Goal: Transaction & Acquisition: Purchase product/service

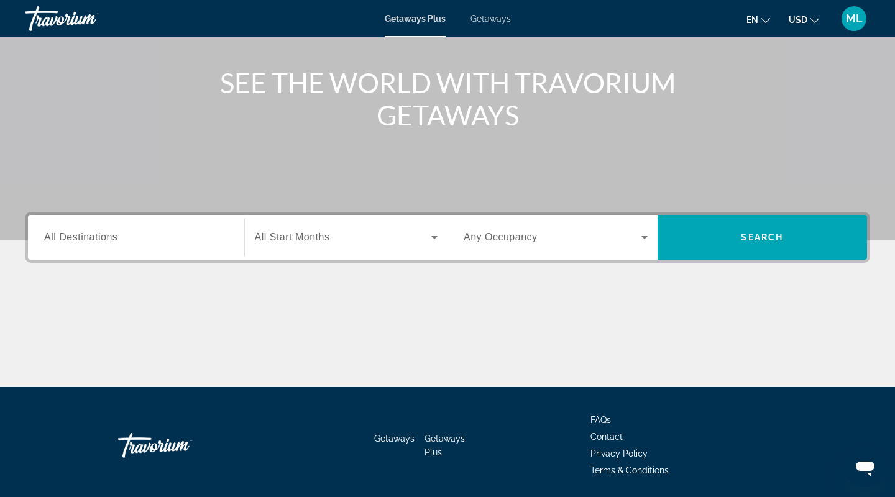
scroll to position [162, 0]
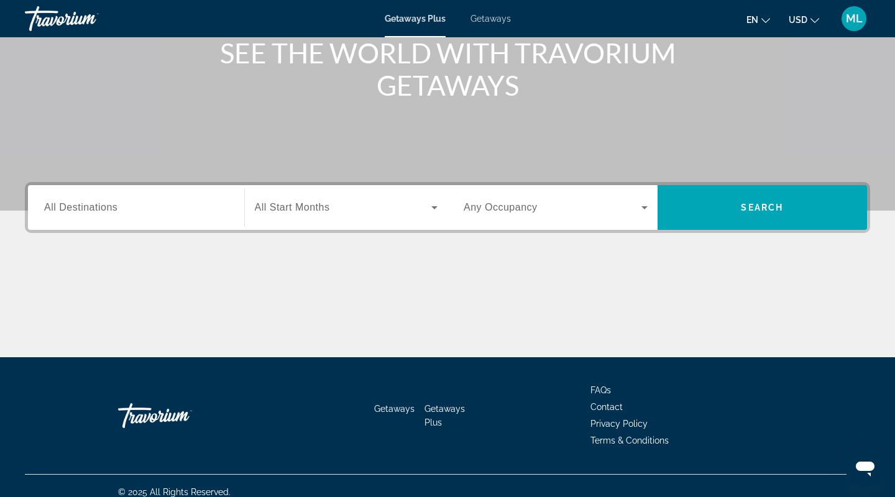
click at [291, 211] on span "All Start Months" at bounding box center [292, 207] width 75 height 11
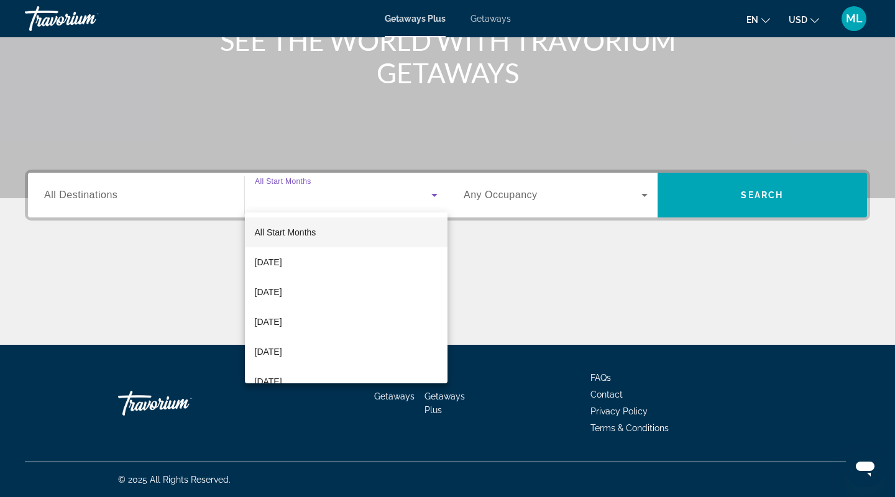
click at [554, 195] on div at bounding box center [447, 248] width 895 height 497
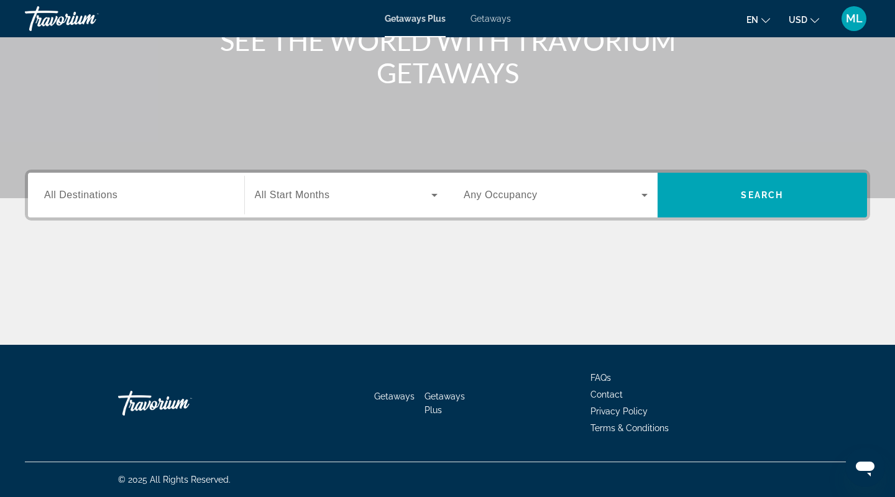
click at [547, 207] on div "Search widget" at bounding box center [555, 195] width 184 height 35
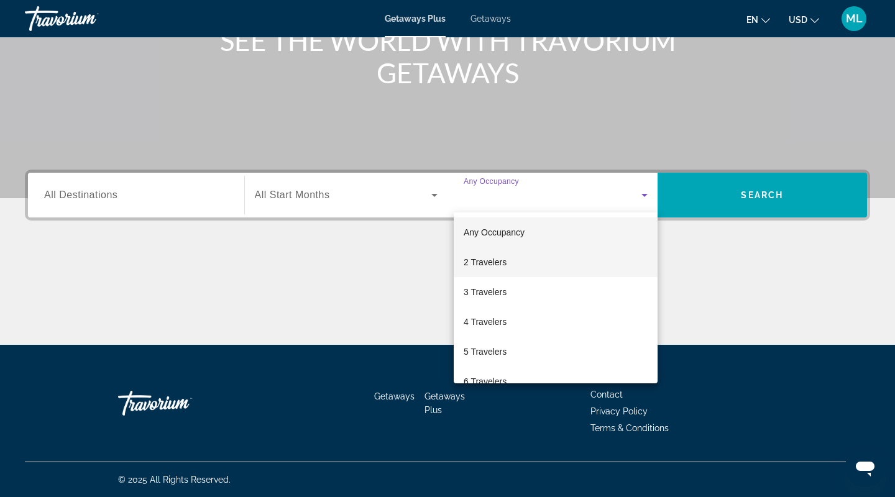
click at [493, 262] on span "2 Travelers" at bounding box center [484, 262] width 43 height 15
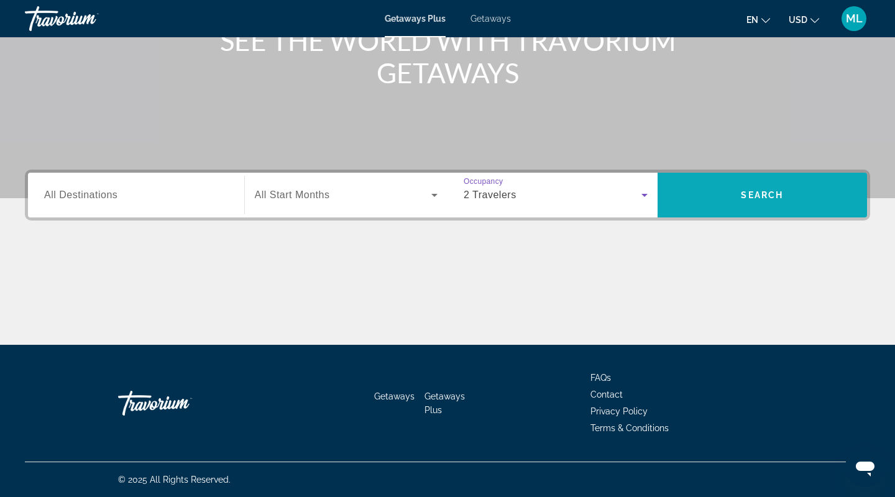
click at [695, 193] on span "Search widget" at bounding box center [762, 195] width 210 height 30
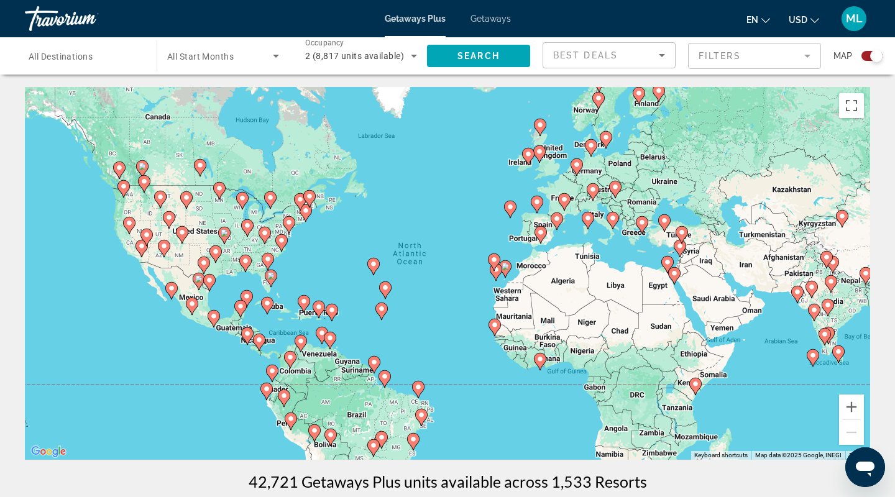
click at [247, 59] on span "Search widget" at bounding box center [220, 55] width 106 height 15
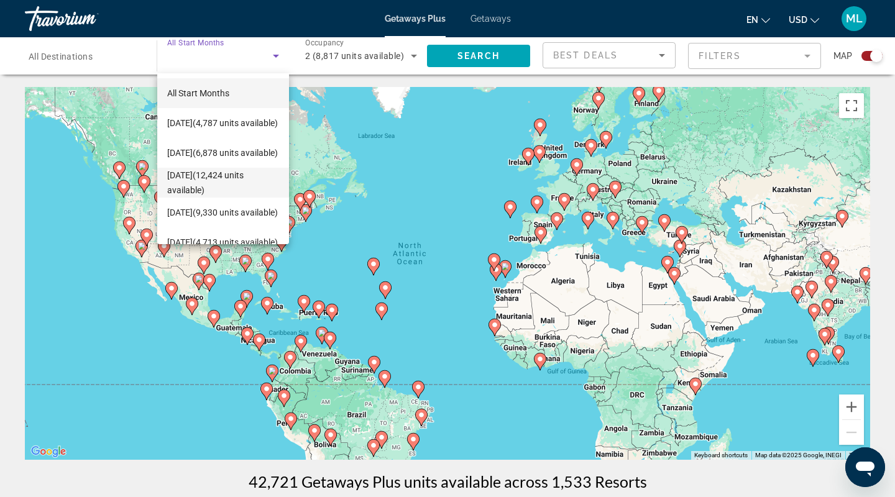
click at [256, 174] on span "[DATE] (12,424 units available)" at bounding box center [223, 183] width 112 height 30
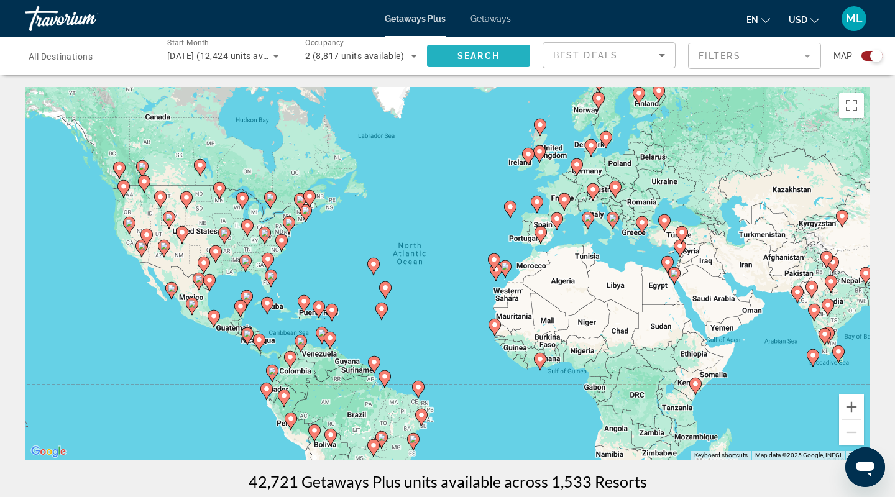
click at [485, 47] on span "Search widget" at bounding box center [478, 56] width 103 height 30
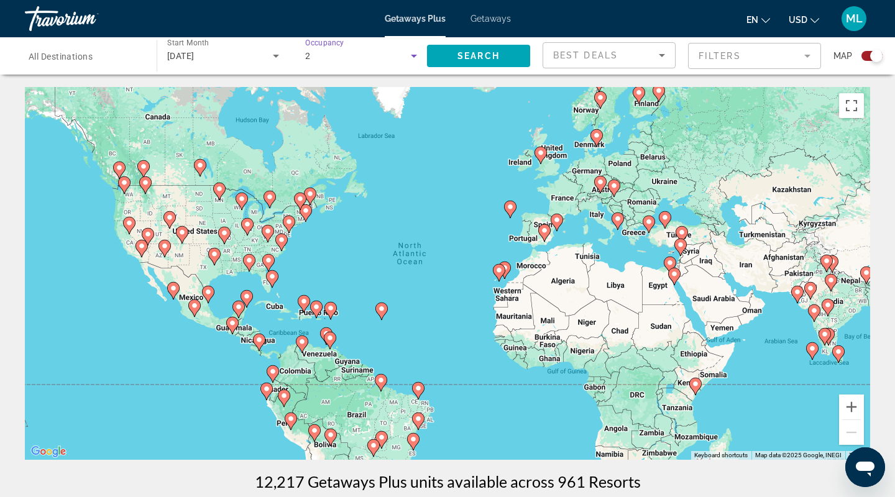
click at [336, 55] on div "2" at bounding box center [358, 55] width 106 height 15
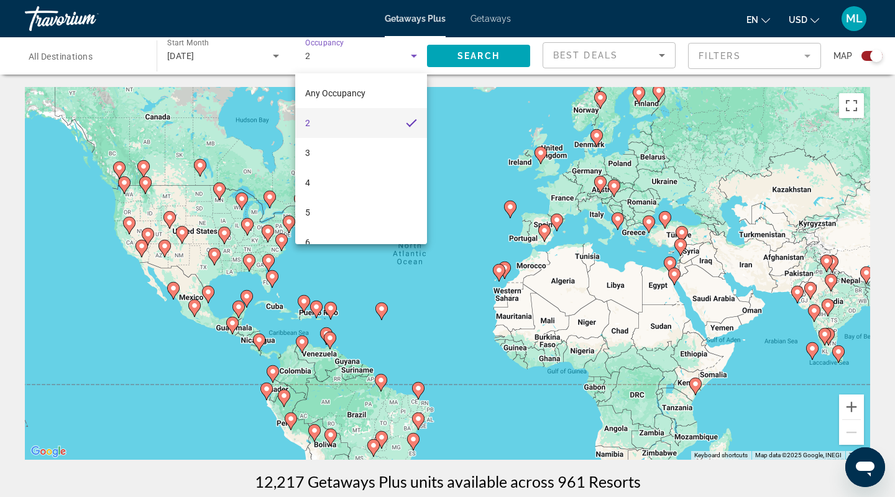
click at [239, 52] on div at bounding box center [447, 248] width 895 height 497
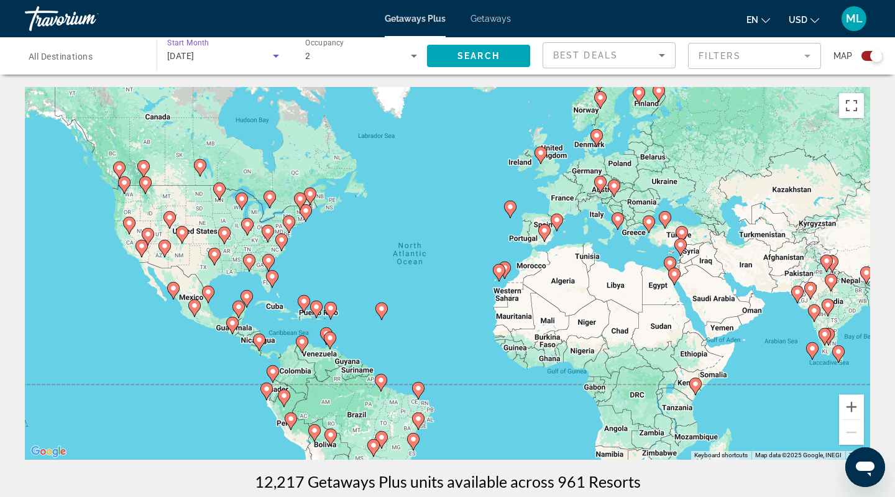
click at [194, 59] on span "[DATE]" at bounding box center [180, 56] width 27 height 10
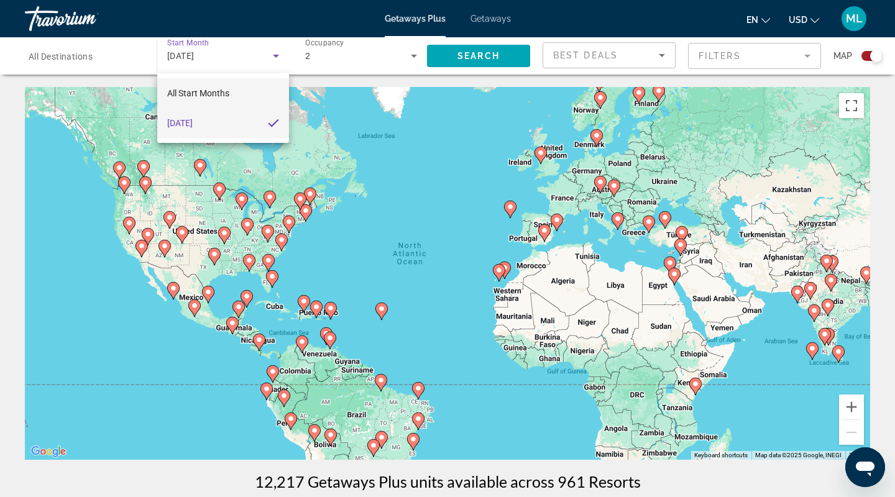
click at [206, 88] on span "All Start Months" at bounding box center [198, 93] width 62 height 10
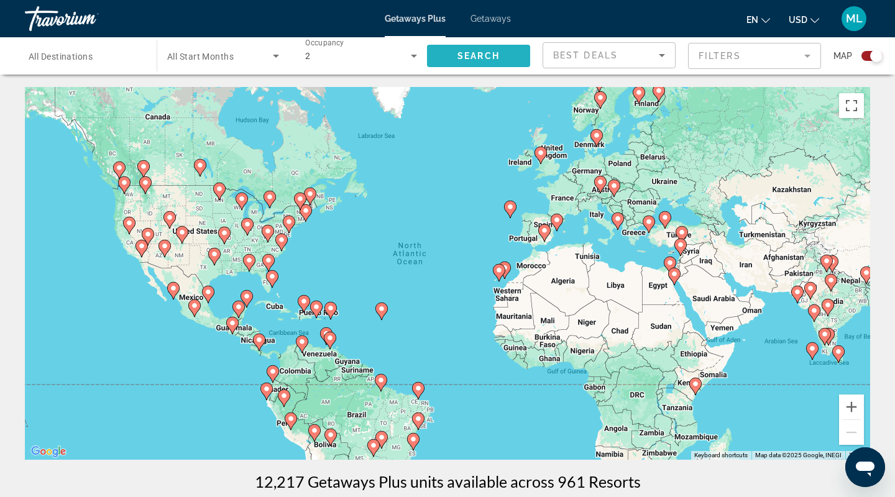
click at [491, 57] on span "Search" at bounding box center [478, 56] width 42 height 10
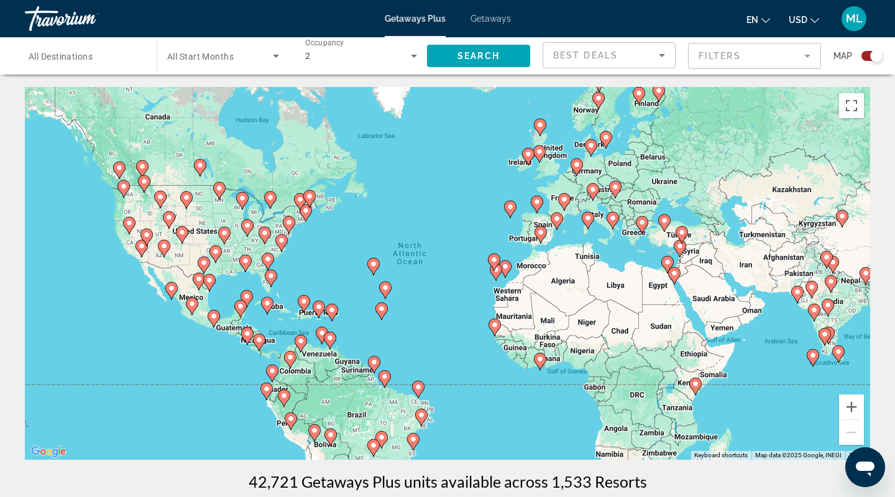
click at [736, 52] on mat-form-field "Filters" at bounding box center [754, 56] width 133 height 26
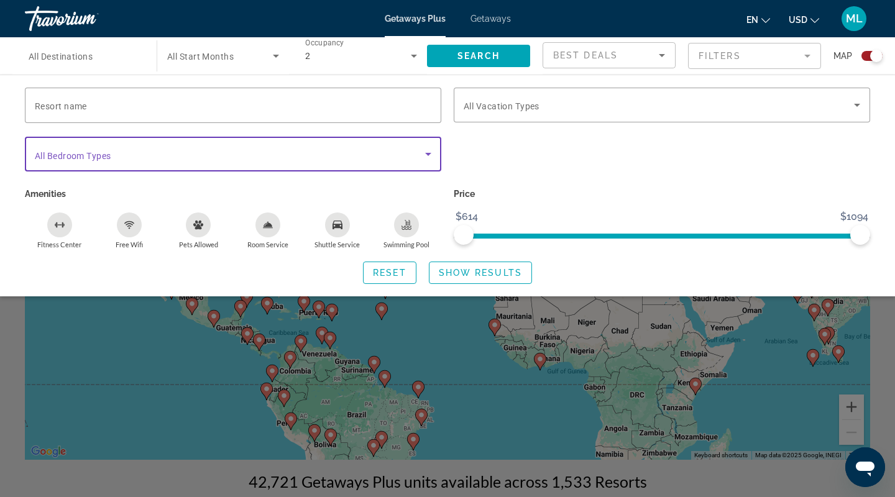
click at [299, 153] on span "Search widget" at bounding box center [230, 154] width 390 height 15
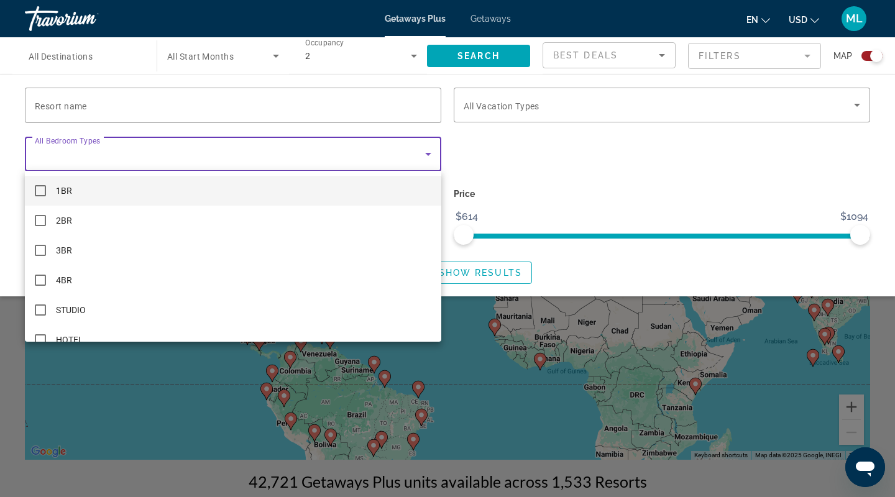
click at [539, 99] on div at bounding box center [447, 248] width 895 height 497
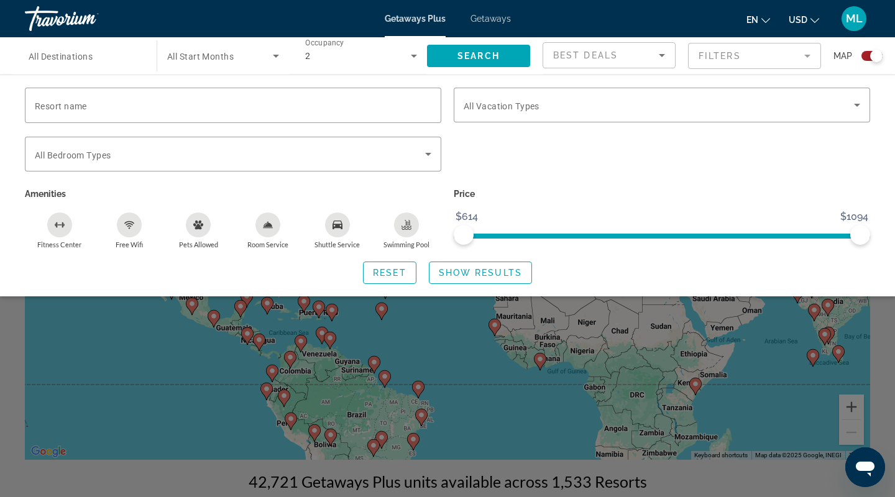
click at [539, 99] on span "Search widget" at bounding box center [658, 105] width 390 height 15
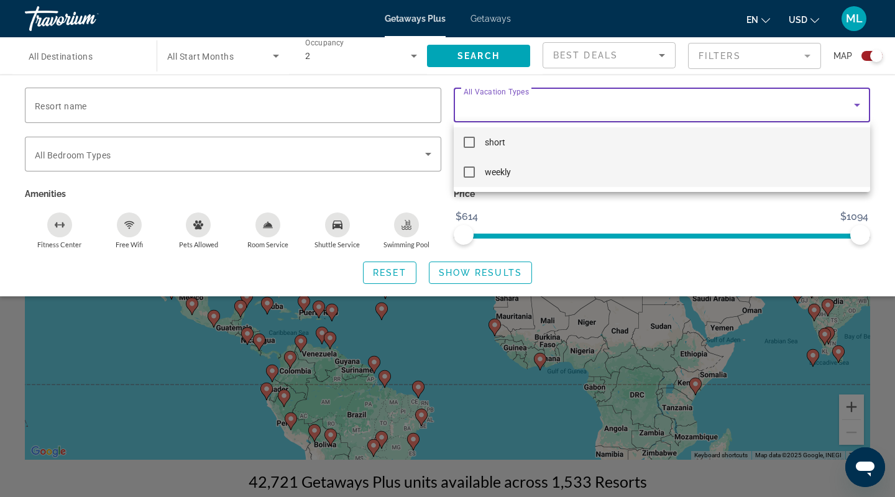
click at [490, 175] on span "weekly" at bounding box center [498, 172] width 26 height 15
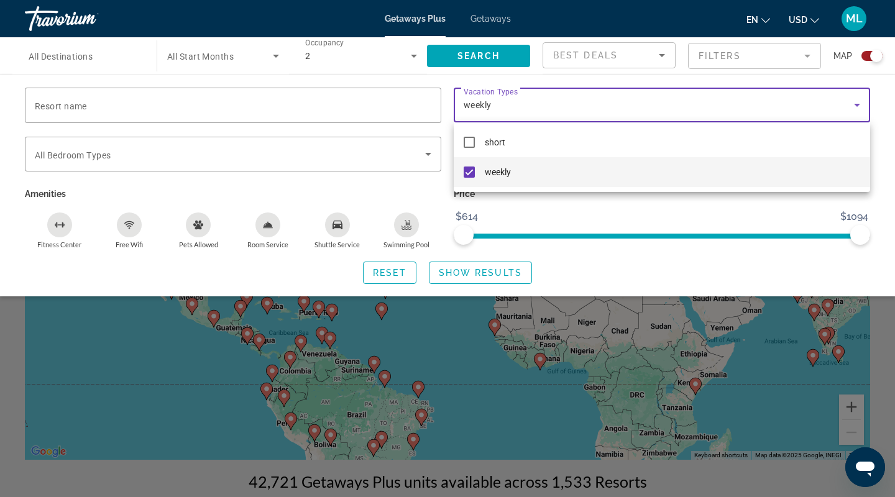
click at [459, 268] on div at bounding box center [447, 248] width 895 height 497
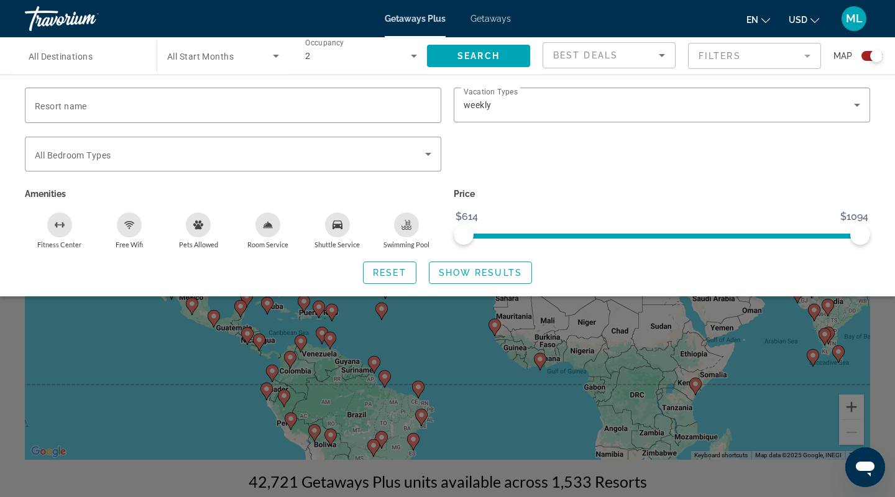
click at [459, 268] on span "Show Results" at bounding box center [480, 273] width 83 height 10
click at [480, 275] on span "Show Results" at bounding box center [480, 273] width 83 height 10
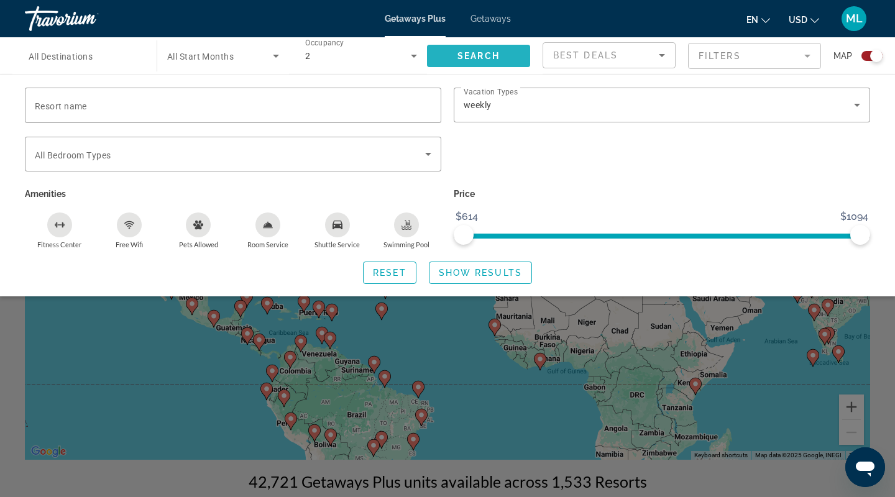
click at [486, 57] on span "Search" at bounding box center [478, 56] width 42 height 10
click at [846, 318] on div "Search widget" at bounding box center [447, 341] width 895 height 311
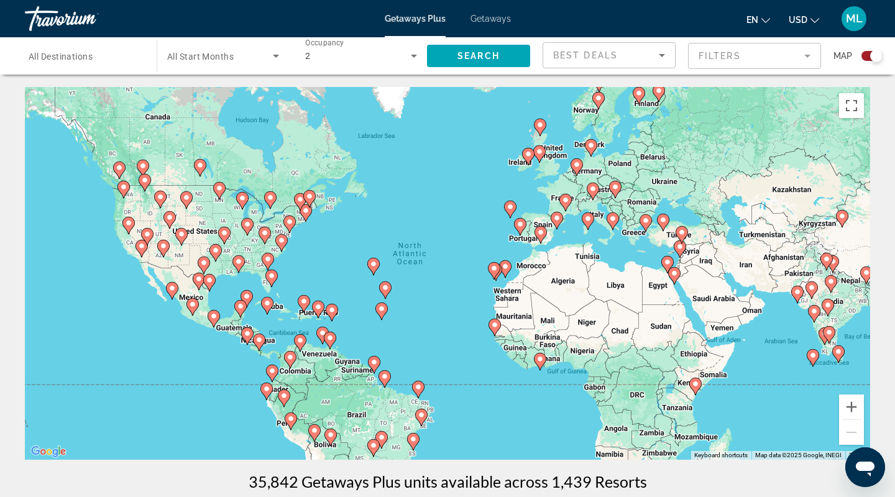
click at [731, 56] on mat-form-field "Filters" at bounding box center [754, 56] width 133 height 26
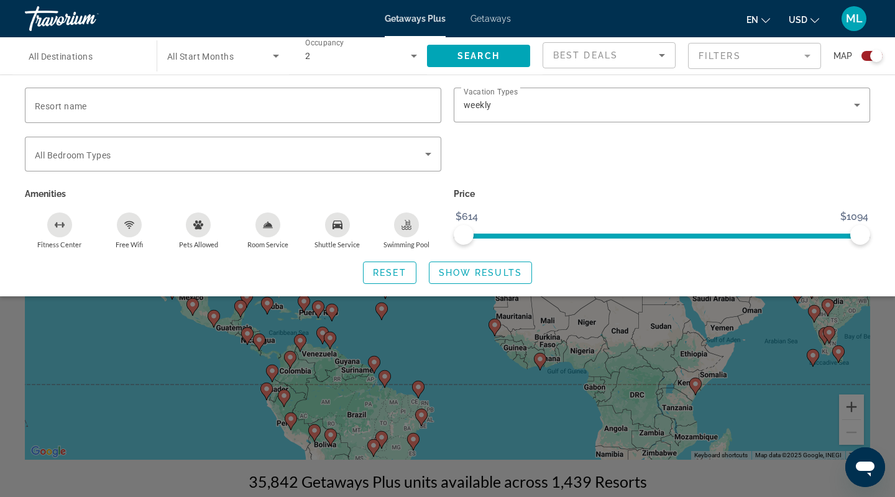
click at [626, 52] on div "Best Deals" at bounding box center [606, 55] width 106 height 15
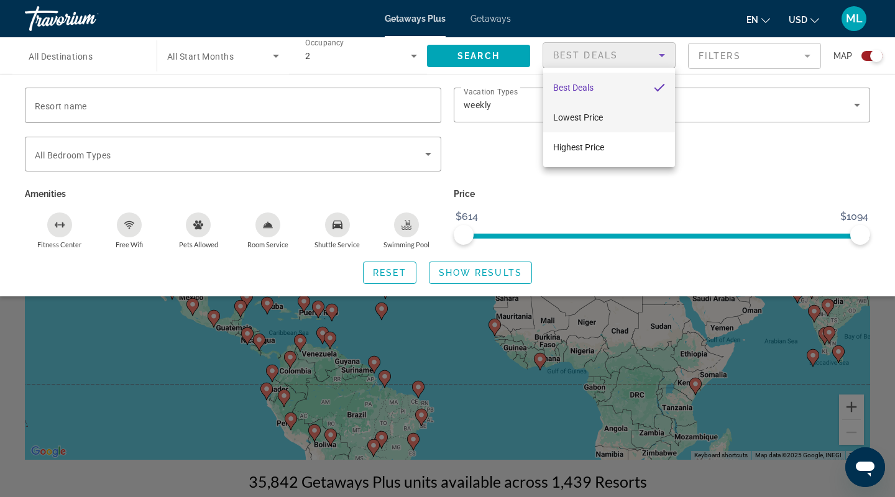
click at [591, 118] on span "Lowest Price" at bounding box center [578, 117] width 50 height 10
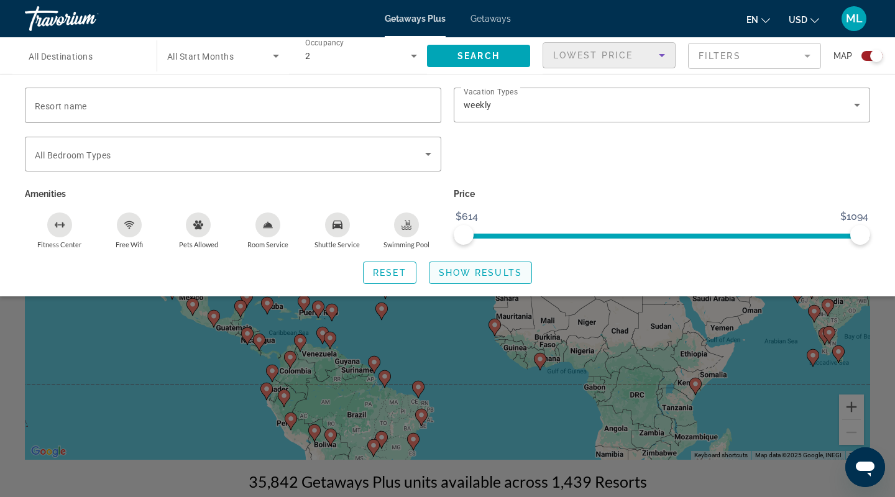
click at [488, 270] on span "Show Results" at bounding box center [480, 273] width 83 height 10
click at [472, 52] on span "Search" at bounding box center [478, 56] width 42 height 10
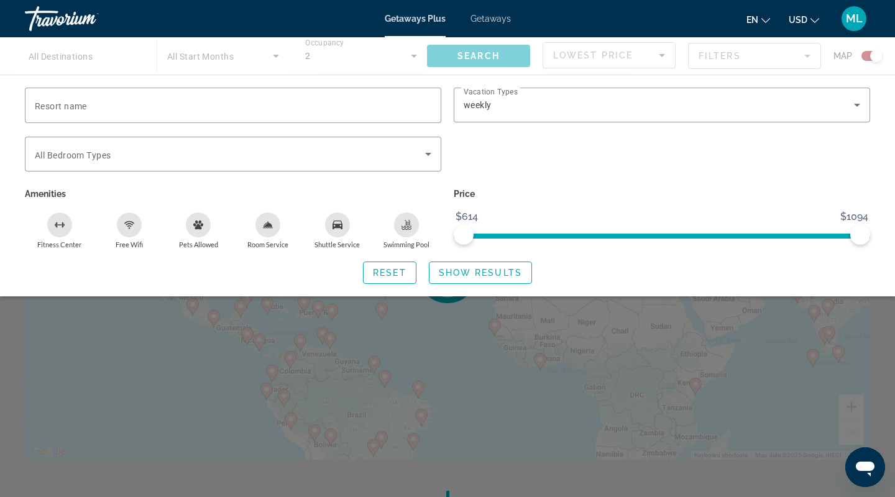
click at [882, 336] on div "Search widget" at bounding box center [447, 341] width 895 height 311
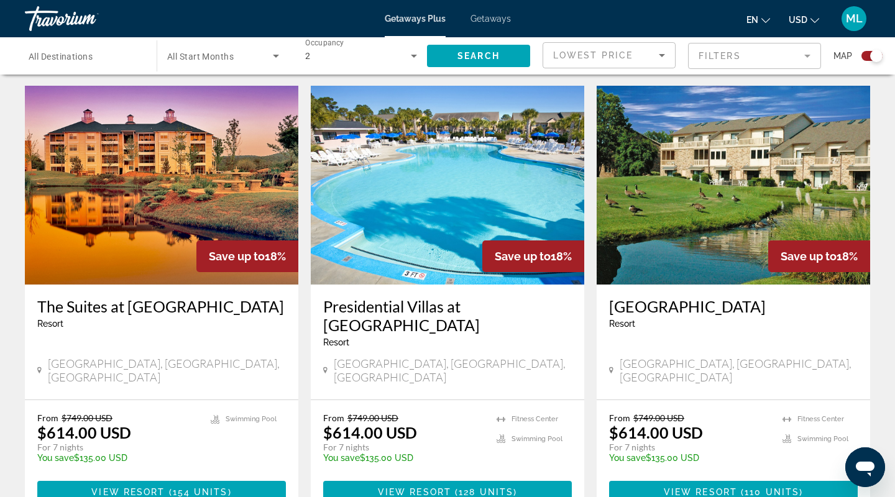
scroll to position [862, 0]
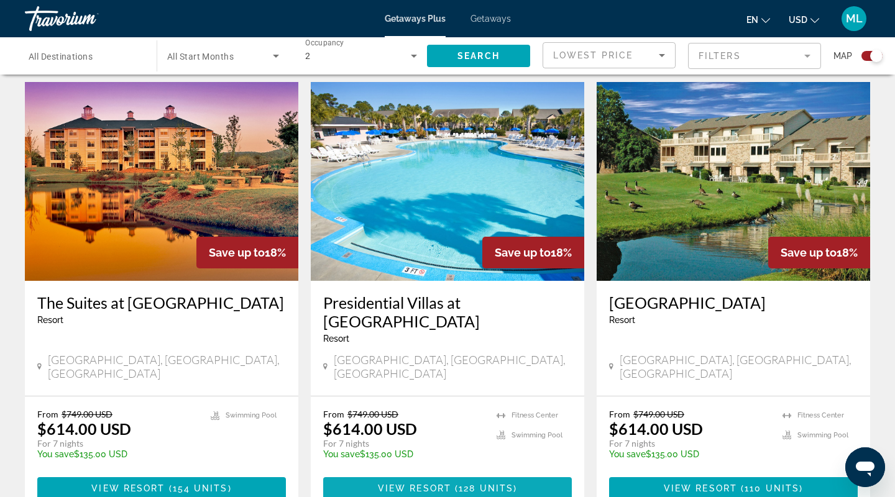
click at [450, 483] on span "View Resort" at bounding box center [414, 488] width 73 height 10
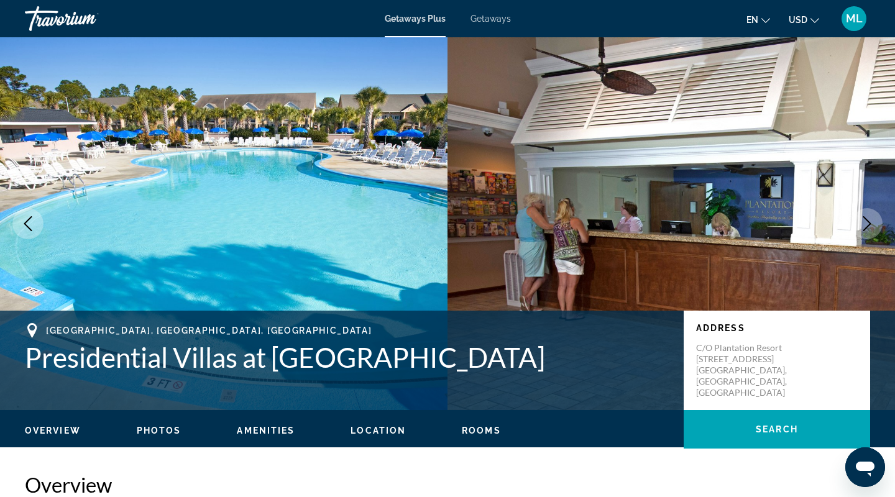
click at [153, 435] on span "Photos" at bounding box center [159, 431] width 45 height 10
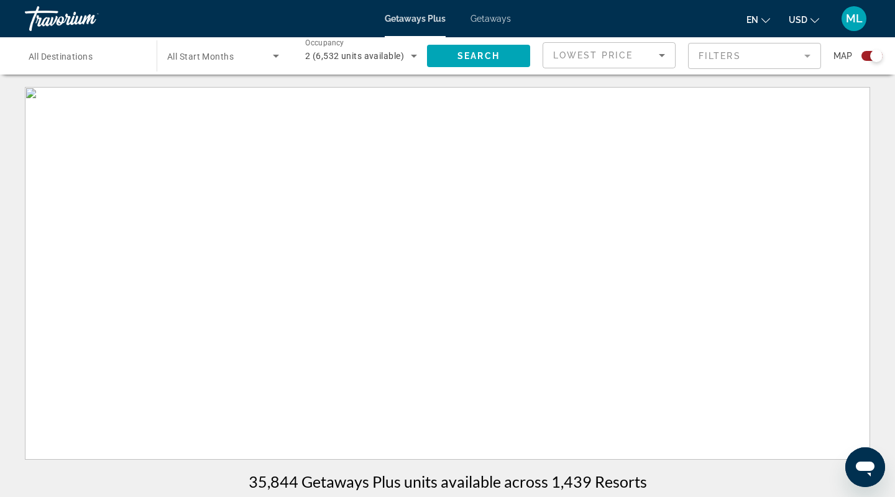
click at [223, 59] on span "All Start Months" at bounding box center [200, 57] width 66 height 10
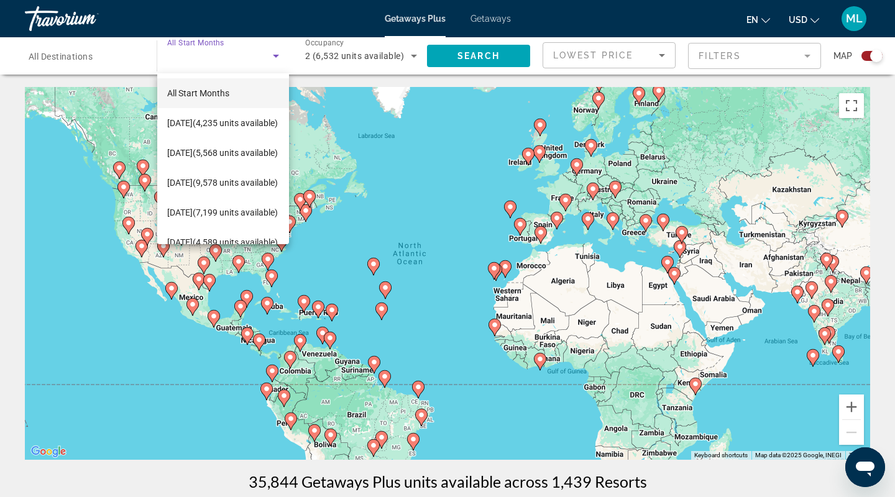
click at [95, 61] on div at bounding box center [447, 248] width 895 height 497
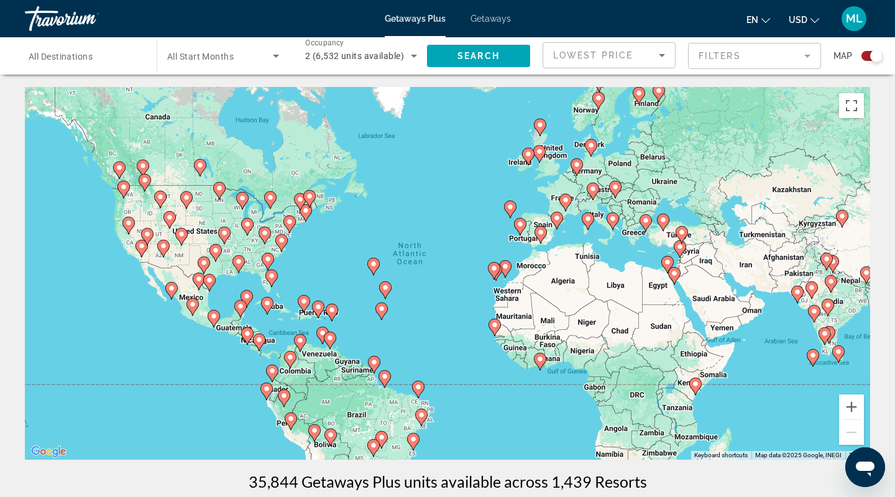
click at [95, 61] on div "Destination All Destinations" at bounding box center [85, 56] width 112 height 35
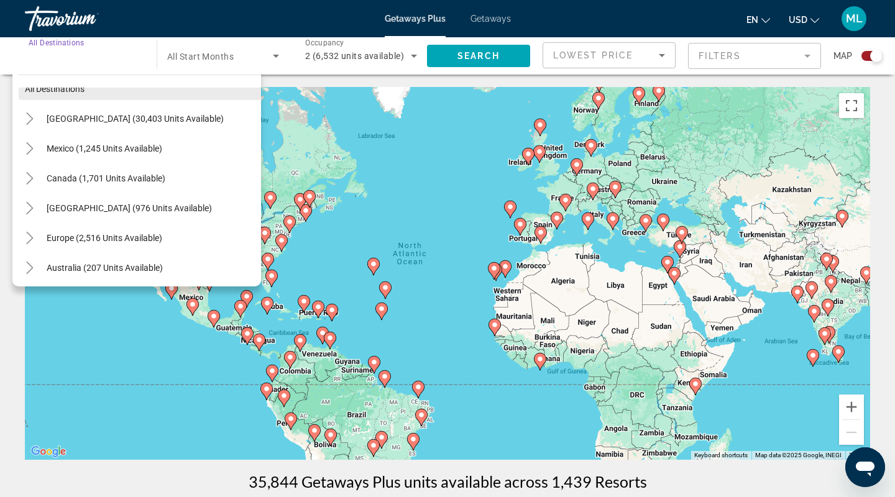
scroll to position [29, 0]
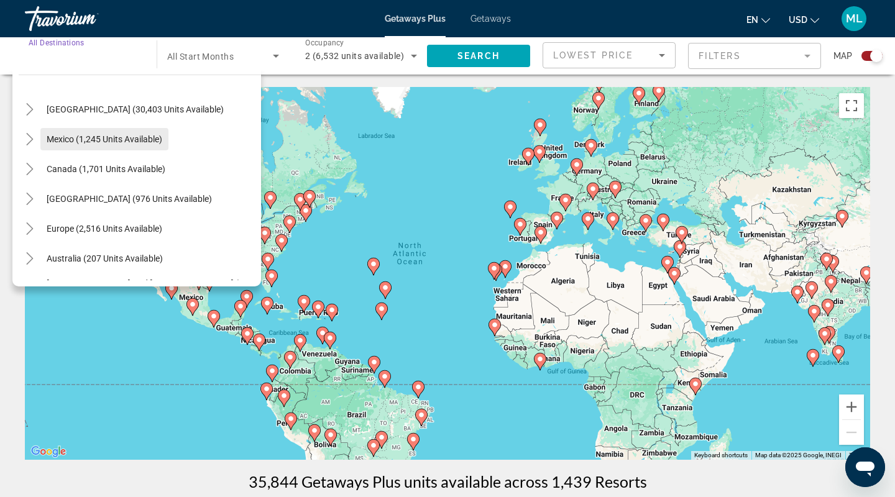
click at [107, 134] on span "Mexico (1,245 units available)" at bounding box center [105, 139] width 116 height 10
type input "**********"
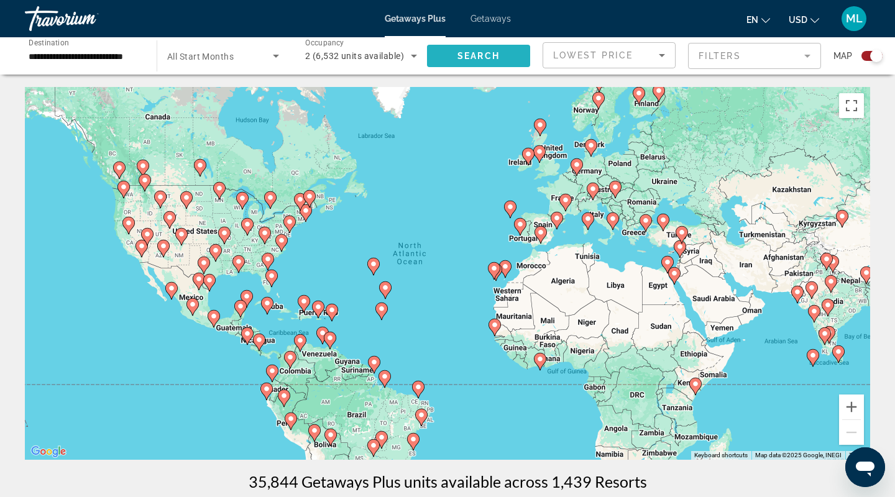
click at [480, 53] on span "Search" at bounding box center [478, 56] width 42 height 10
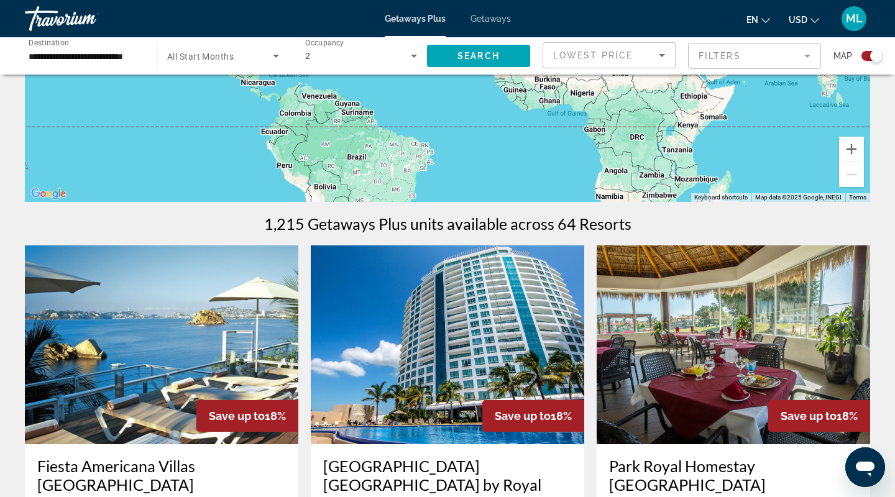
scroll to position [260, 0]
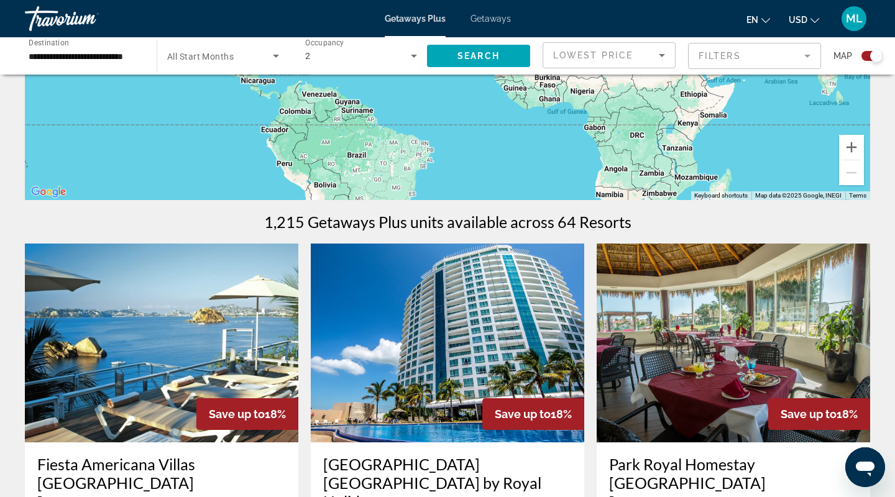
click at [593, 57] on span "Lowest Price" at bounding box center [593, 55] width 80 height 10
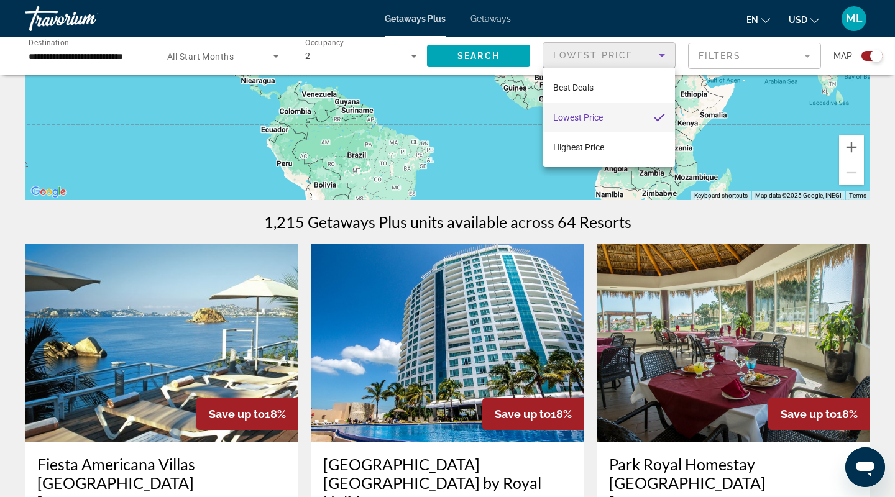
click at [723, 53] on div at bounding box center [447, 248] width 895 height 497
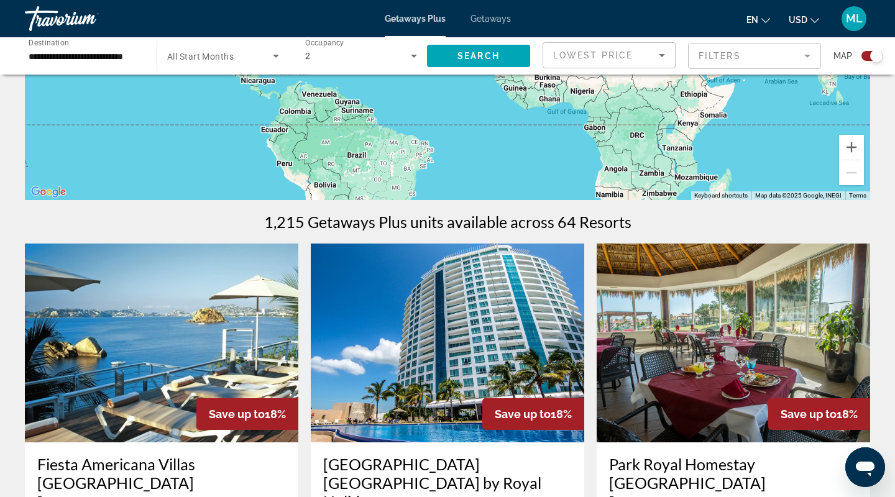
click at [723, 53] on mat-form-field "Filters" at bounding box center [754, 56] width 133 height 26
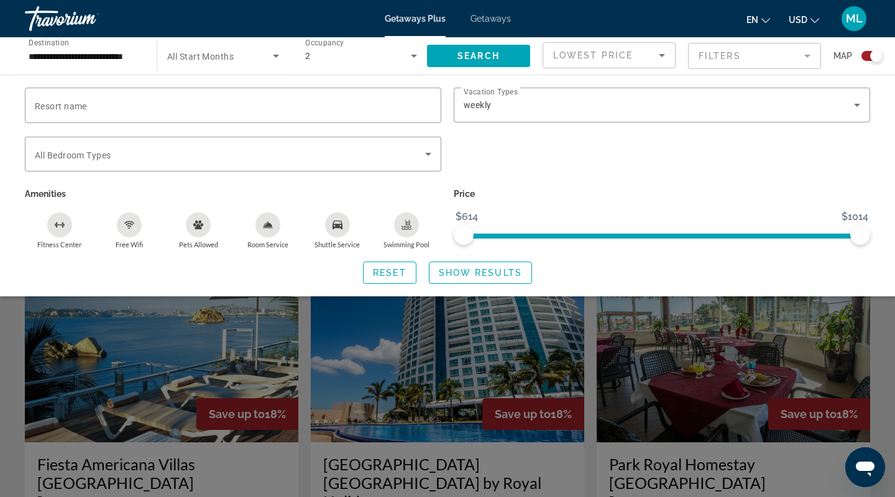
scroll to position [284, 0]
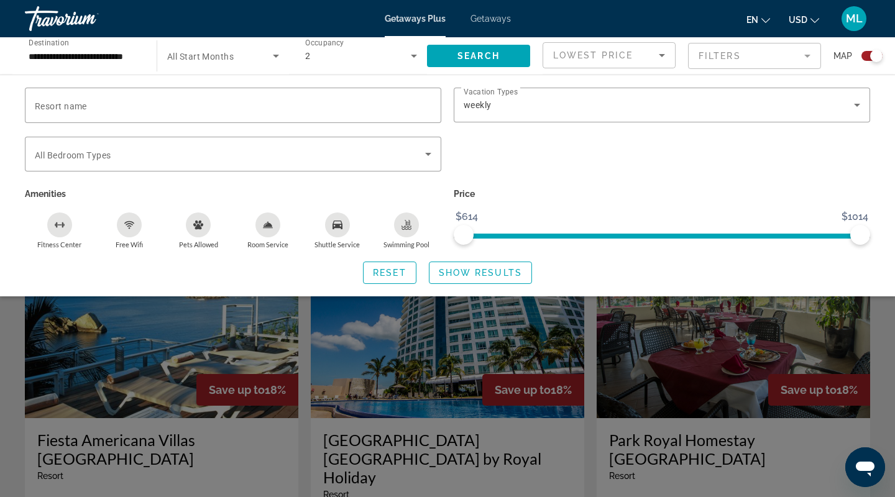
drag, startPoint x: 390, startPoint y: 224, endPoint x: 414, endPoint y: 233, distance: 26.5
click at [414, 233] on button "Swimming Pool" at bounding box center [407, 230] width 70 height 37
click at [458, 232] on span "ngx-slider" at bounding box center [464, 235] width 20 height 20
click at [454, 270] on span "Show Results" at bounding box center [480, 273] width 83 height 10
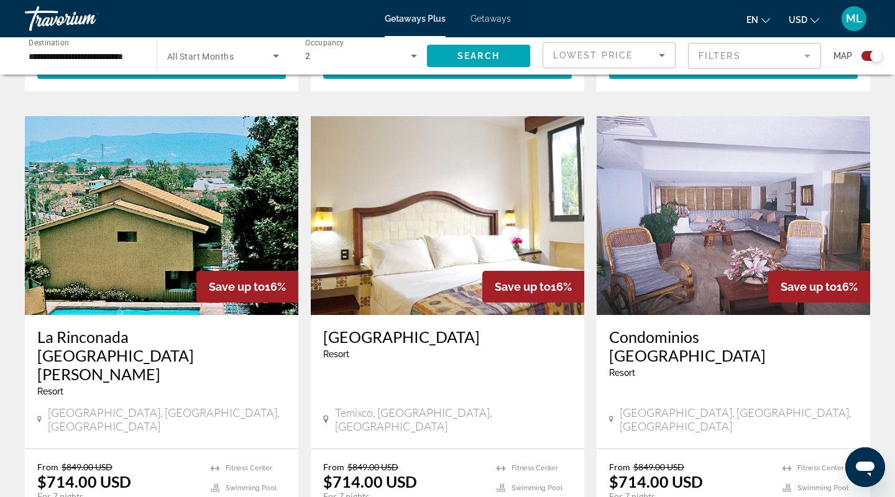
scroll to position [1917, 0]
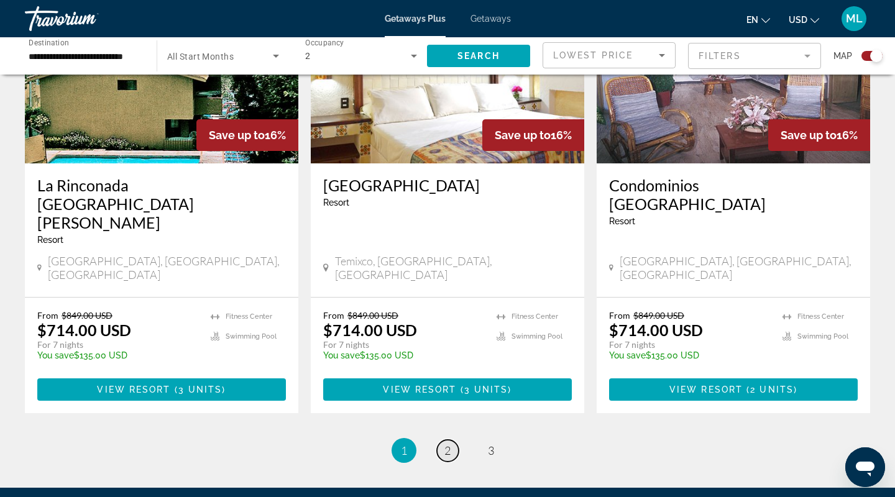
click at [450, 440] on link "page 2" at bounding box center [448, 451] width 22 height 22
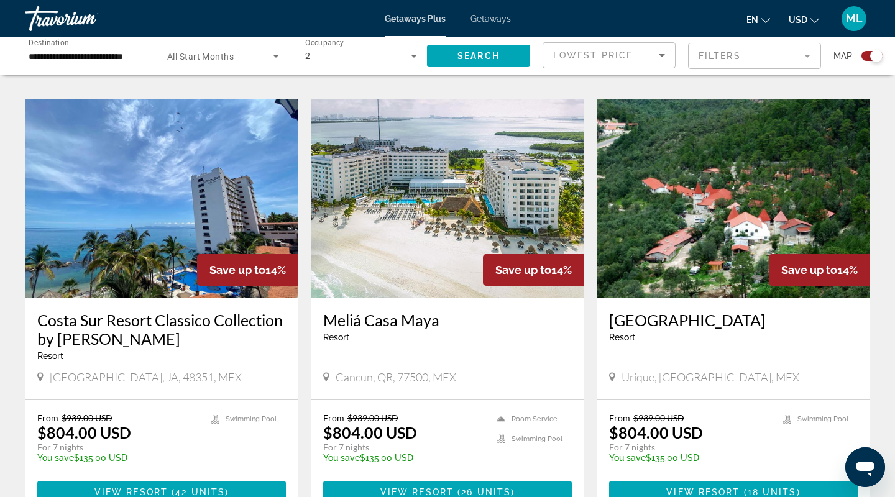
scroll to position [1746, 0]
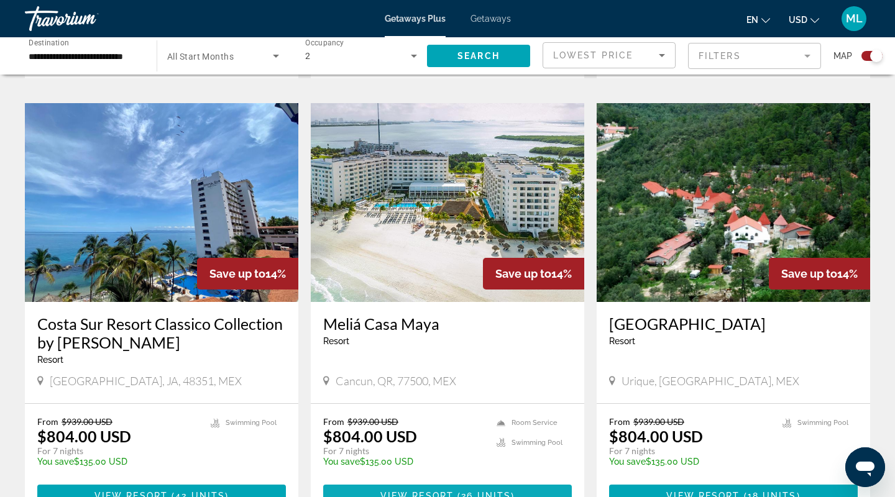
click at [445, 491] on span "View Resort" at bounding box center [416, 496] width 73 height 10
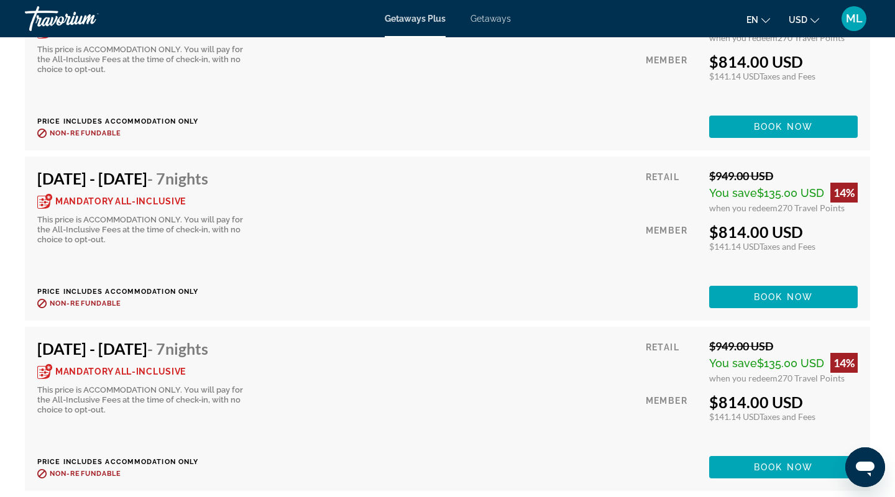
scroll to position [2983, 0]
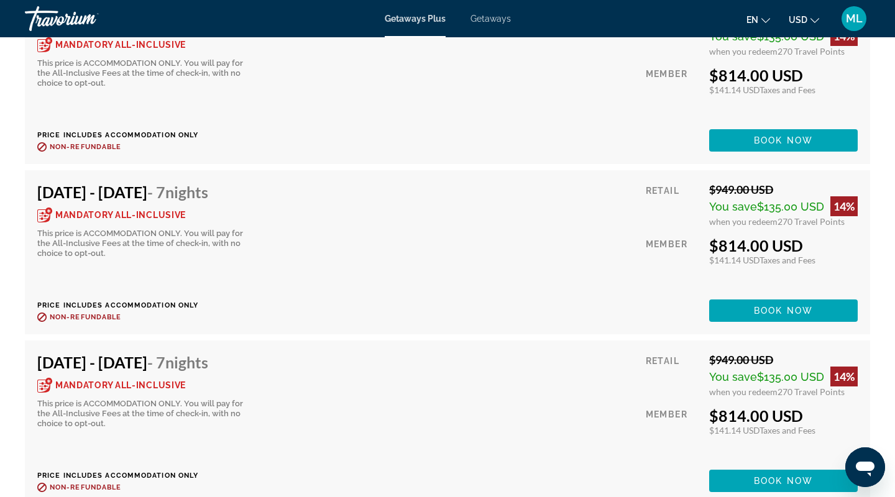
click at [362, 275] on div "[DATE] - [DATE] - 7 Nights Mandatory All-Inclusive This price is ACCOMMODATION …" at bounding box center [447, 252] width 820 height 139
click at [132, 207] on div "Mandatory All-Inclusive" at bounding box center [111, 214] width 148 height 15
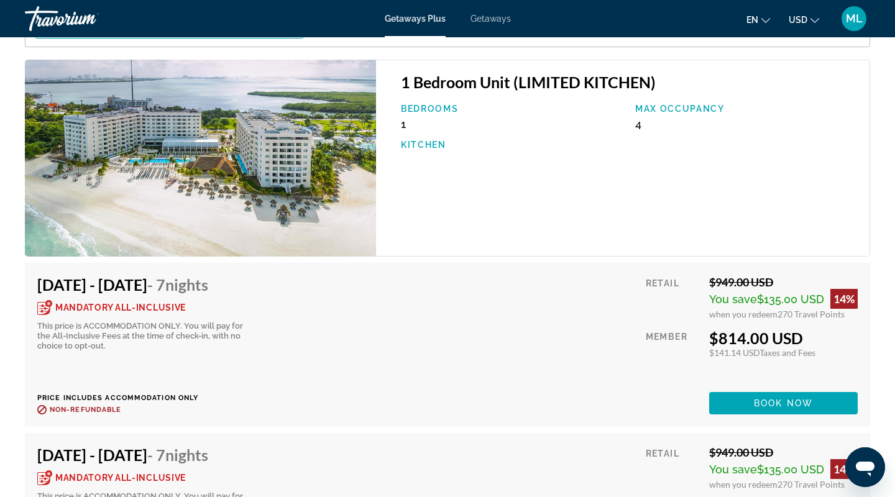
scroll to position [2095, 0]
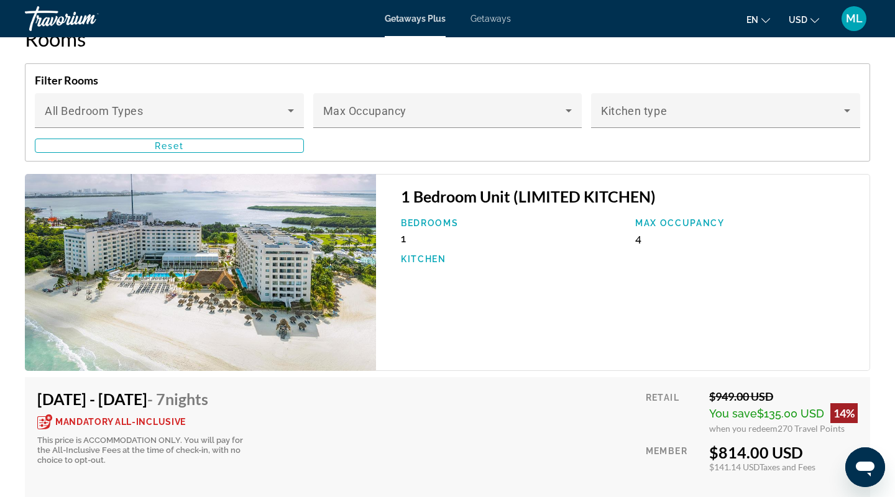
click at [263, 229] on img "Main content" at bounding box center [200, 273] width 351 height 198
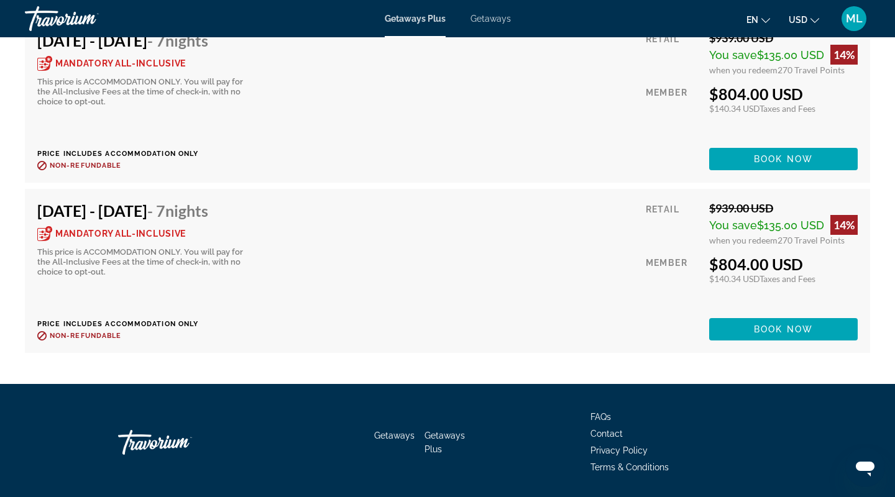
scroll to position [4387, 0]
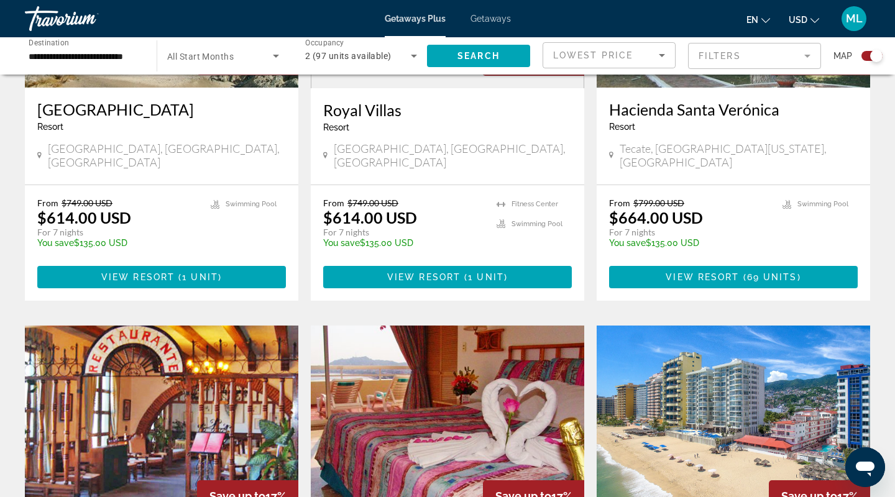
scroll to position [624, 0]
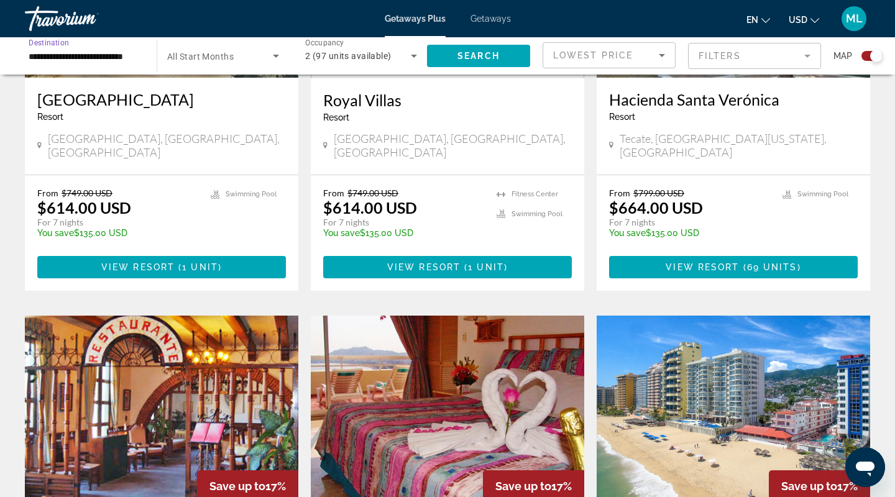
click at [83, 53] on input "**********" at bounding box center [85, 56] width 112 height 15
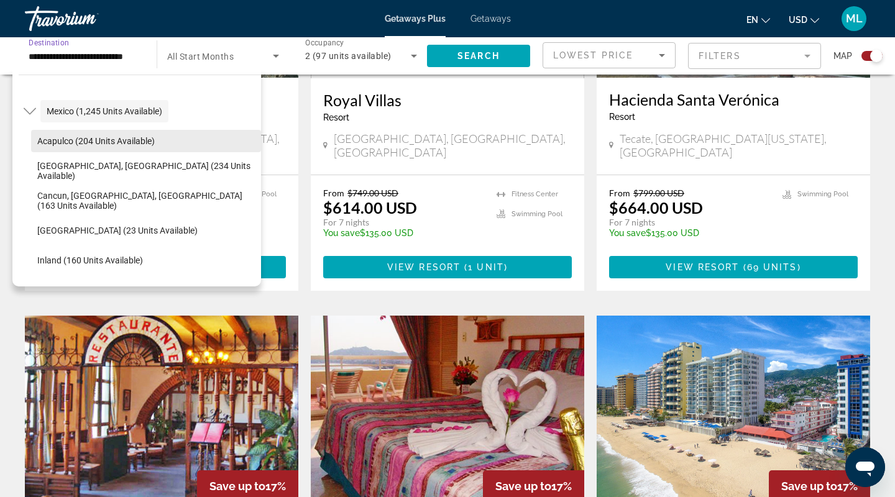
scroll to position [58, 0]
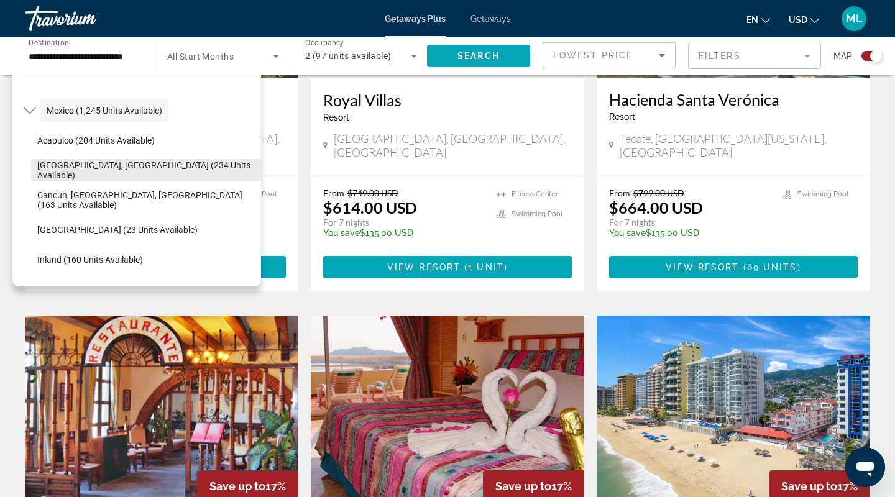
click at [78, 171] on span "[GEOGRAPHIC_DATA], [GEOGRAPHIC_DATA] (234 units available)" at bounding box center [145, 170] width 217 height 20
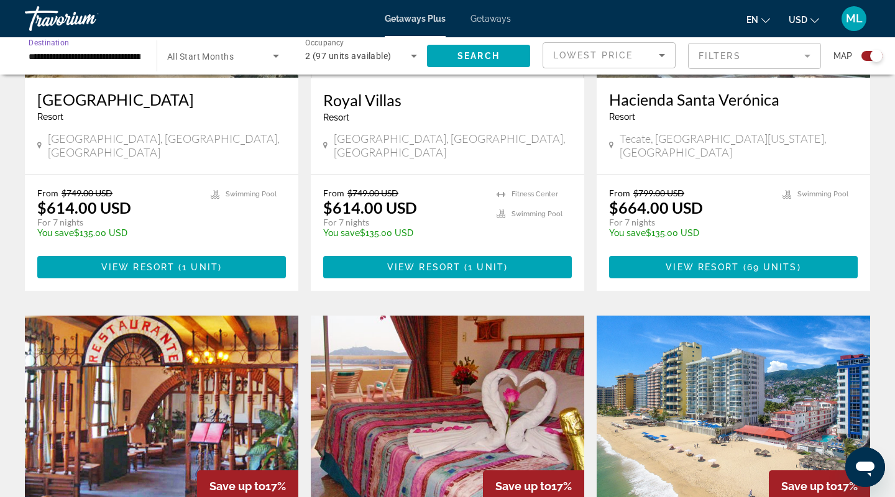
click at [603, 57] on span "Lowest Price" at bounding box center [593, 55] width 80 height 10
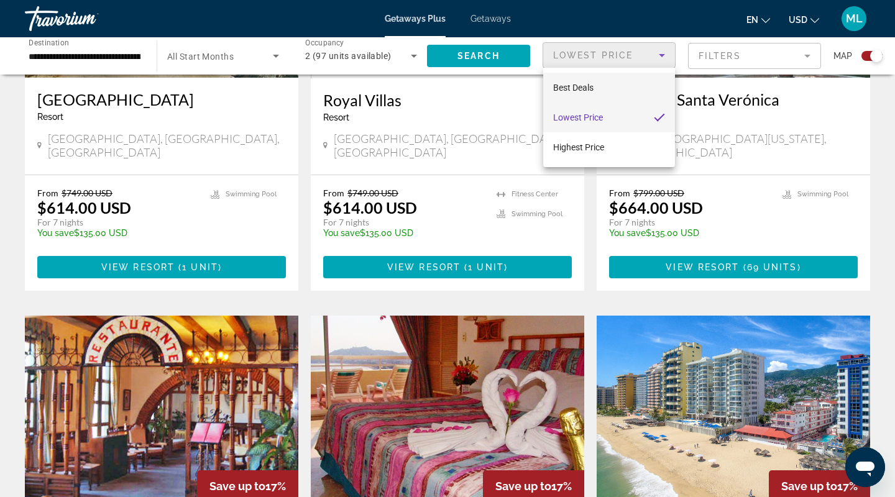
click at [578, 86] on span "Best Deals" at bounding box center [573, 88] width 40 height 10
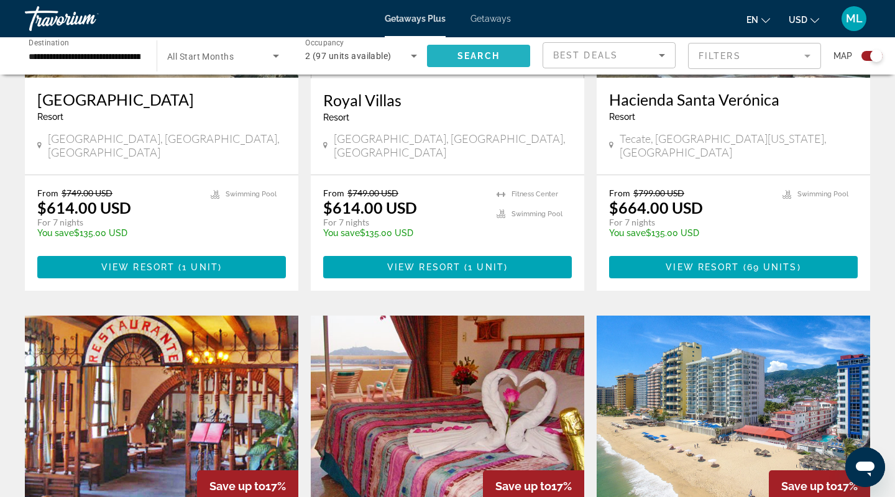
click at [477, 53] on span "Search" at bounding box center [478, 56] width 42 height 10
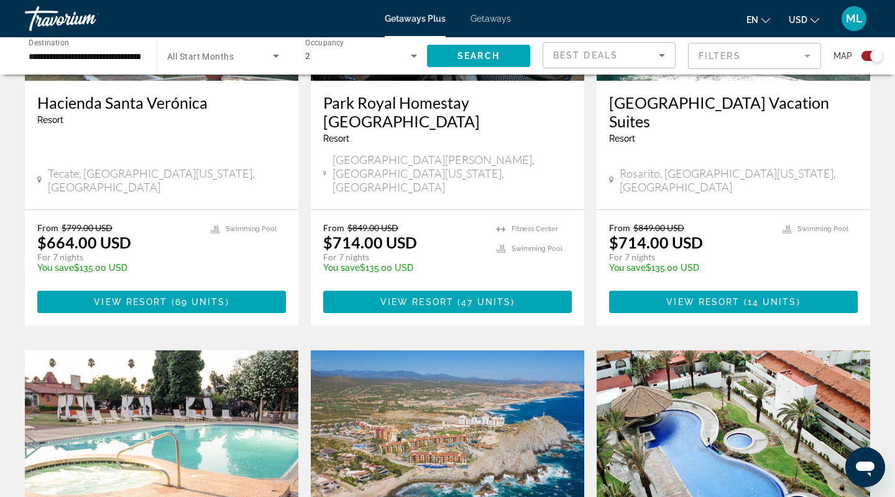
scroll to position [417, 0]
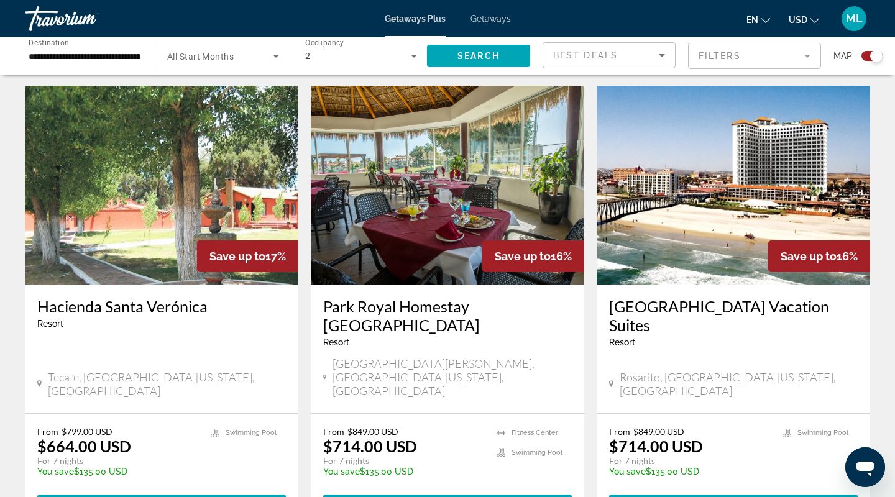
click at [117, 50] on input "**********" at bounding box center [85, 56] width 112 height 15
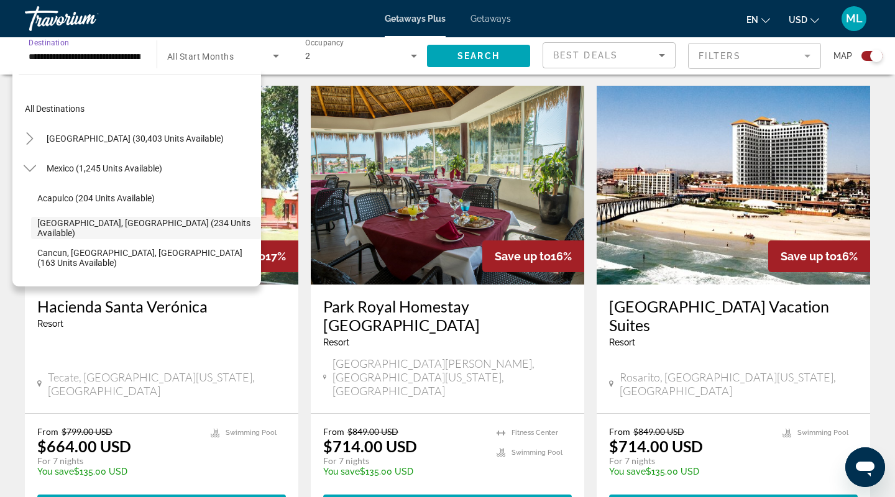
scroll to position [44, 0]
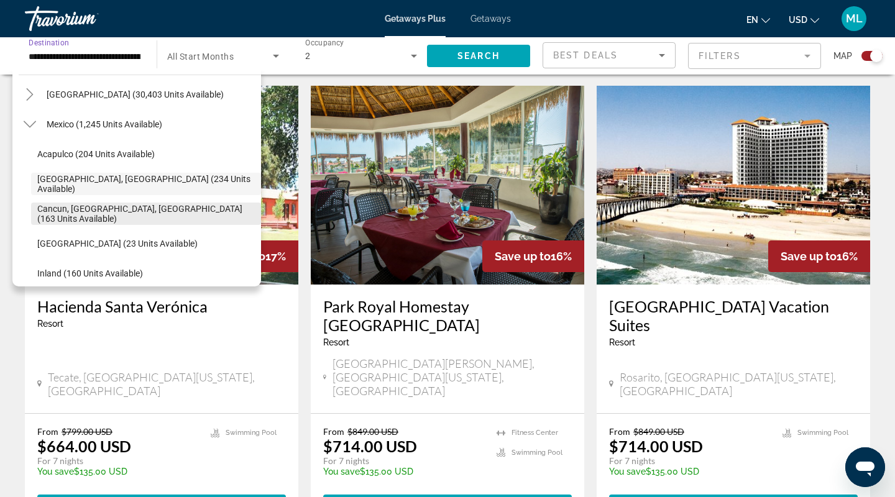
click at [169, 209] on span "Cancun, [GEOGRAPHIC_DATA], [GEOGRAPHIC_DATA] (163 units available)" at bounding box center [145, 214] width 217 height 20
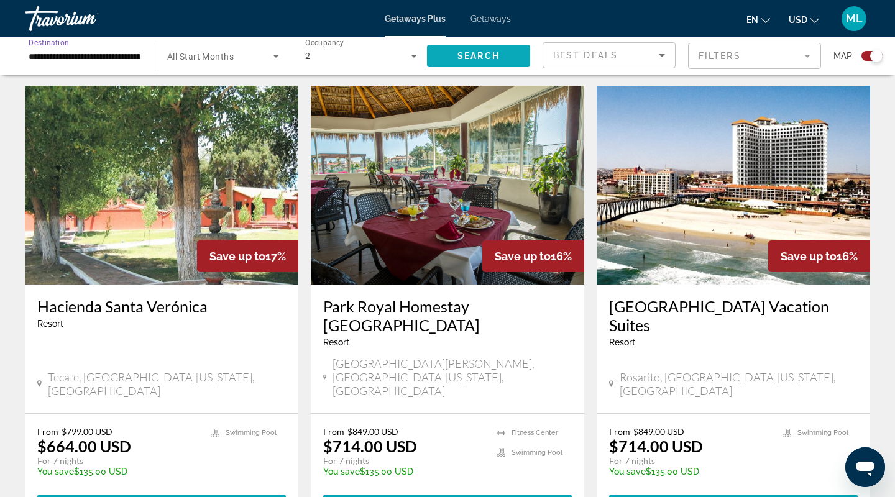
click at [460, 53] on span "Search" at bounding box center [478, 56] width 42 height 10
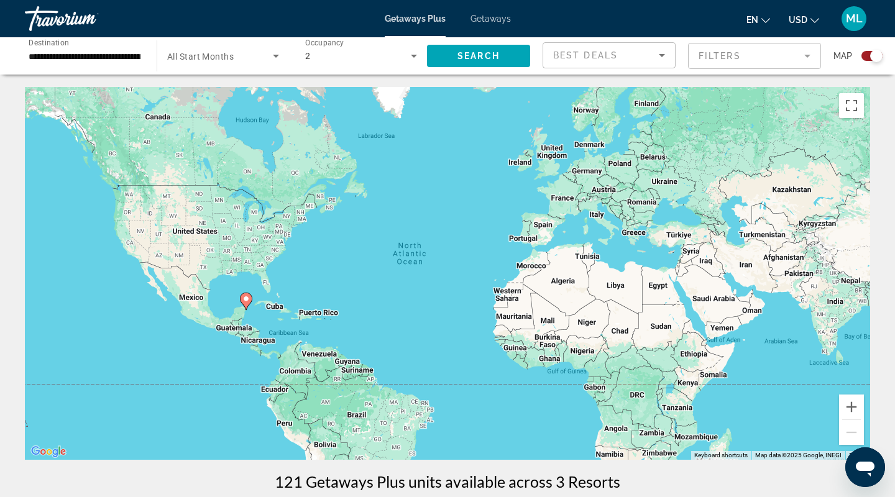
click at [122, 55] on input "**********" at bounding box center [85, 56] width 112 height 15
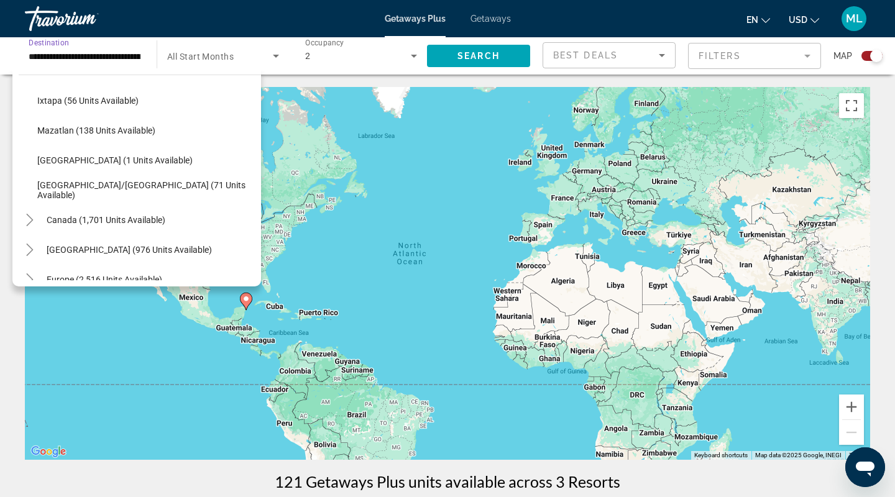
scroll to position [259, 0]
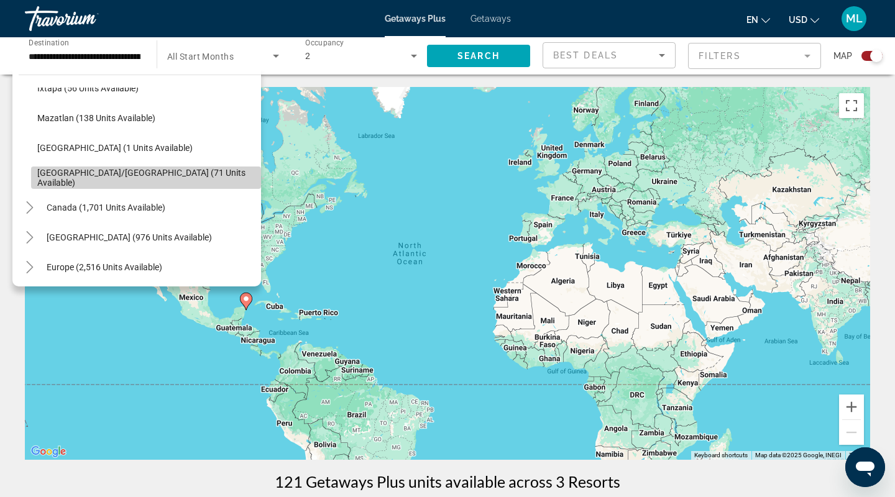
click at [127, 172] on span "[GEOGRAPHIC_DATA]/[GEOGRAPHIC_DATA] (71 units available)" at bounding box center [145, 178] width 217 height 20
type input "**********"
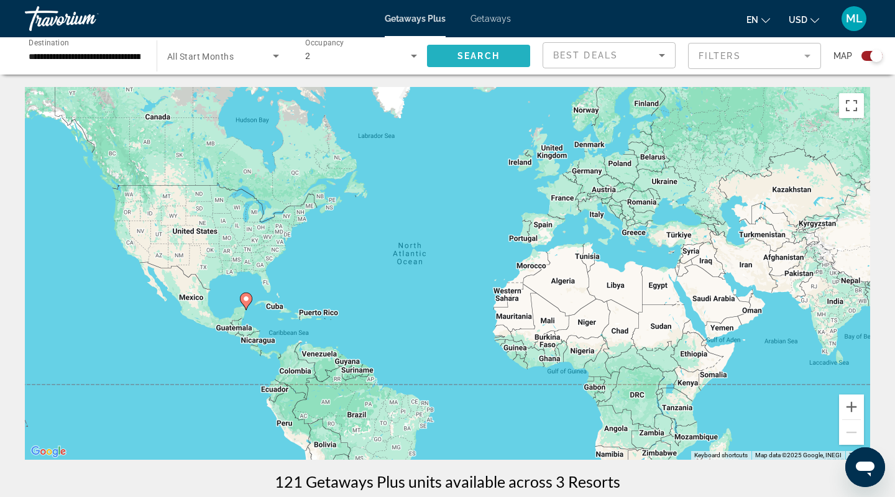
click at [441, 66] on span "Search widget" at bounding box center [478, 56] width 103 height 30
click at [491, 17] on span "Getaways" at bounding box center [490, 19] width 40 height 10
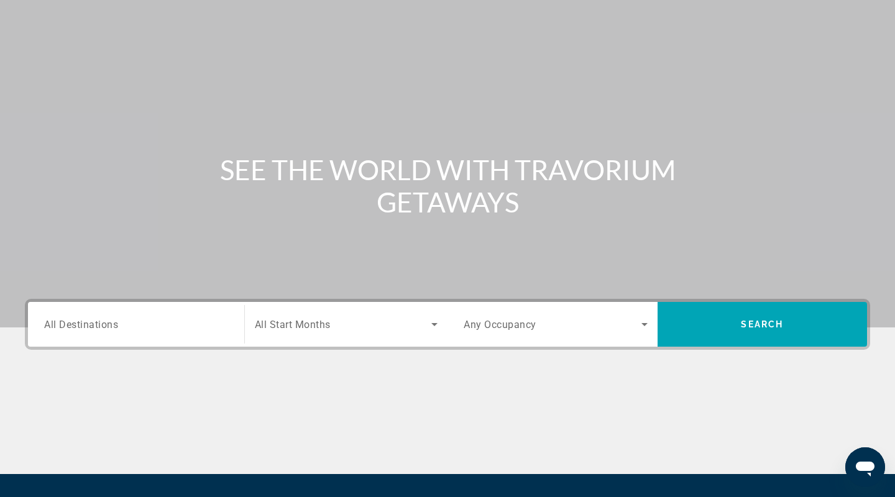
scroll to position [132, 0]
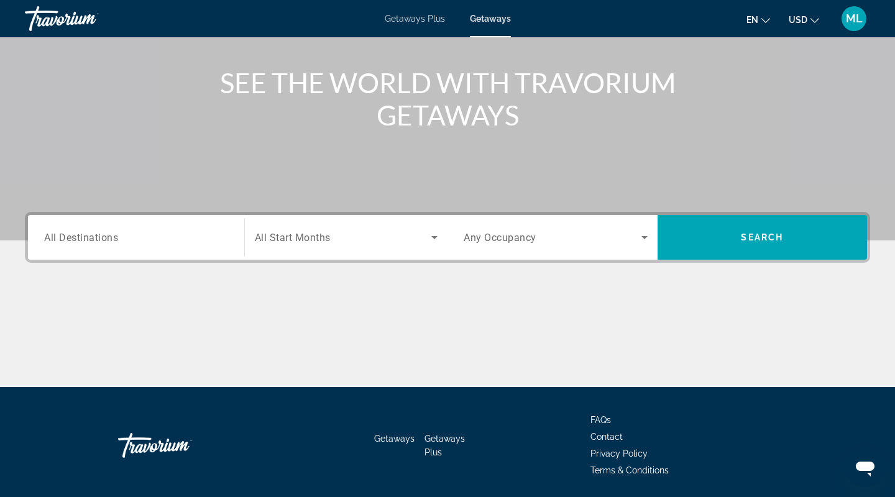
click at [495, 241] on span "Any Occupancy" at bounding box center [499, 238] width 73 height 12
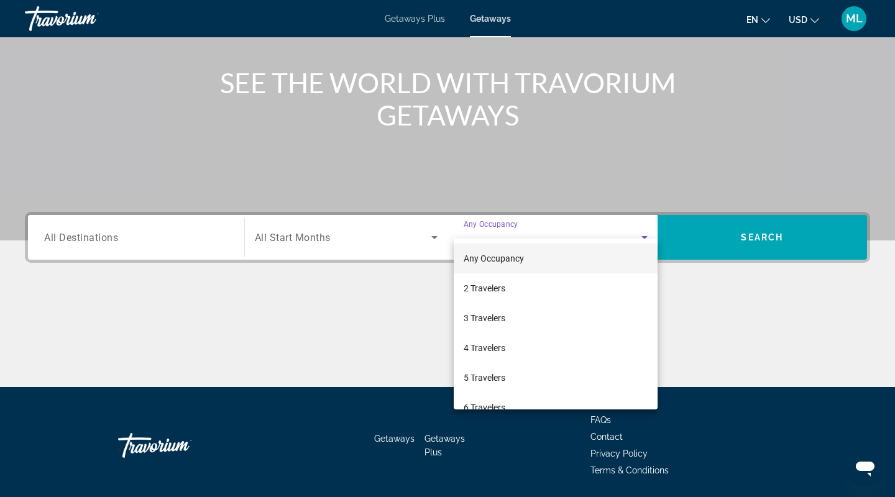
scroll to position [175, 0]
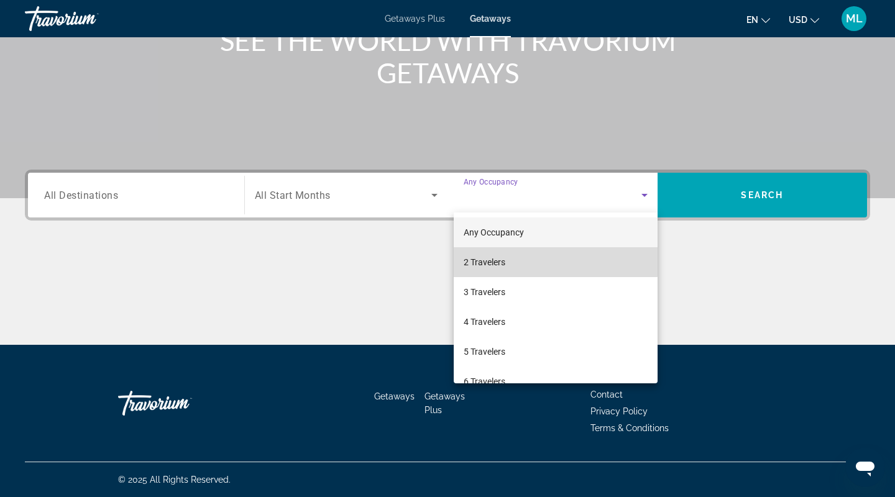
click at [503, 257] on span "2 Travelers" at bounding box center [484, 262] width 42 height 15
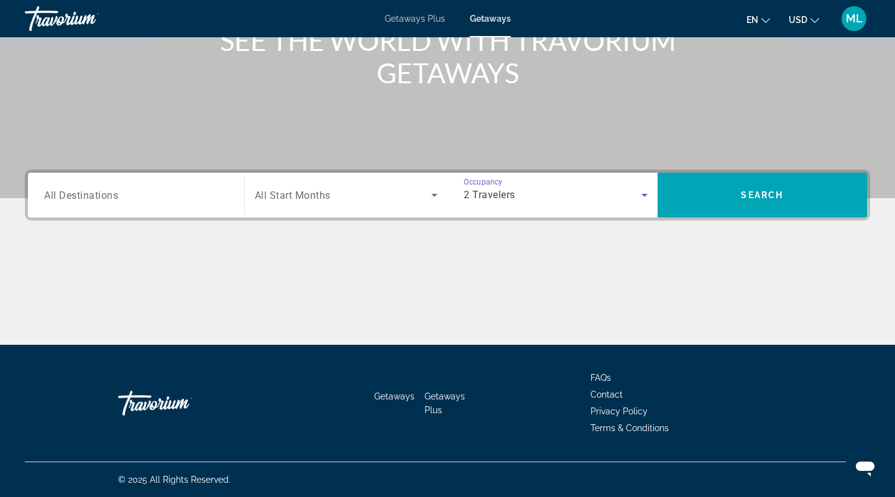
click at [349, 189] on span "Search widget" at bounding box center [343, 195] width 177 height 15
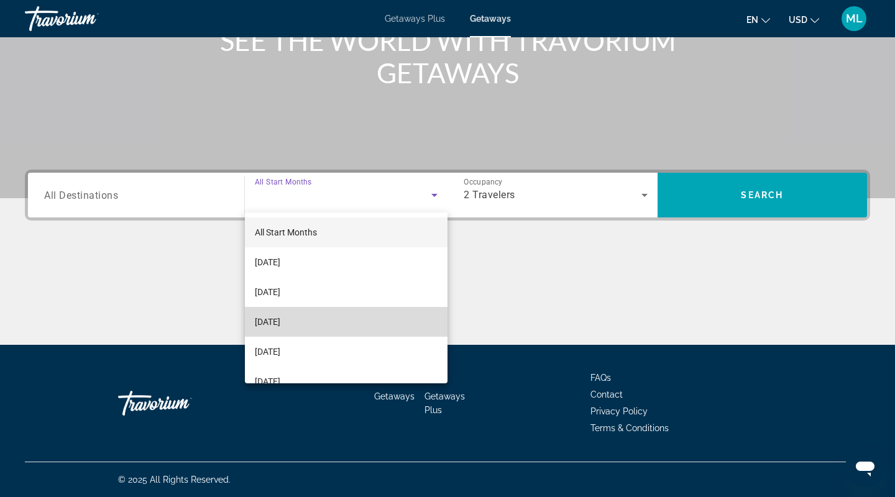
click at [280, 318] on span "[DATE]" at bounding box center [267, 321] width 25 height 15
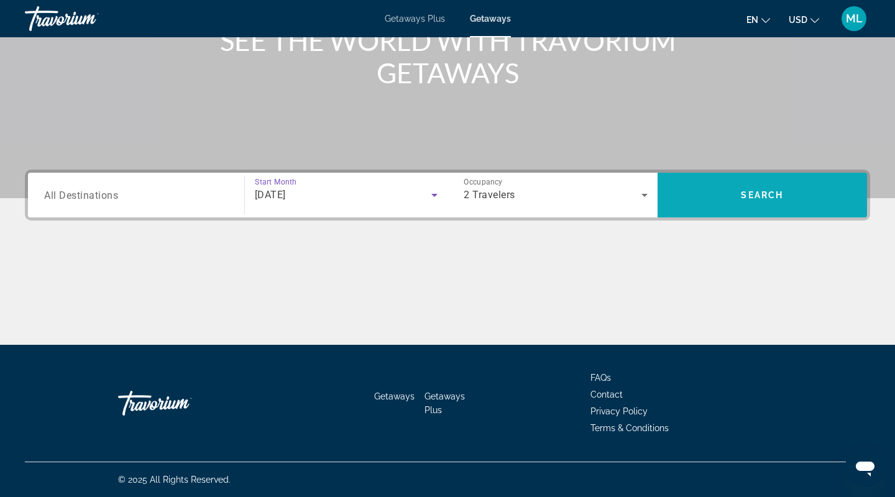
click at [725, 198] on span "Search widget" at bounding box center [762, 195] width 210 height 30
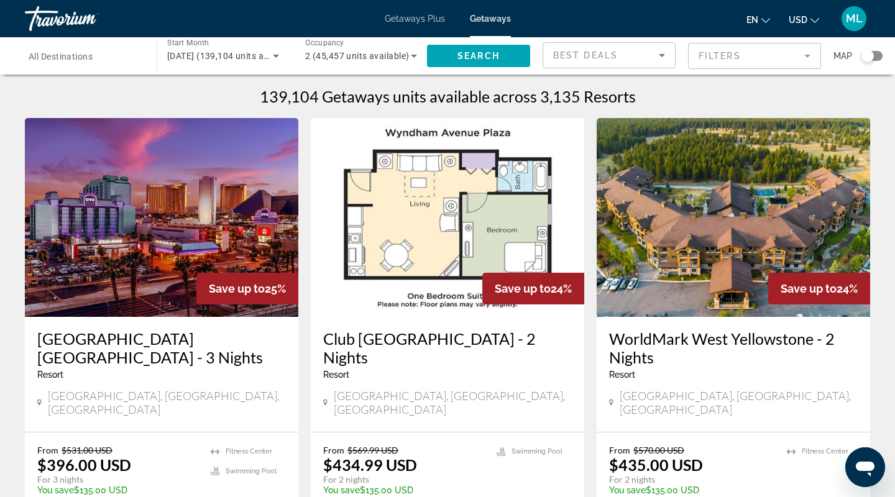
click at [742, 53] on mat-form-field "Filters" at bounding box center [754, 56] width 133 height 26
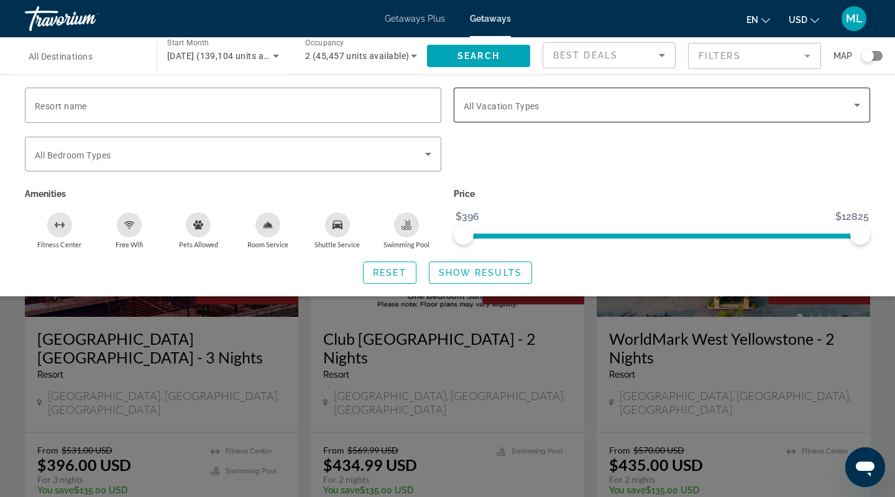
click at [527, 106] on span "All Vacation Types" at bounding box center [501, 106] width 76 height 10
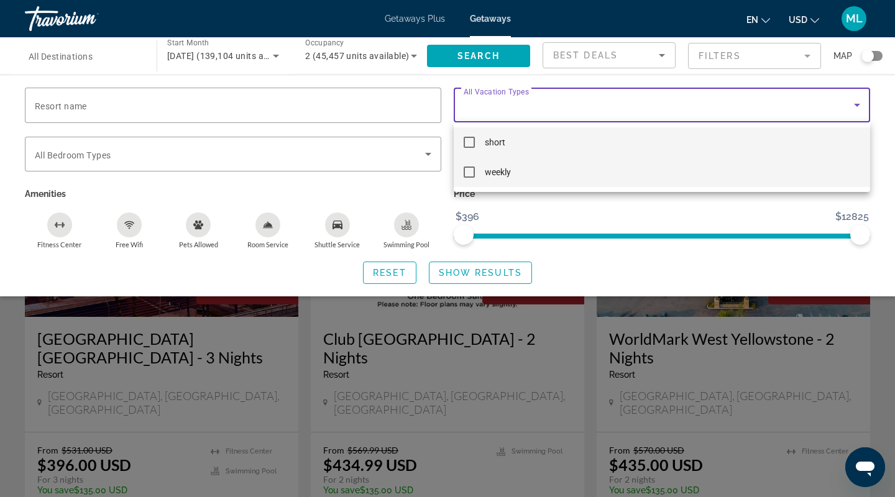
click at [483, 178] on mat-option "weekly" at bounding box center [662, 172] width 416 height 30
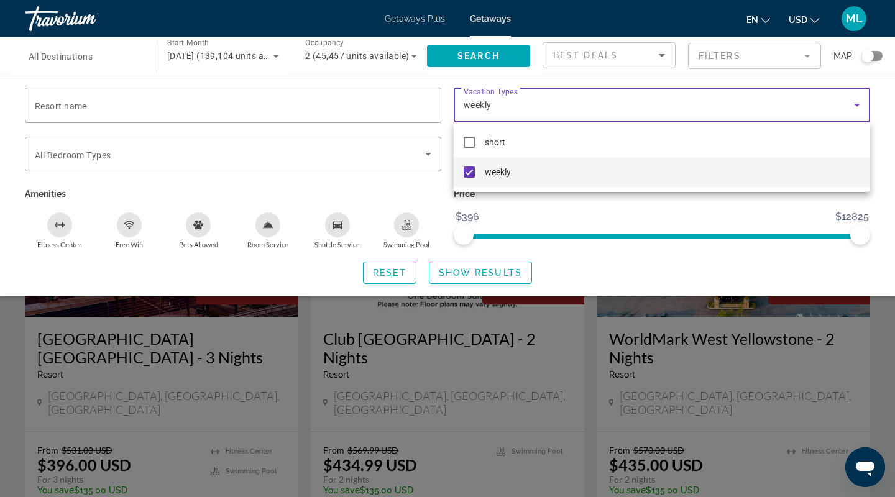
click at [457, 275] on div at bounding box center [447, 248] width 895 height 497
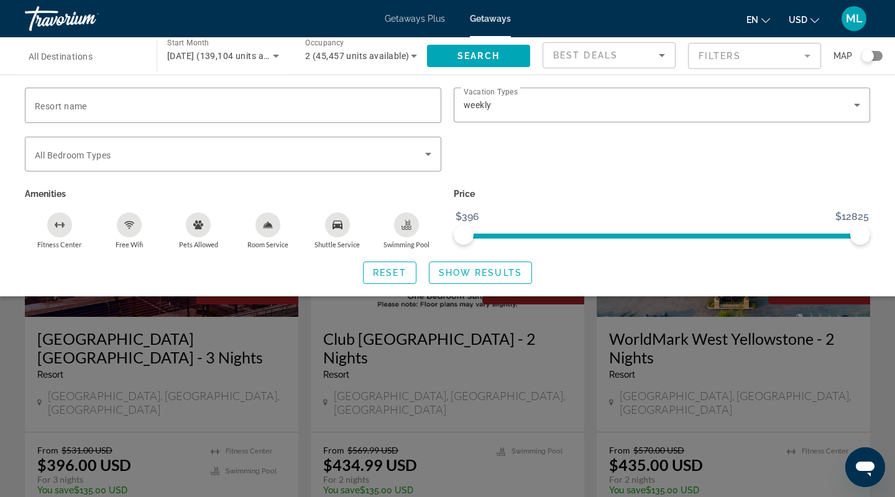
click at [457, 275] on span "Show Results" at bounding box center [480, 273] width 83 height 10
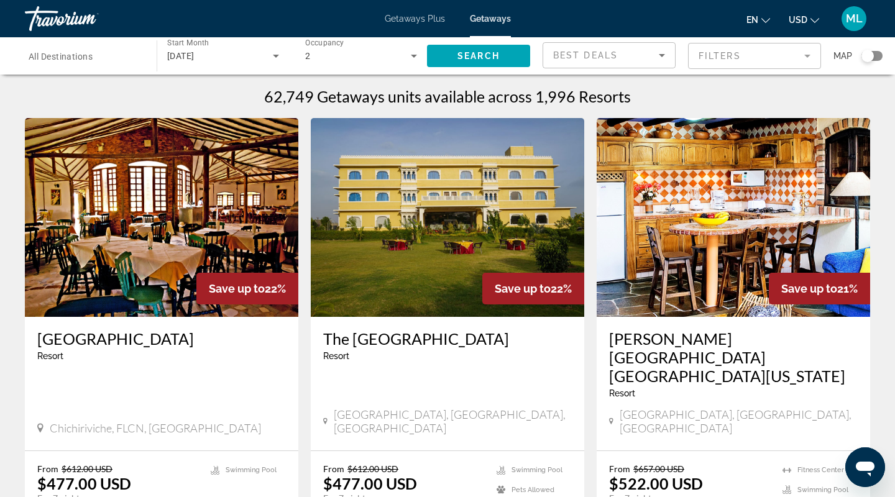
click at [98, 61] on input "Destination All Destinations" at bounding box center [85, 56] width 112 height 15
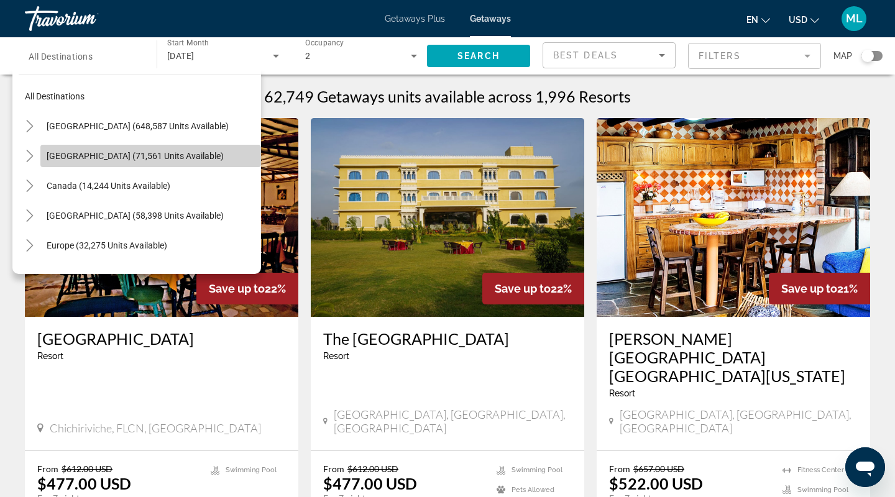
click at [94, 155] on span "[GEOGRAPHIC_DATA] (71,561 units available)" at bounding box center [135, 156] width 177 height 10
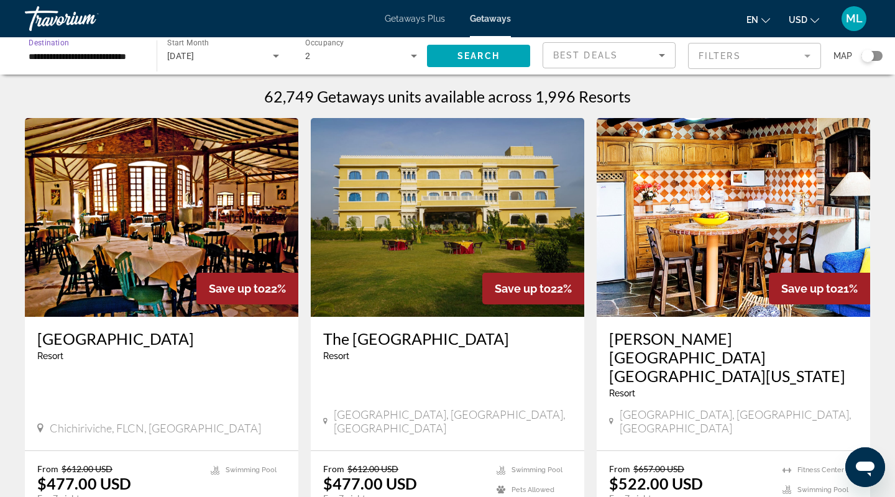
click at [95, 55] on input "**********" at bounding box center [85, 56] width 112 height 15
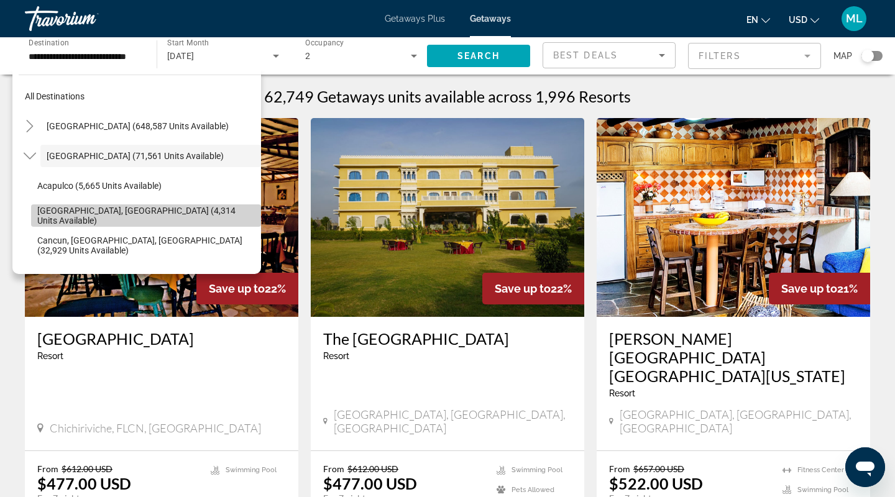
click at [78, 212] on span "[GEOGRAPHIC_DATA], [GEOGRAPHIC_DATA] (4,314 units available)" at bounding box center [145, 216] width 217 height 20
type input "**********"
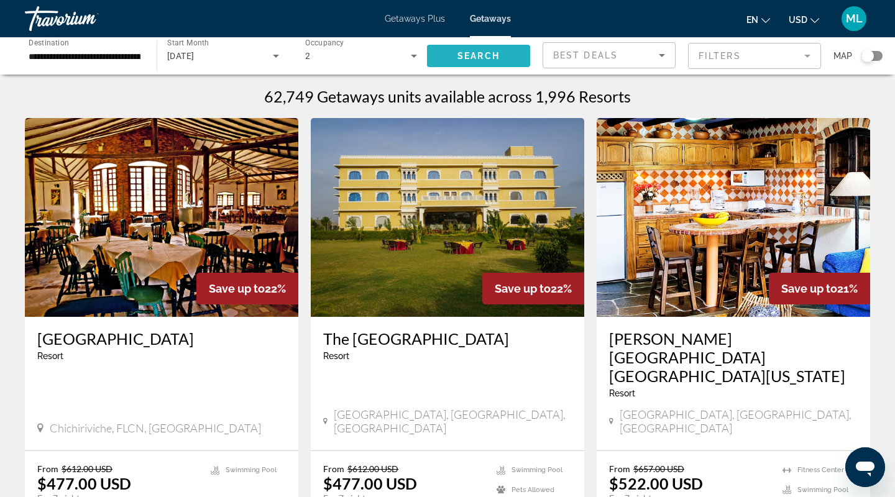
click at [458, 58] on span "Search" at bounding box center [478, 56] width 42 height 10
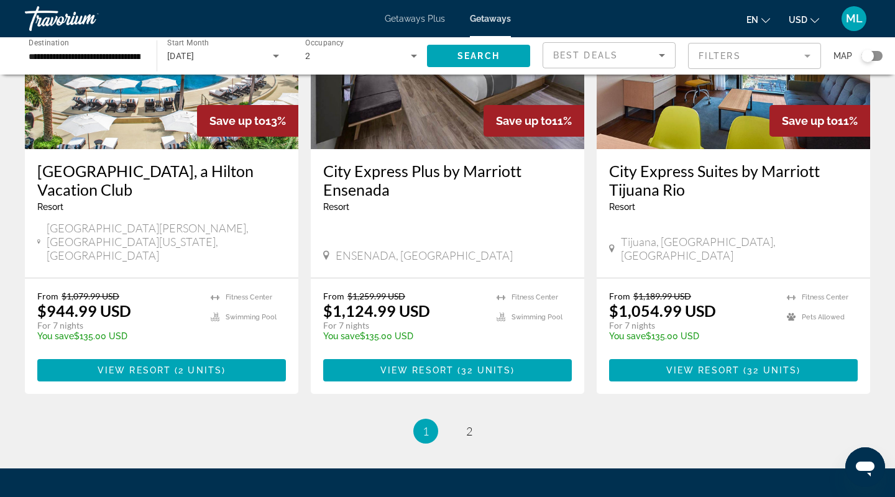
scroll to position [1587, 0]
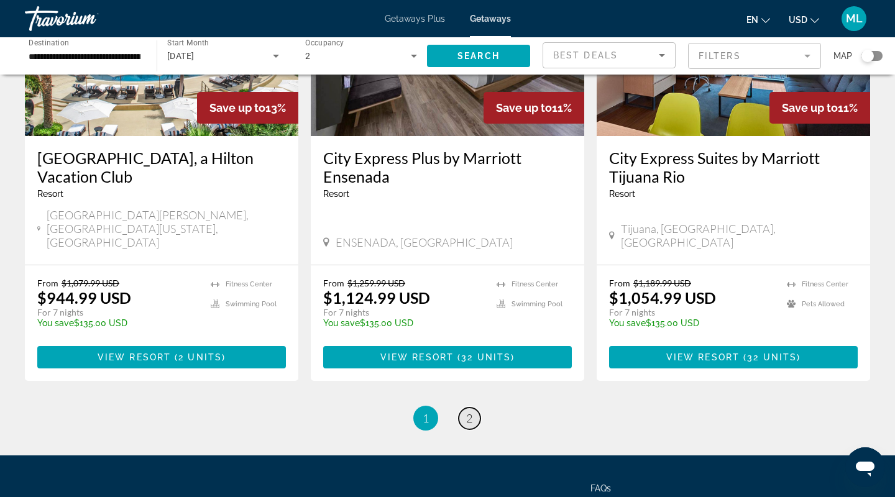
click at [468, 411] on span "2" at bounding box center [469, 418] width 6 height 14
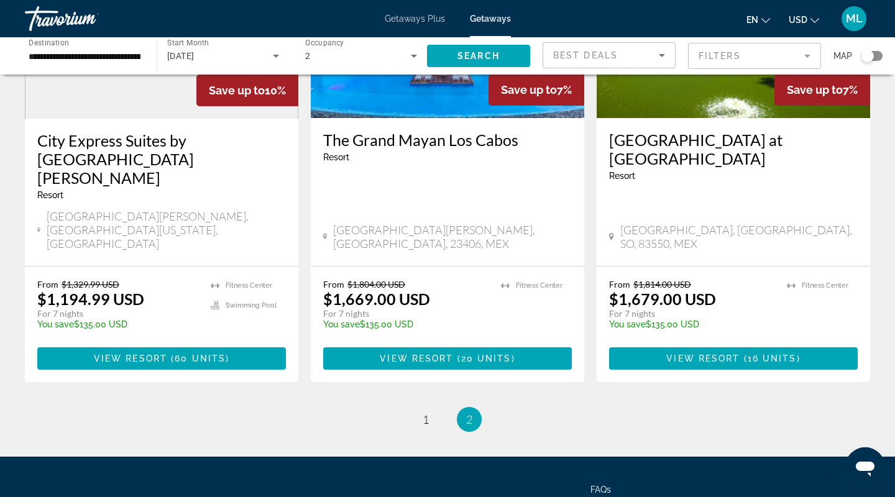
scroll to position [203, 0]
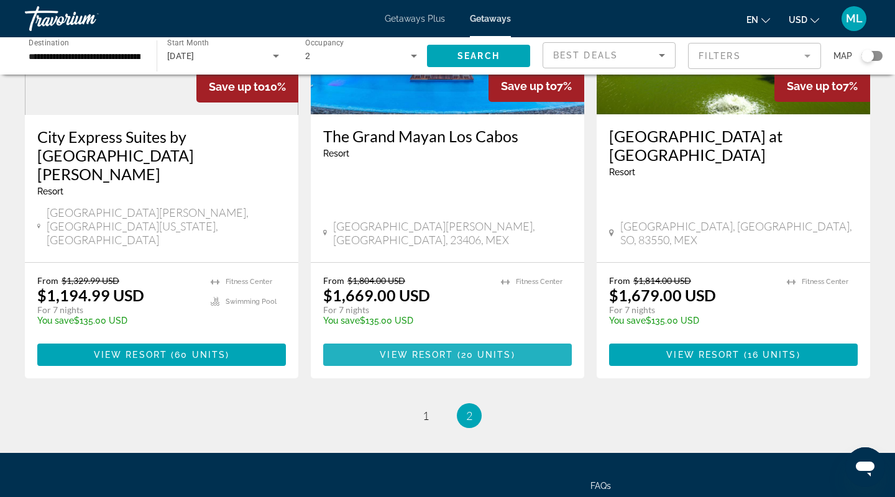
click at [455, 350] on span "Main content" at bounding box center [455, 355] width 4 height 10
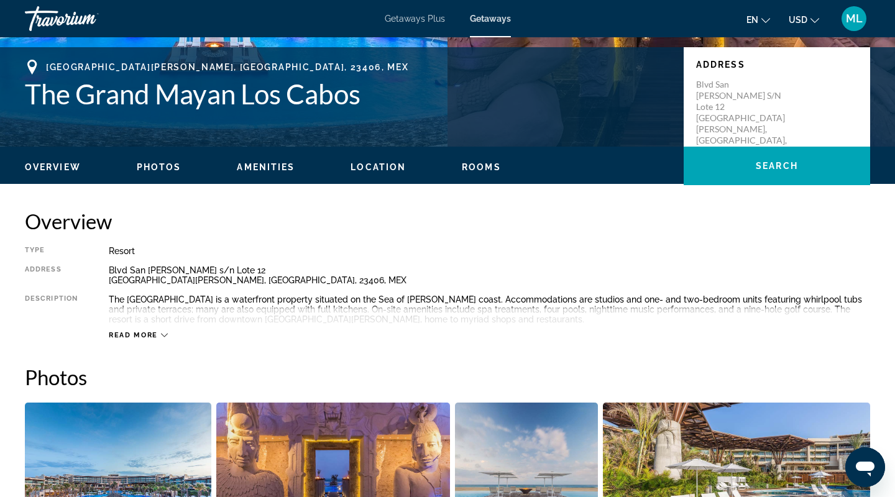
scroll to position [277, 0]
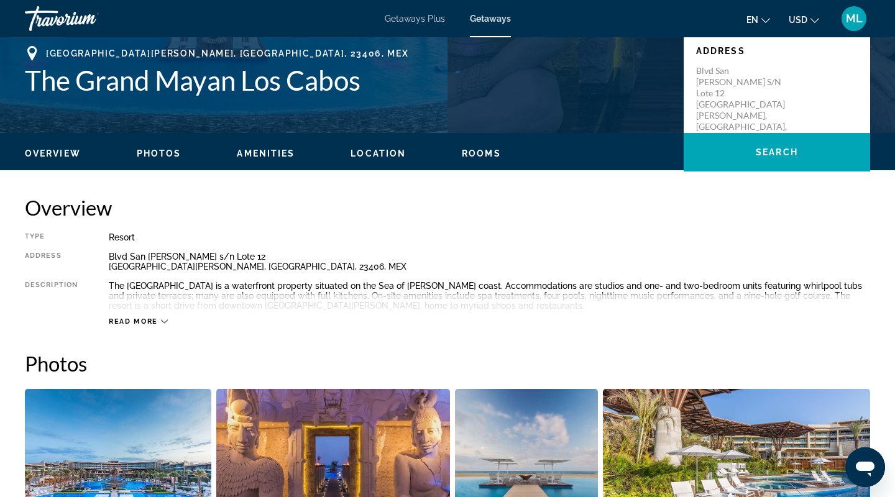
click at [137, 319] on span "Read more" at bounding box center [133, 321] width 49 height 8
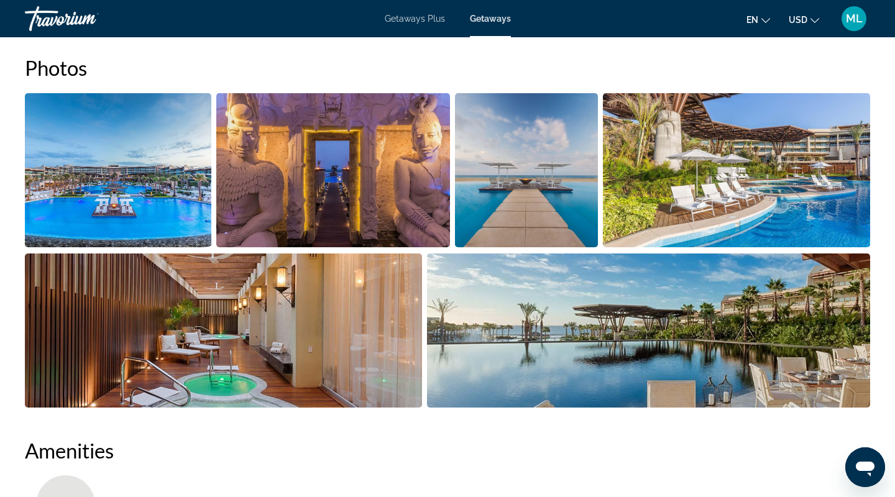
scroll to position [612, 0]
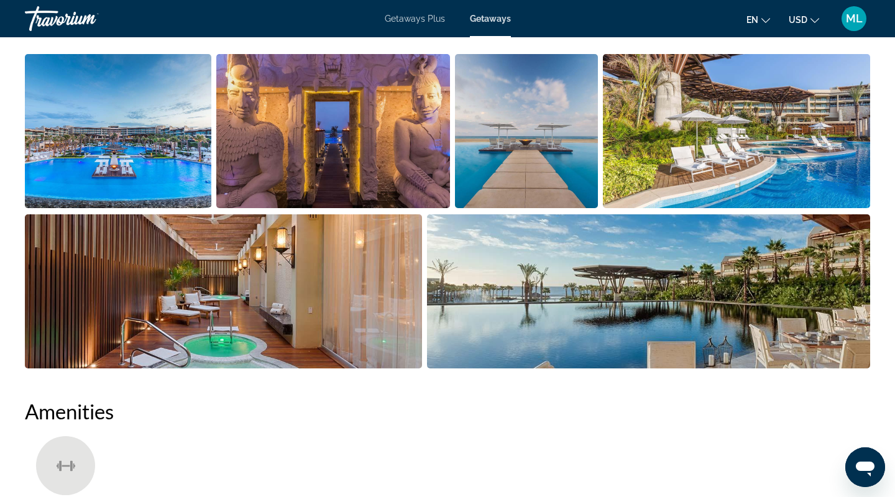
click at [144, 171] on img "Open full-screen image slider" at bounding box center [118, 131] width 186 height 154
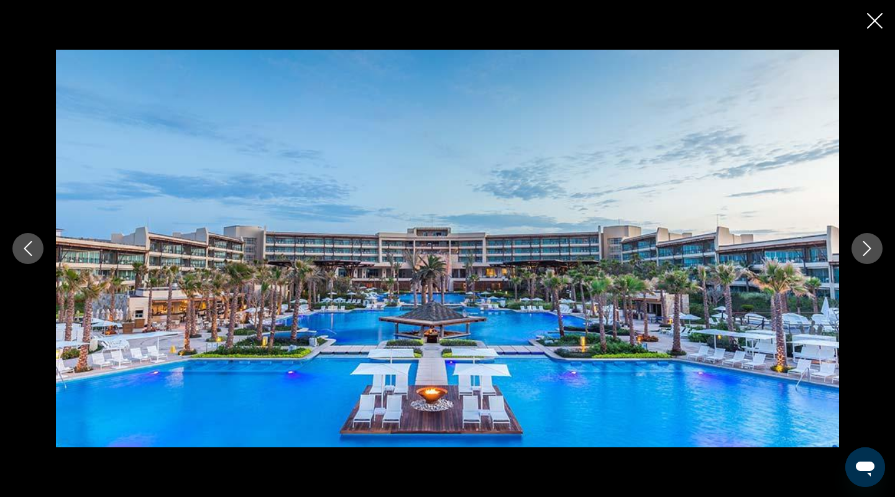
click at [864, 248] on icon "Next image" at bounding box center [866, 248] width 15 height 15
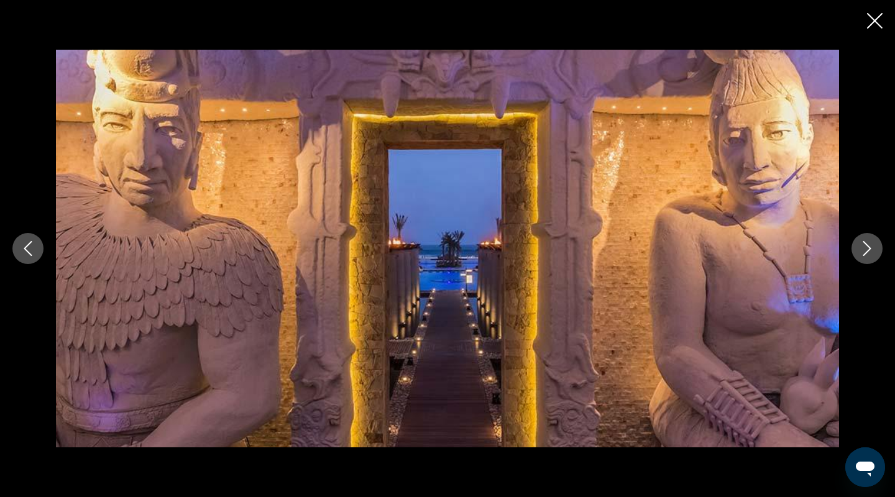
click at [864, 248] on icon "Next image" at bounding box center [866, 248] width 15 height 15
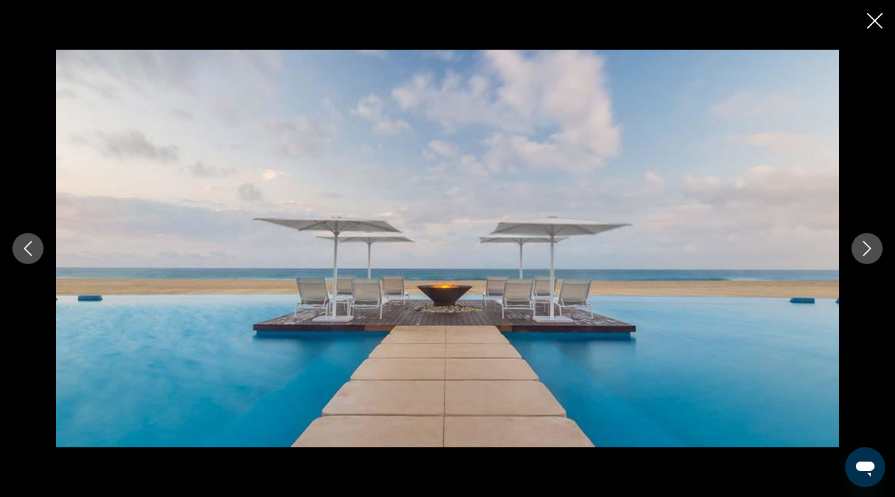
click at [864, 248] on icon "Next image" at bounding box center [866, 248] width 15 height 15
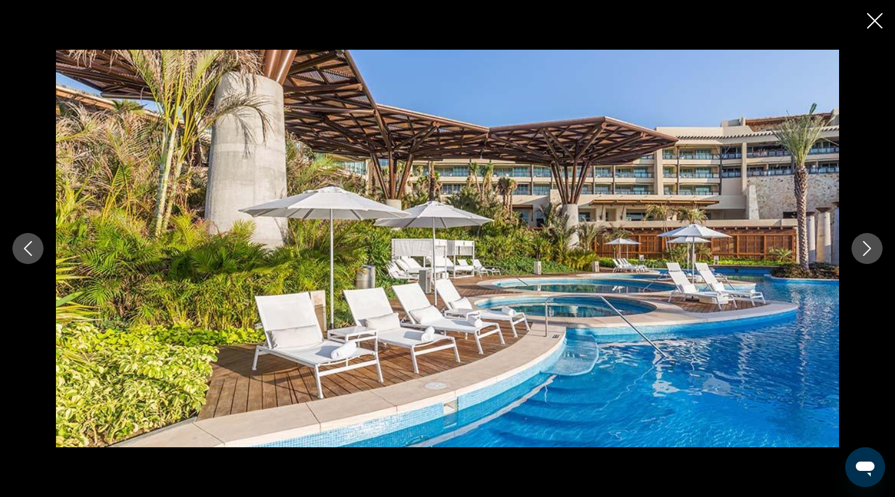
click at [869, 21] on icon "Close slideshow" at bounding box center [875, 21] width 16 height 16
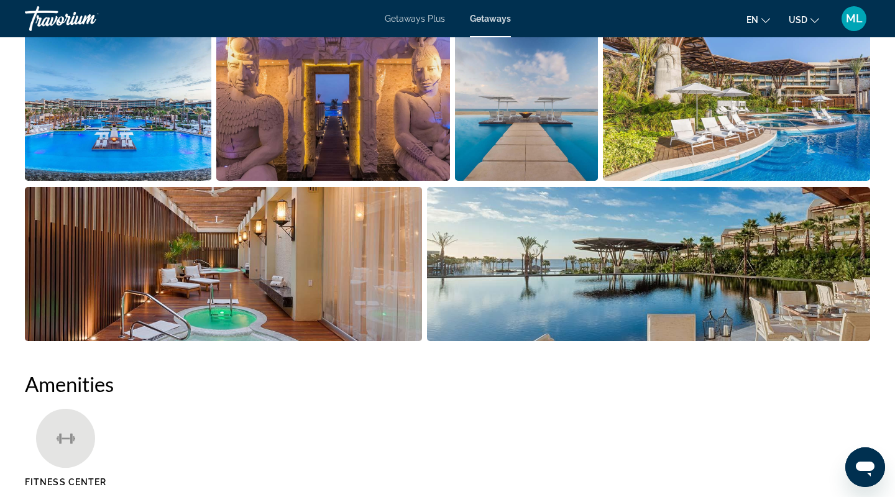
scroll to position [582, 0]
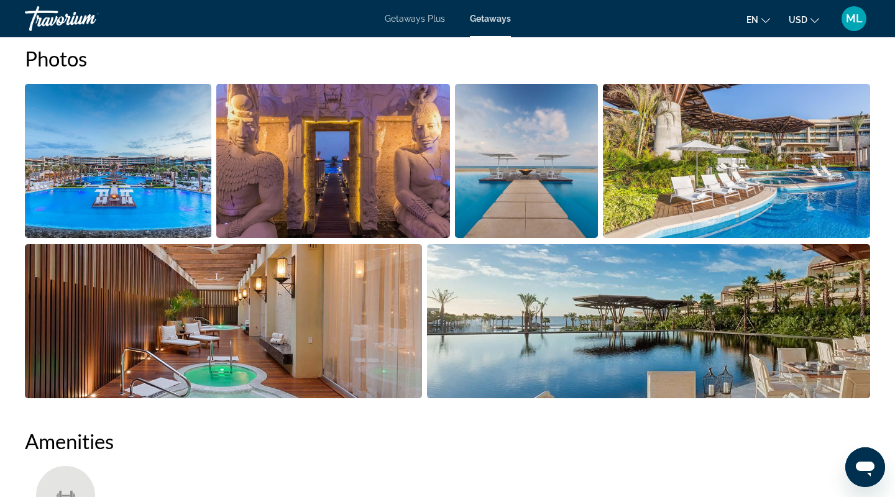
click at [172, 163] on img "Open full-screen image slider" at bounding box center [118, 161] width 186 height 154
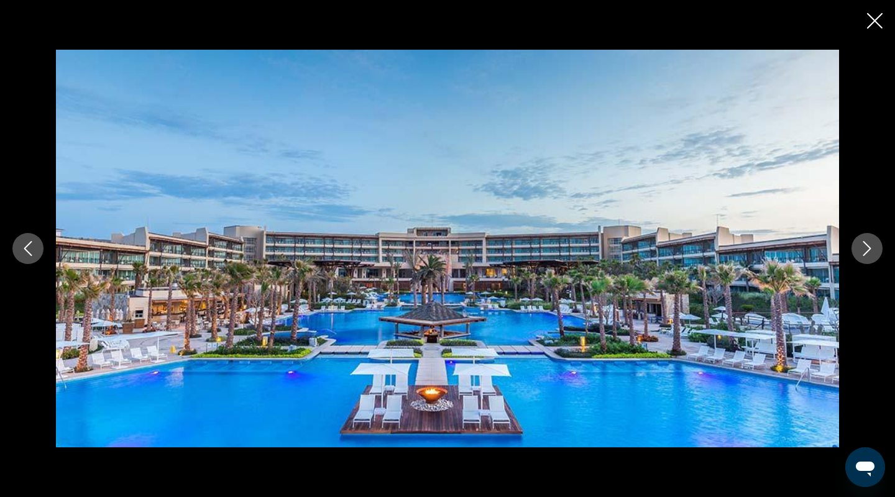
click at [869, 242] on icon "Next image" at bounding box center [866, 248] width 15 height 15
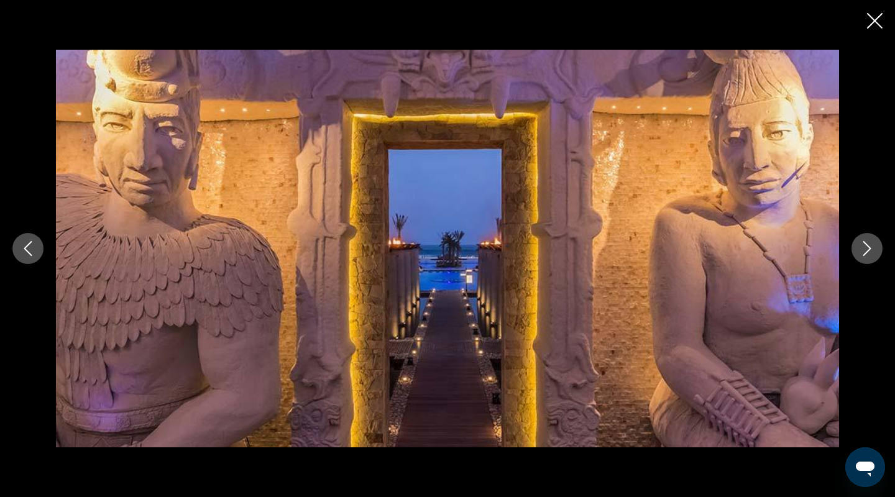
click at [869, 242] on icon "Next image" at bounding box center [866, 248] width 15 height 15
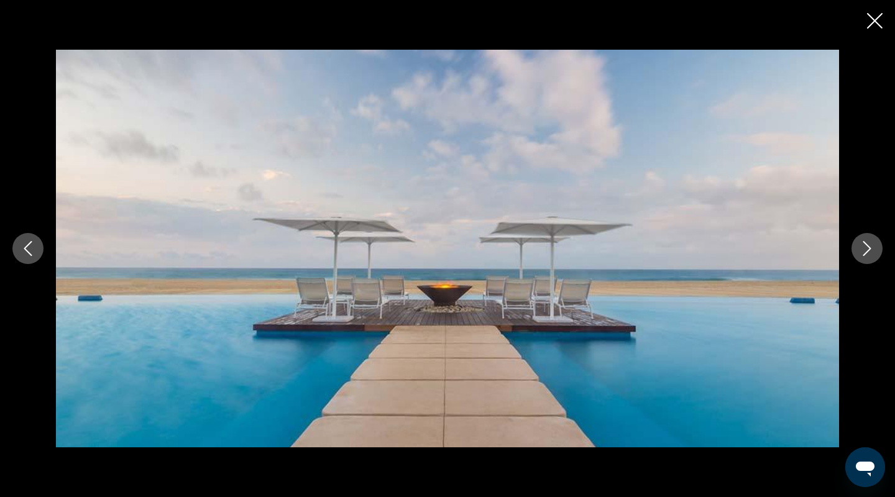
click at [869, 242] on icon "Next image" at bounding box center [866, 248] width 15 height 15
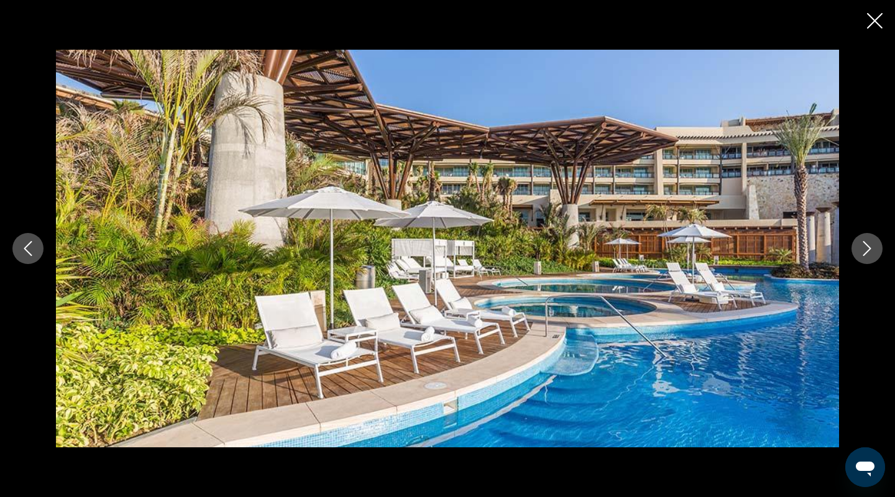
click at [869, 242] on icon "Next image" at bounding box center [866, 248] width 15 height 15
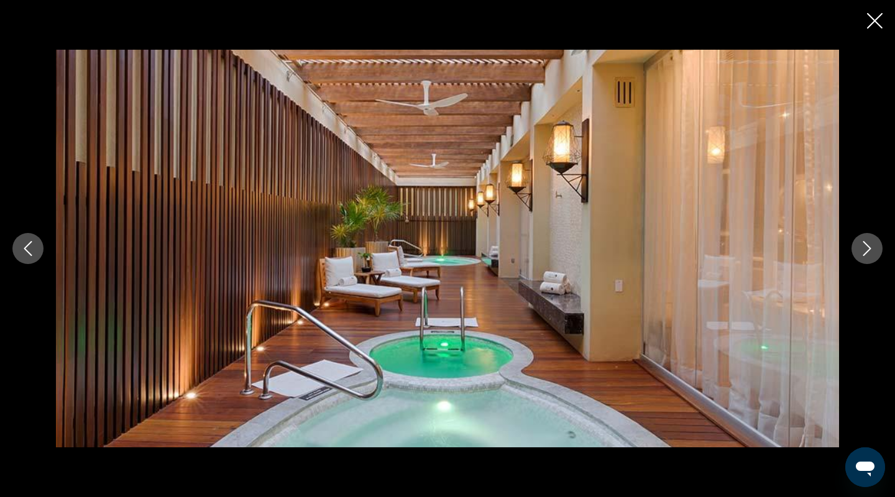
click at [869, 242] on icon "Next image" at bounding box center [866, 248] width 15 height 15
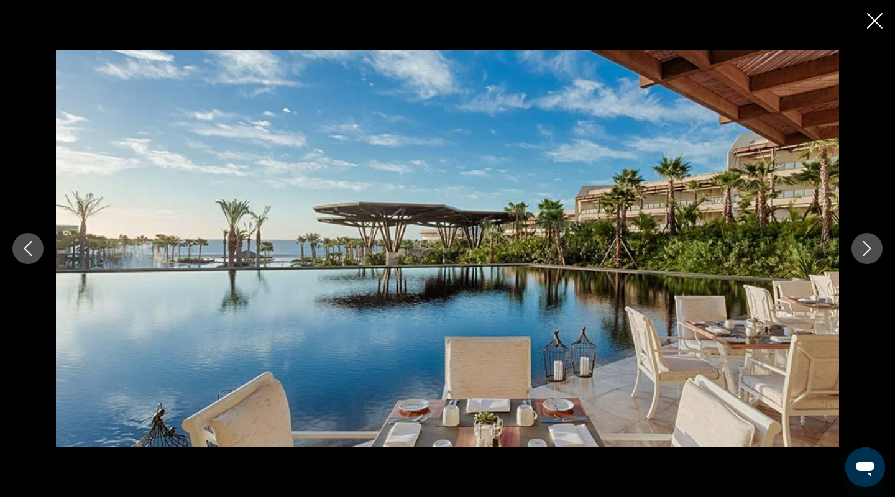
click at [869, 242] on icon "Next image" at bounding box center [866, 248] width 15 height 15
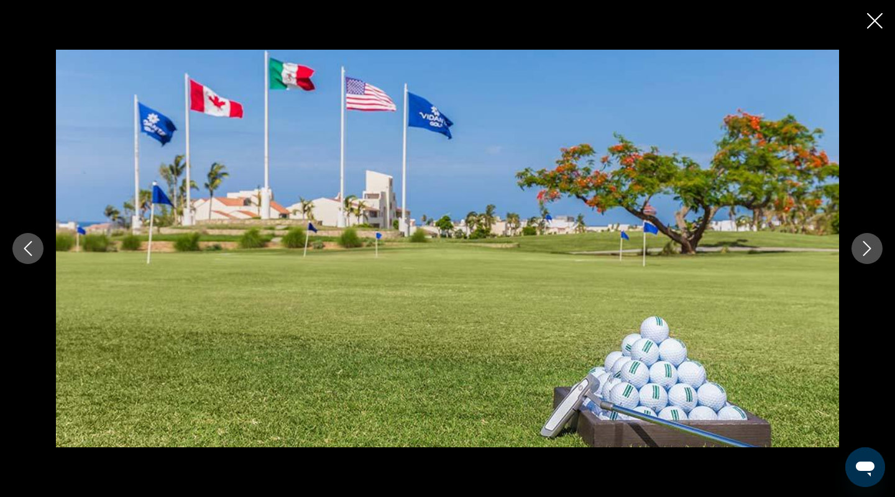
click at [869, 242] on icon "Next image" at bounding box center [866, 248] width 15 height 15
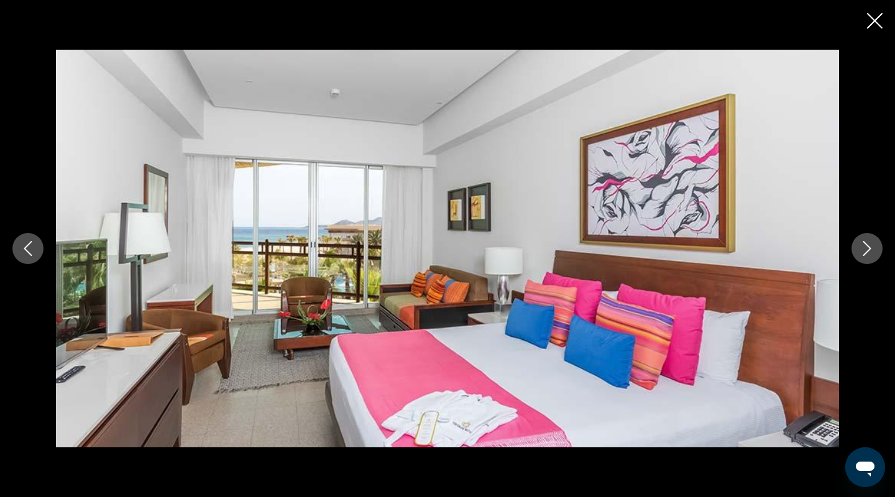
click at [869, 242] on icon "Next image" at bounding box center [866, 248] width 15 height 15
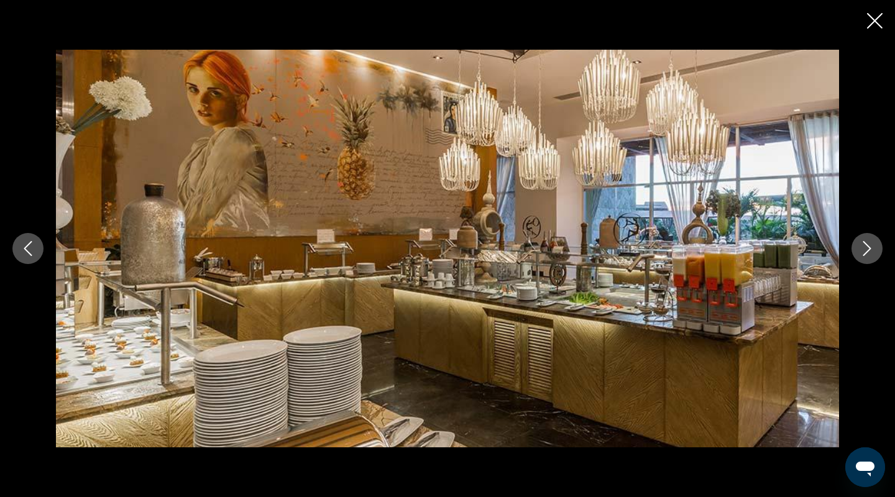
click at [869, 242] on icon "Next image" at bounding box center [866, 248] width 15 height 15
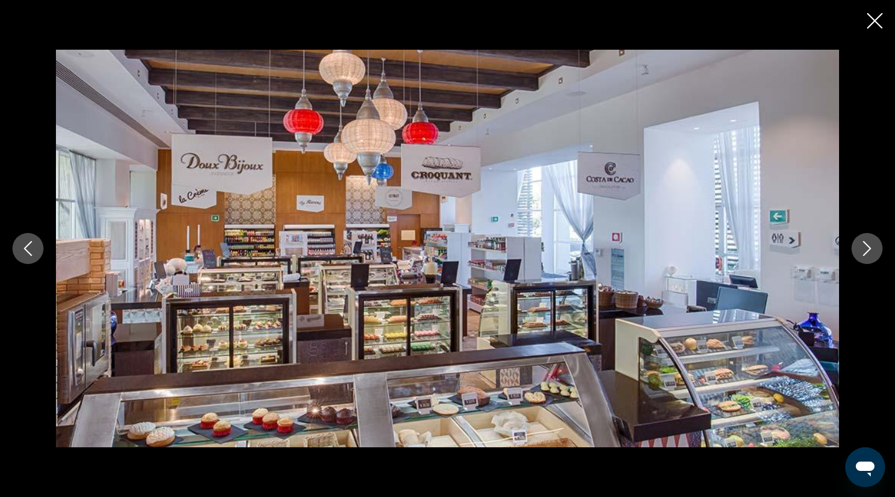
click at [869, 242] on icon "Next image" at bounding box center [866, 248] width 15 height 15
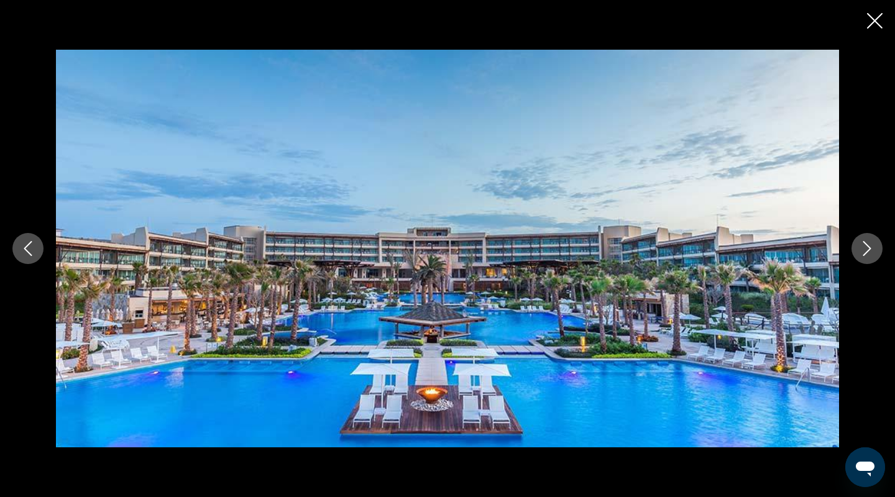
click at [869, 242] on icon "Next image" at bounding box center [866, 248] width 15 height 15
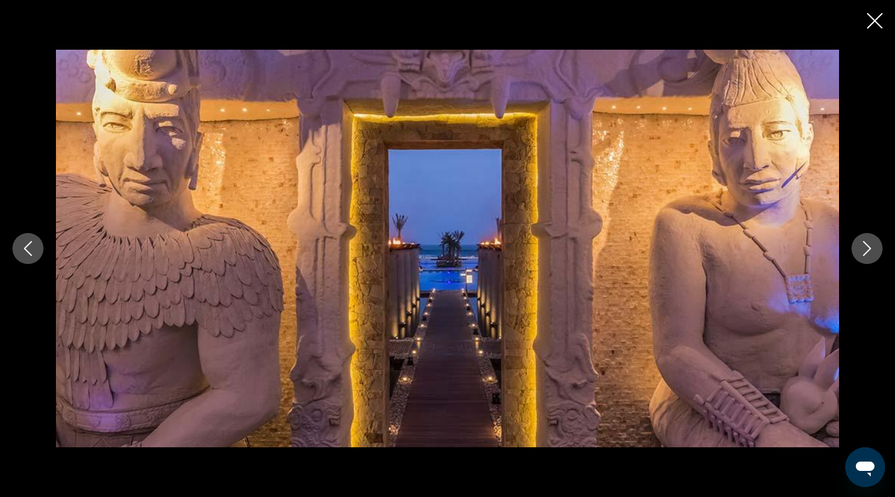
click at [883, 26] on div "prev next" at bounding box center [447, 248] width 895 height 497
click at [867, 22] on icon "Close slideshow" at bounding box center [875, 21] width 16 height 16
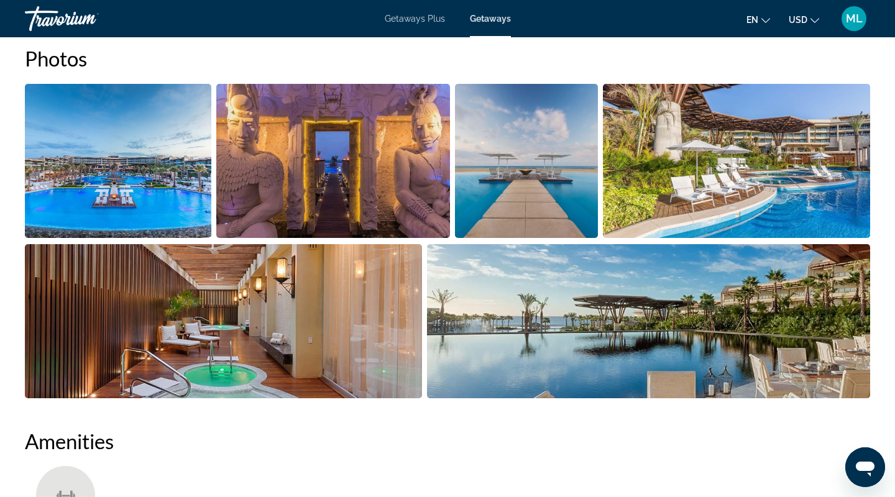
scroll to position [0, 0]
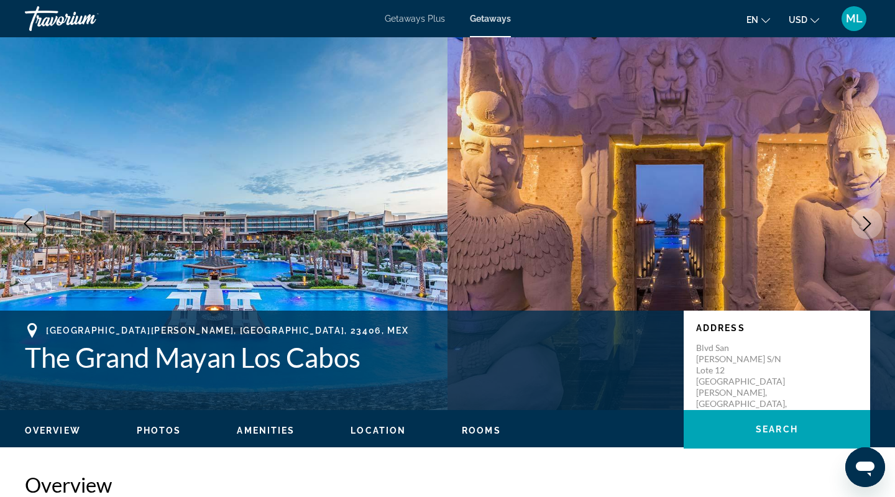
click at [241, 355] on h1 "The Grand Mayan Los Cabos" at bounding box center [348, 357] width 646 height 32
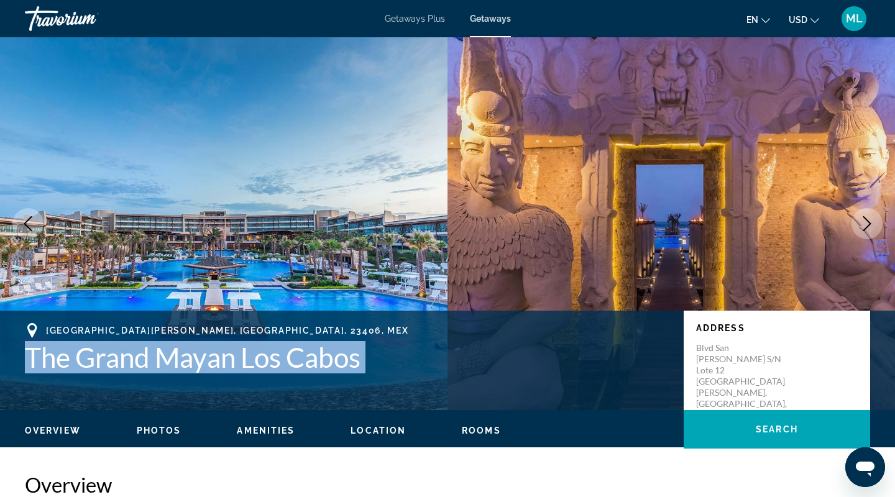
click at [241, 355] on h1 "The Grand Mayan Los Cabos" at bounding box center [348, 357] width 646 height 32
copy h1 "The Grand Mayan Los Cabos"
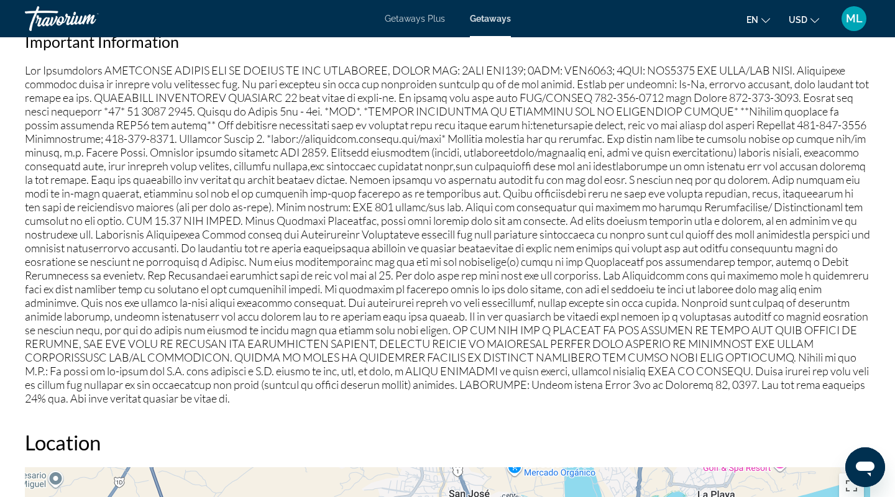
scroll to position [1266, 0]
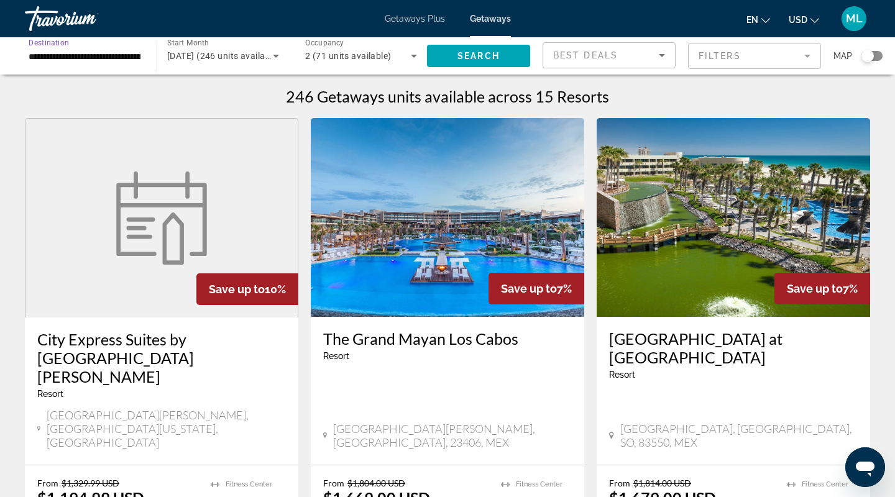
click at [86, 60] on input "**********" at bounding box center [85, 56] width 112 height 15
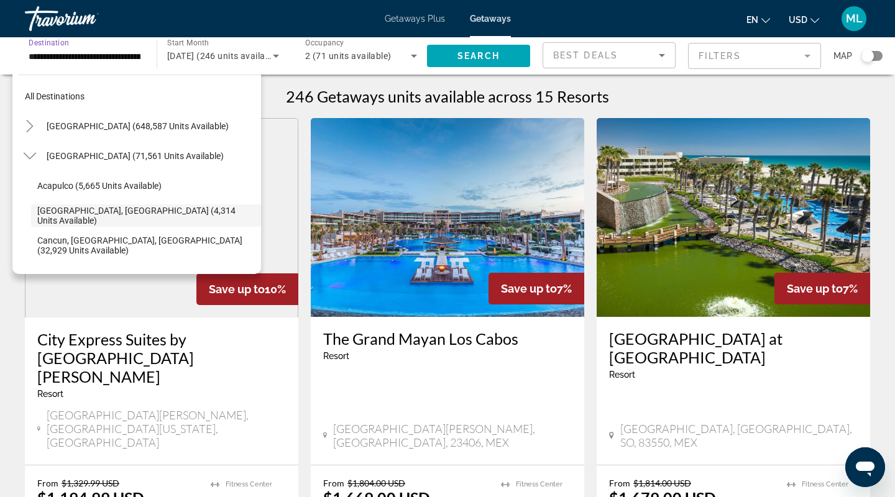
scroll to position [44, 0]
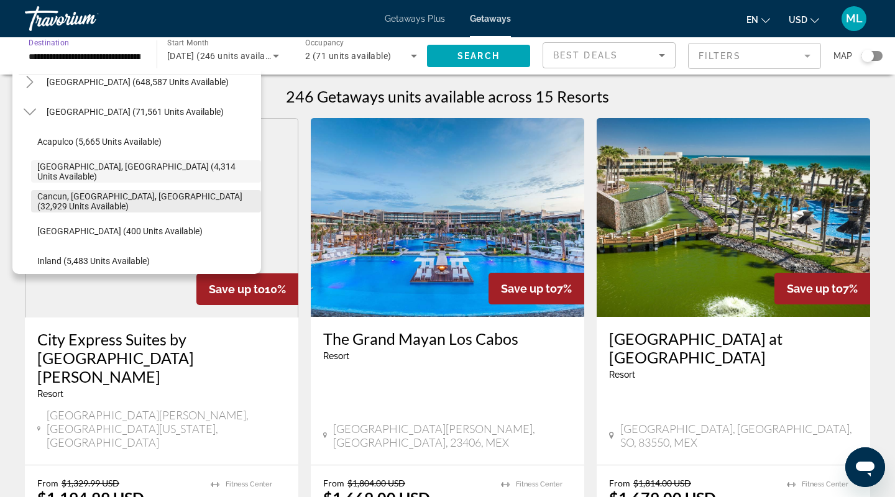
click at [99, 198] on span "Cancun, [GEOGRAPHIC_DATA], [GEOGRAPHIC_DATA] (32,929 units available)" at bounding box center [145, 201] width 217 height 20
type input "**********"
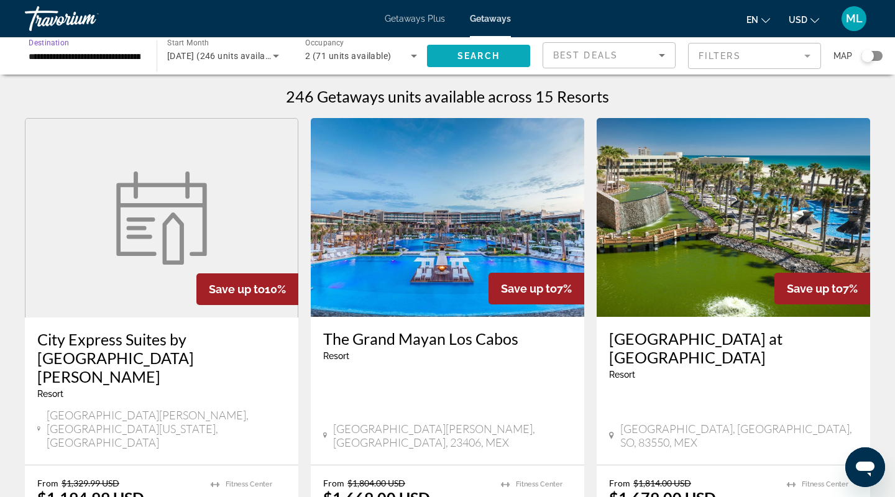
click at [465, 55] on span "Search" at bounding box center [478, 56] width 42 height 10
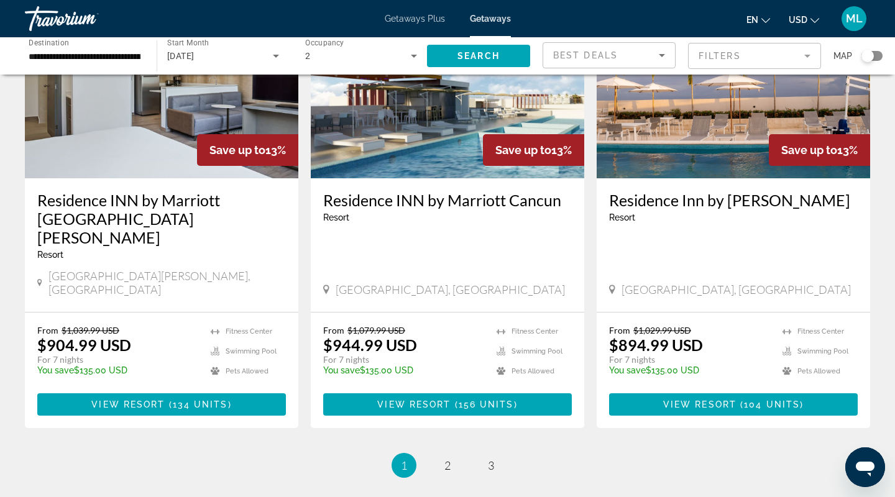
scroll to position [1569, 0]
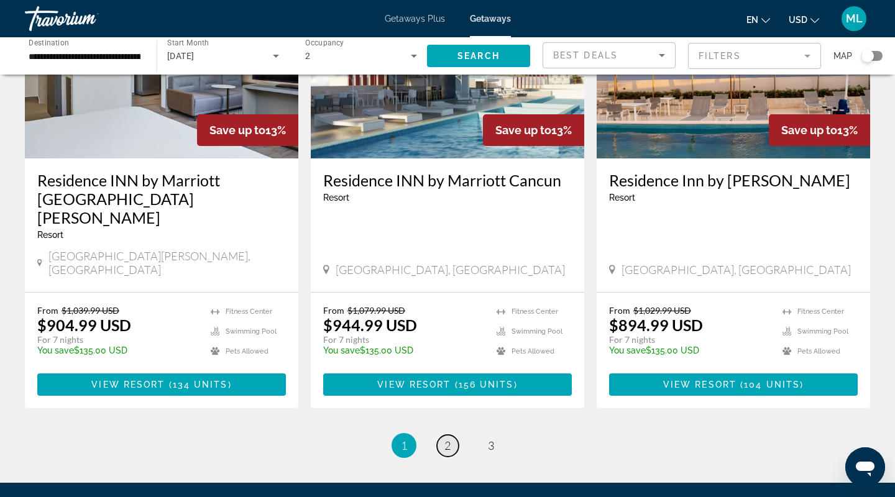
click at [452, 435] on link "page 2" at bounding box center [448, 446] width 22 height 22
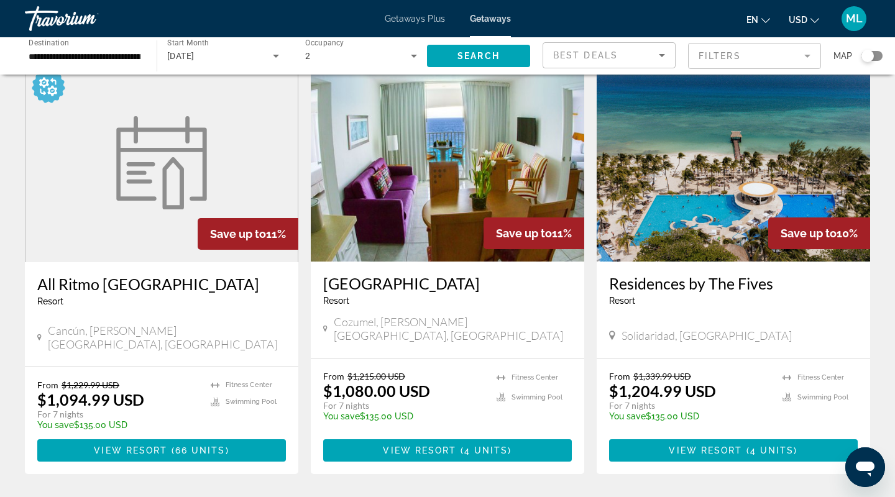
scroll to position [947, 0]
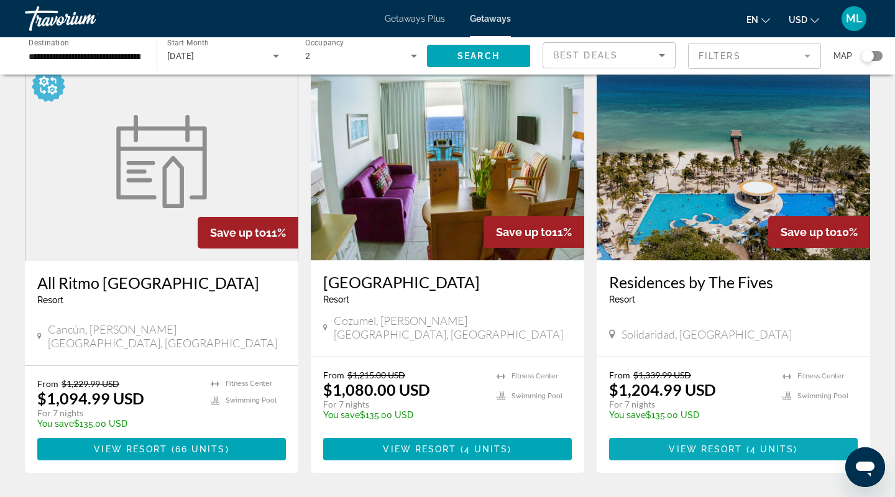
click at [686, 444] on span "View Resort" at bounding box center [704, 449] width 73 height 10
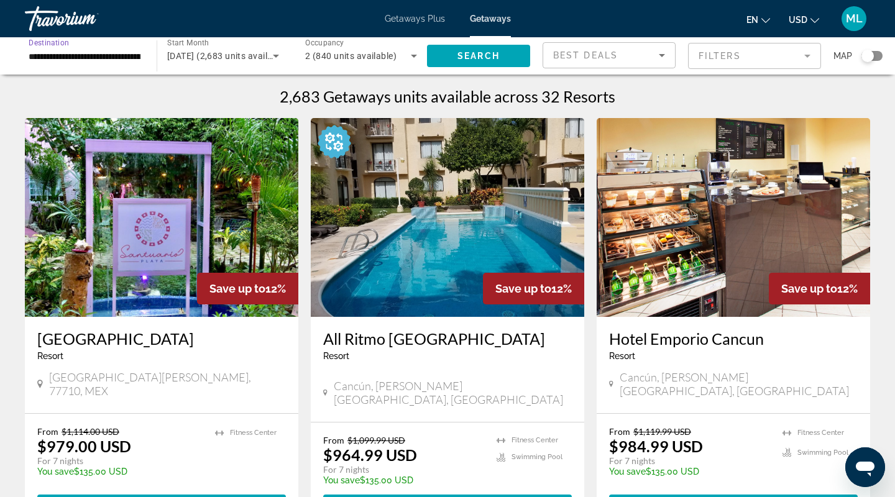
click at [90, 56] on input "**********" at bounding box center [85, 56] width 112 height 15
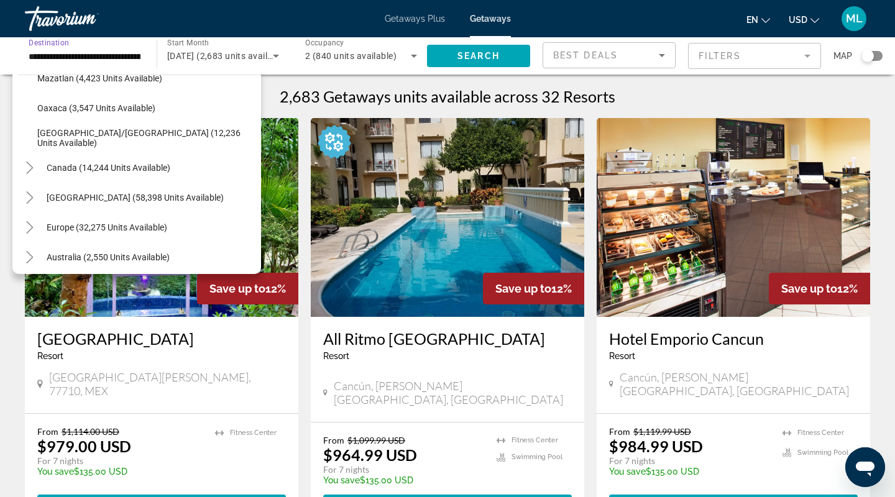
scroll to position [318, 0]
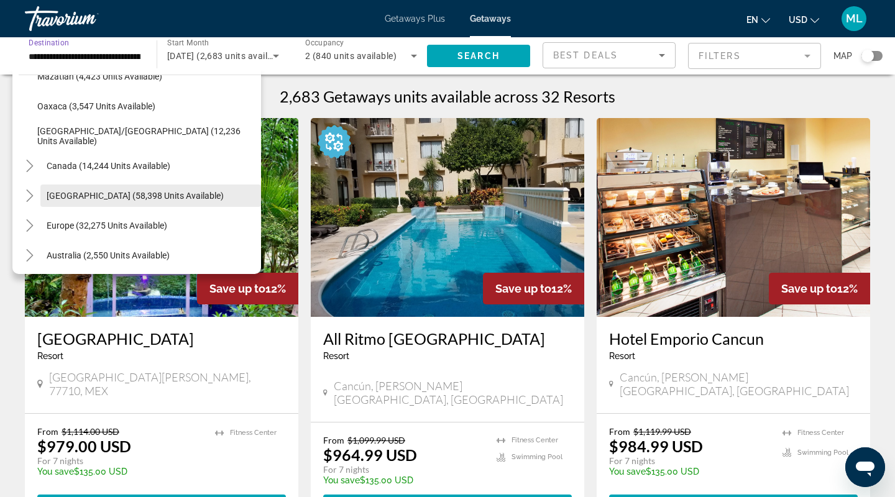
click at [86, 200] on span "[GEOGRAPHIC_DATA] (58,398 units available)" at bounding box center [135, 196] width 177 height 10
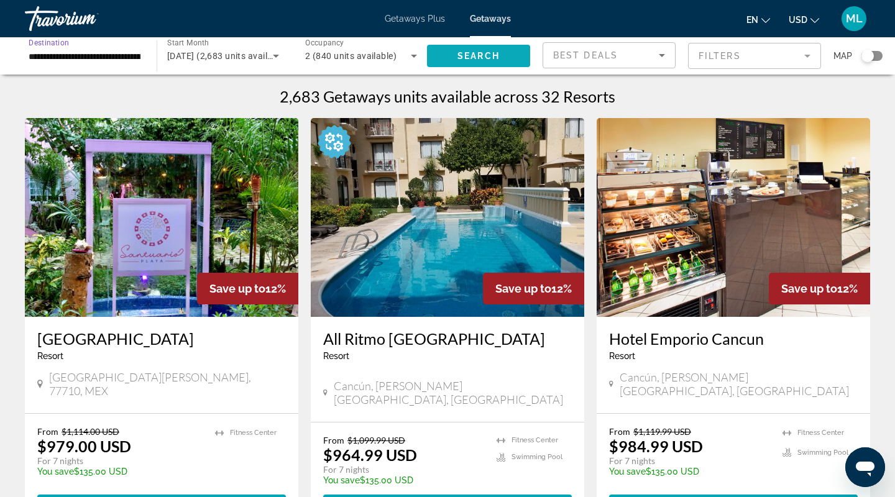
click at [465, 47] on span "Search widget" at bounding box center [478, 56] width 103 height 30
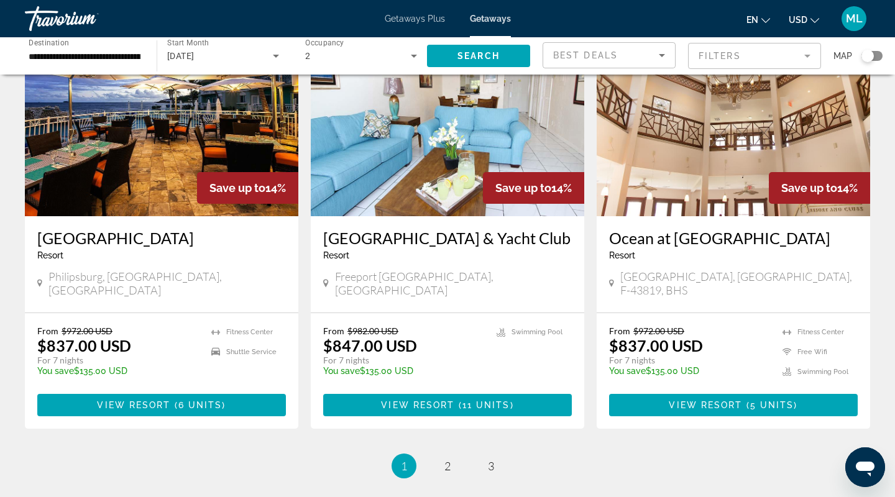
scroll to position [1431, 0]
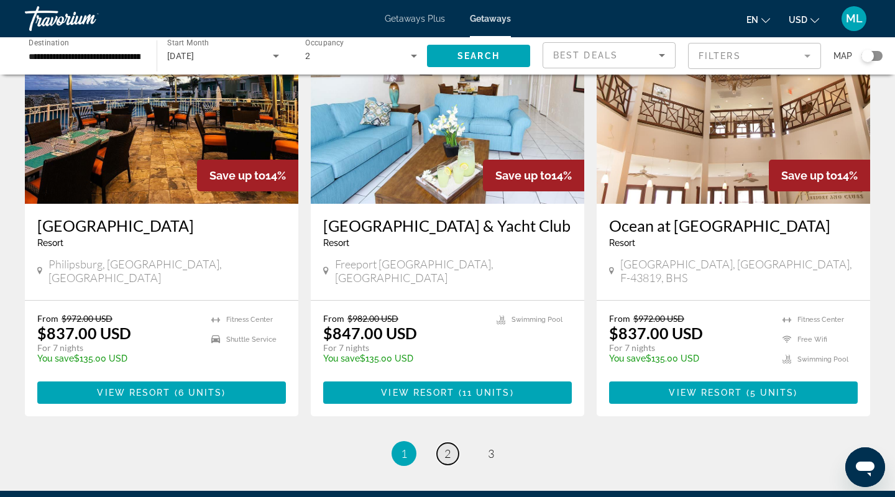
click at [446, 447] on span "2" at bounding box center [447, 454] width 6 height 14
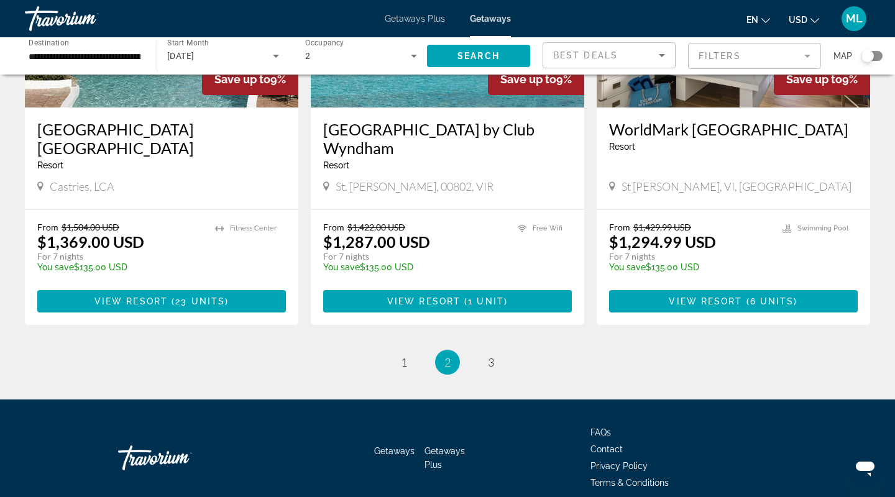
scroll to position [1543, 0]
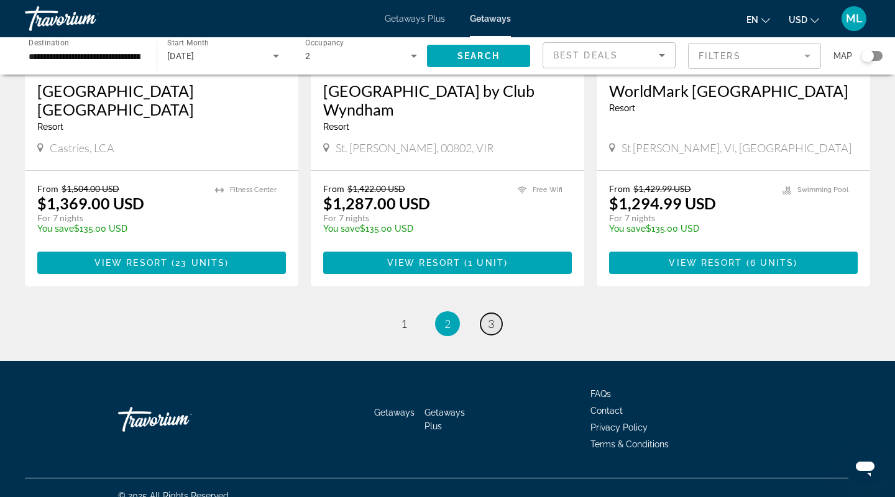
click at [489, 317] on span "3" at bounding box center [491, 324] width 6 height 14
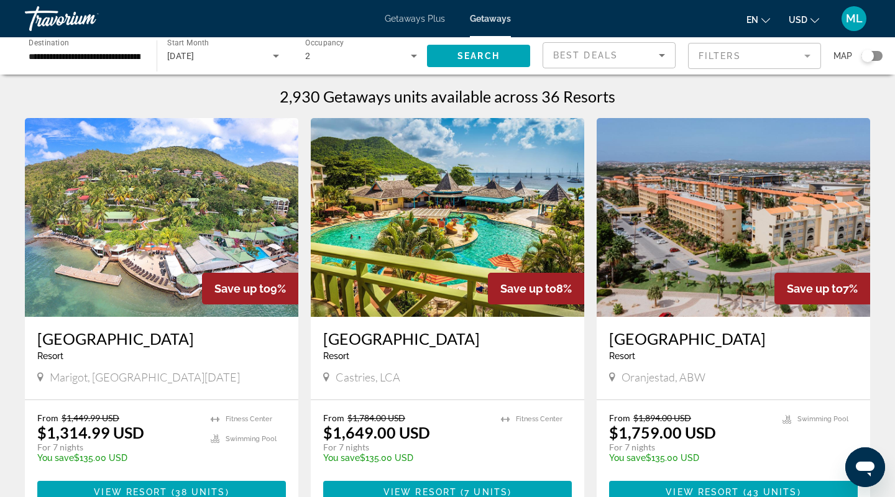
click at [99, 50] on input "**********" at bounding box center [85, 56] width 112 height 15
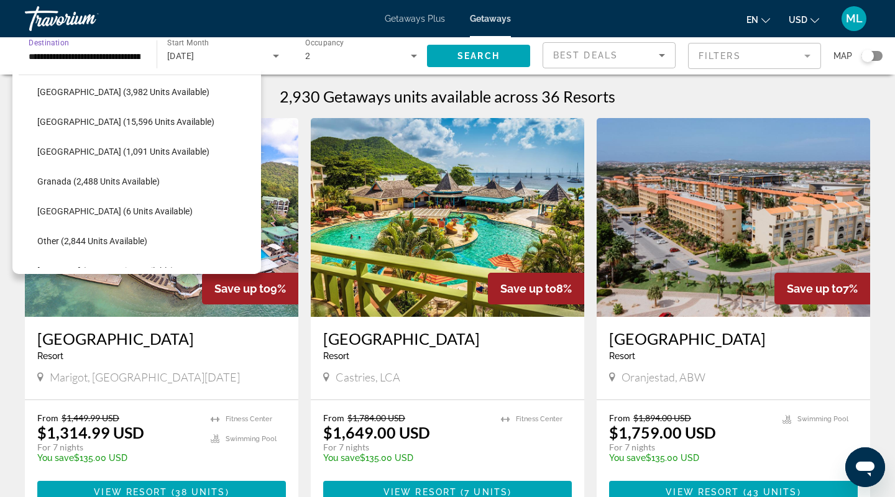
scroll to position [218, 0]
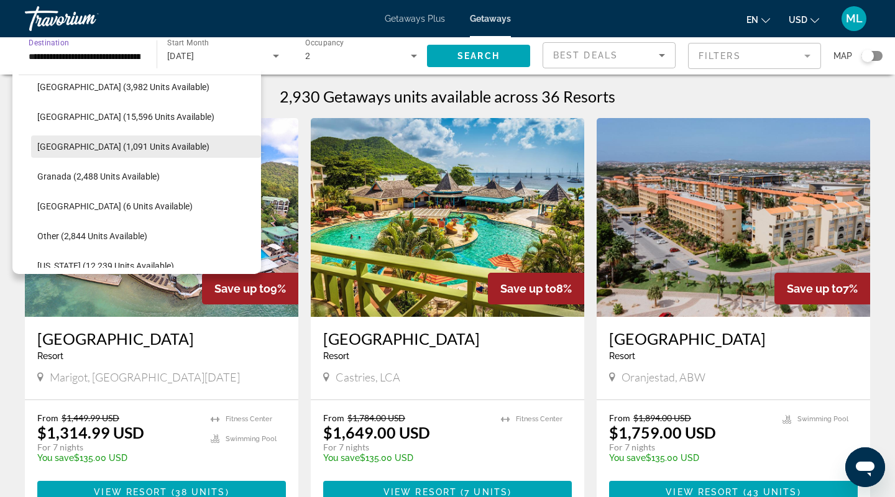
click at [98, 148] on span "[GEOGRAPHIC_DATA] (1,091 units available)" at bounding box center [123, 147] width 172 height 10
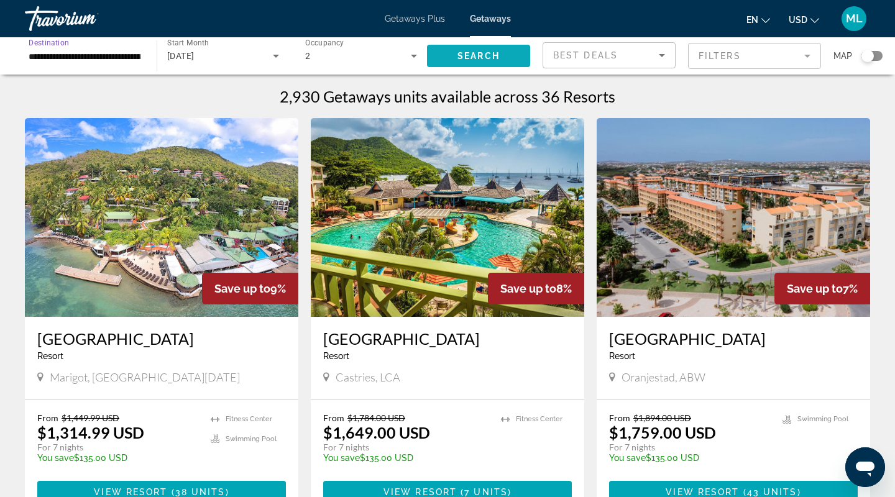
click at [496, 63] on span "Search widget" at bounding box center [478, 56] width 103 height 30
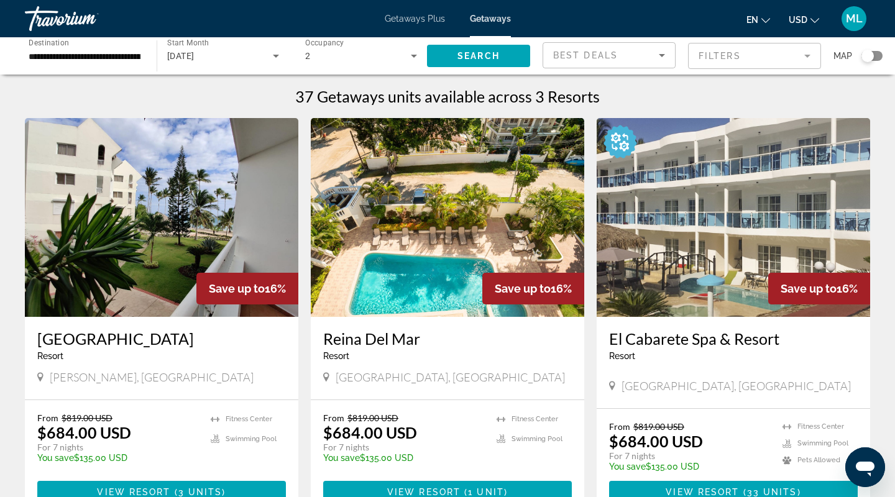
click at [137, 51] on input "**********" at bounding box center [85, 56] width 112 height 15
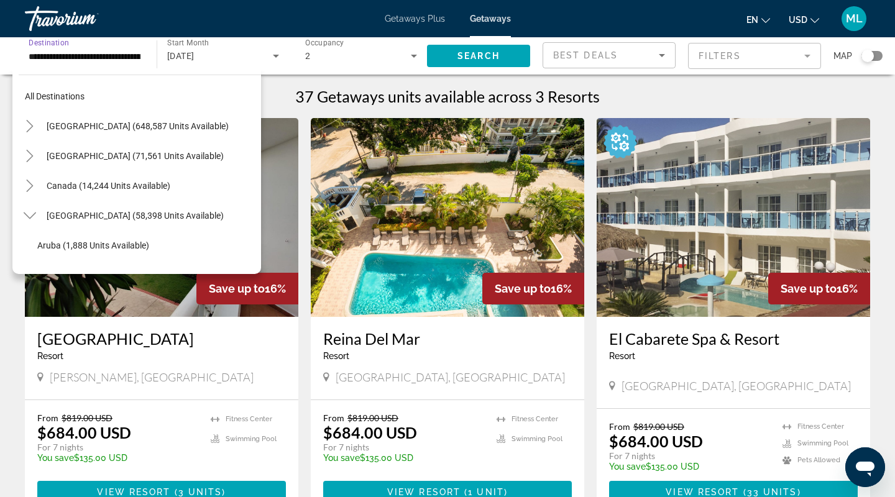
scroll to position [193, 0]
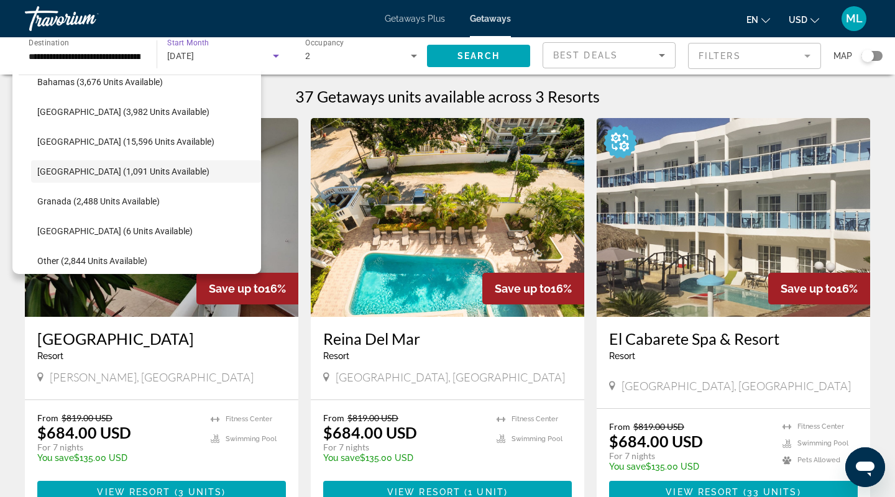
click at [253, 54] on div "[DATE]" at bounding box center [220, 55] width 106 height 15
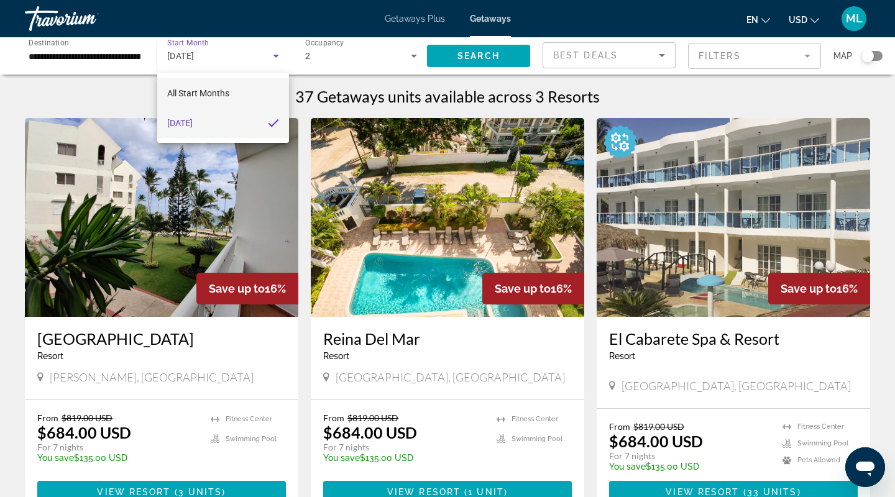
click at [206, 87] on span "All Start Months" at bounding box center [198, 93] width 62 height 15
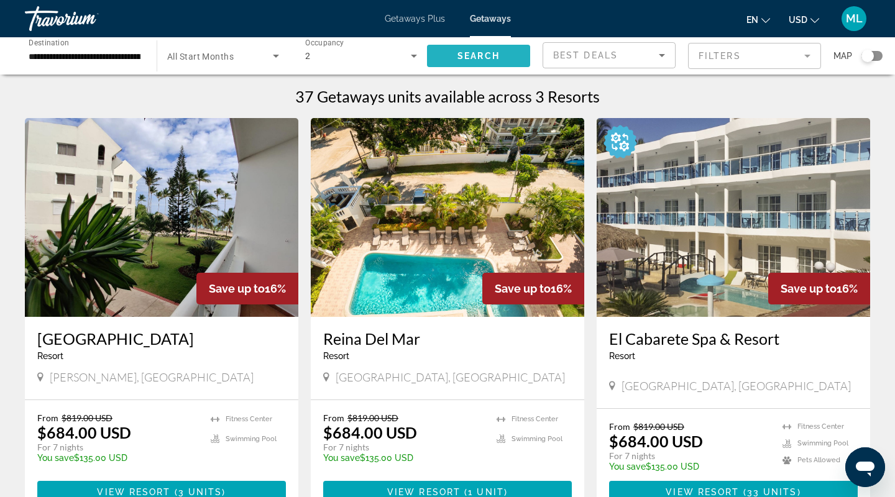
click at [483, 60] on span "Search" at bounding box center [478, 56] width 42 height 10
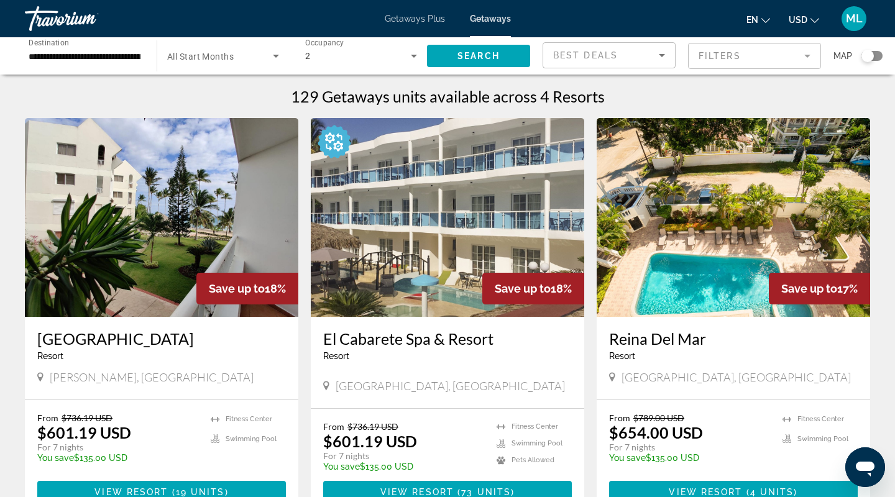
click at [116, 60] on input "**********" at bounding box center [85, 56] width 112 height 15
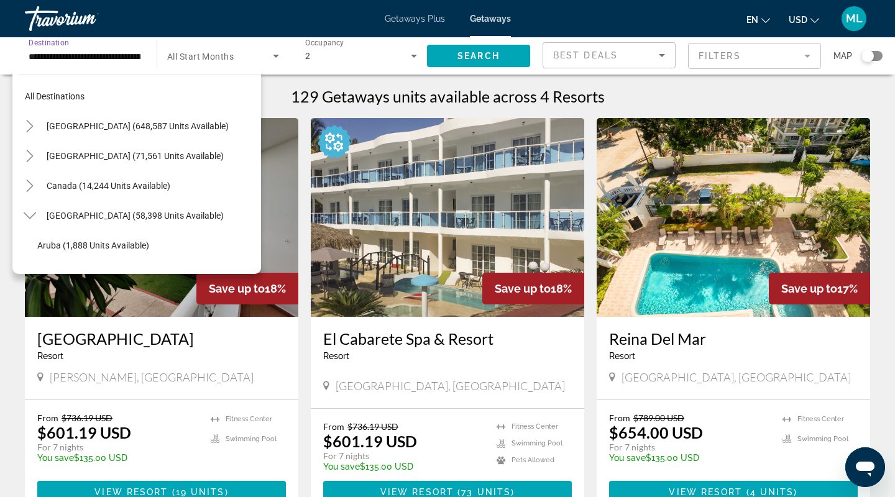
scroll to position [193, 0]
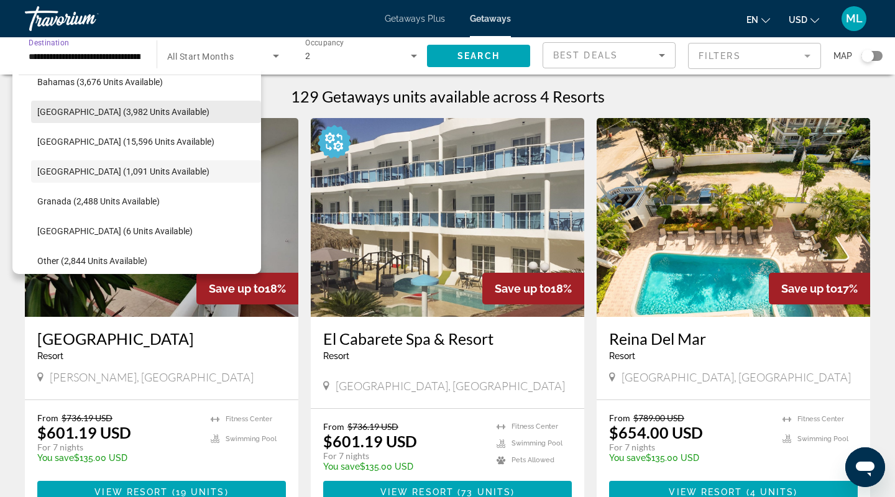
click at [147, 100] on span "Search widget" at bounding box center [146, 112] width 230 height 30
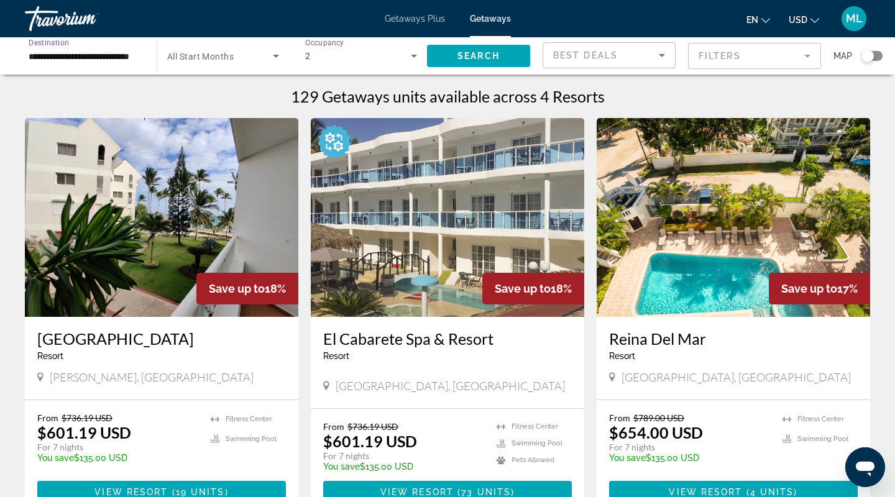
click at [95, 53] on input "**********" at bounding box center [85, 56] width 112 height 15
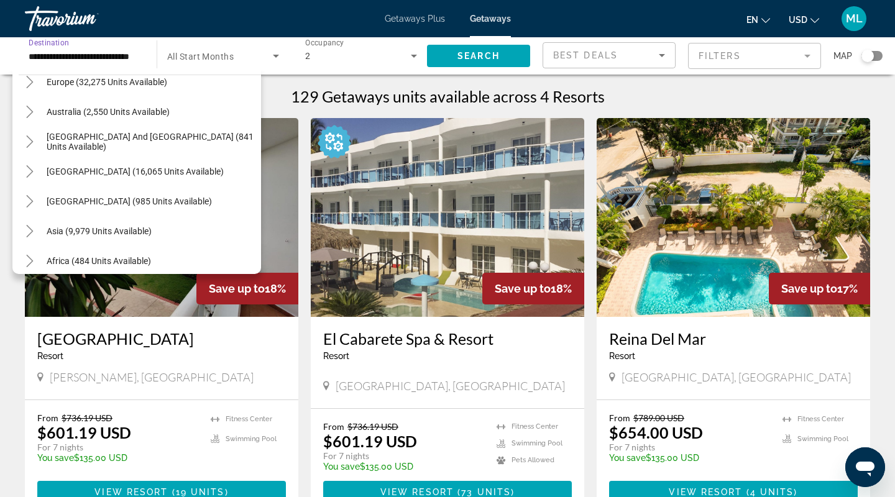
scroll to position [583, 0]
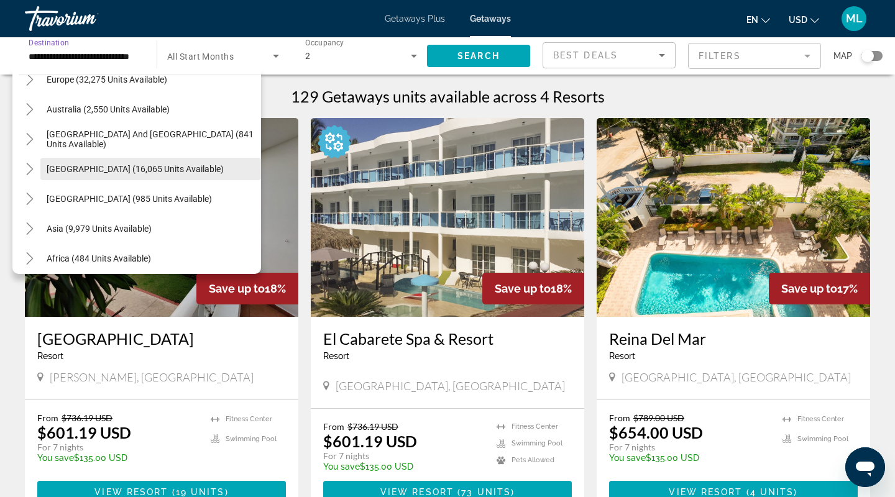
click at [97, 173] on span "[GEOGRAPHIC_DATA] (16,065 units available)" at bounding box center [135, 169] width 177 height 10
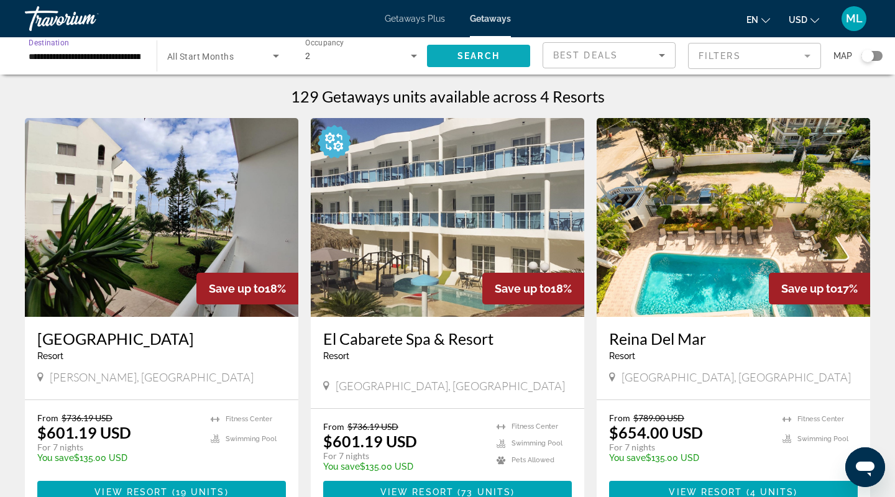
click at [444, 61] on span "Search widget" at bounding box center [478, 56] width 103 height 30
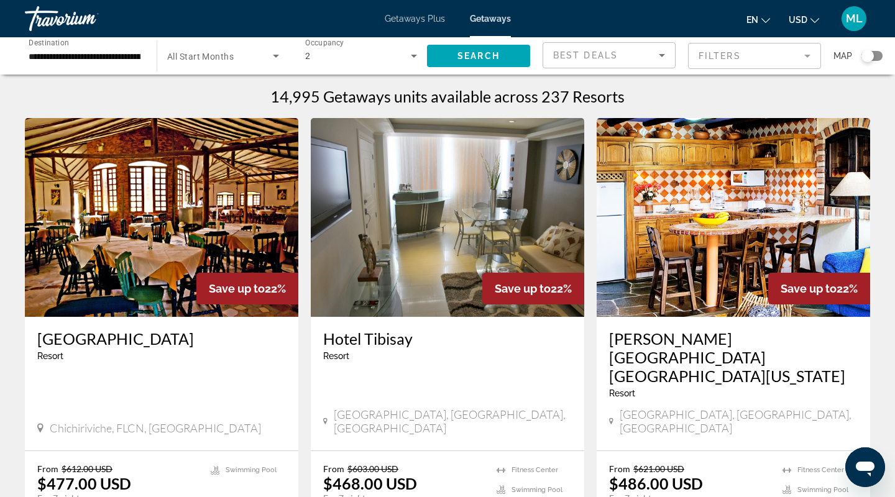
click at [97, 58] on input "**********" at bounding box center [85, 56] width 112 height 15
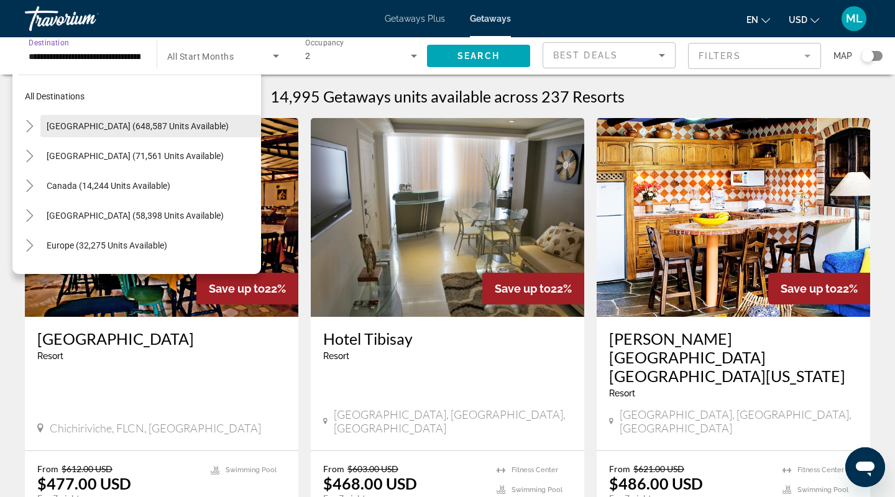
click at [83, 127] on span "[GEOGRAPHIC_DATA] (648,587 units available)" at bounding box center [138, 126] width 182 height 10
type input "**********"
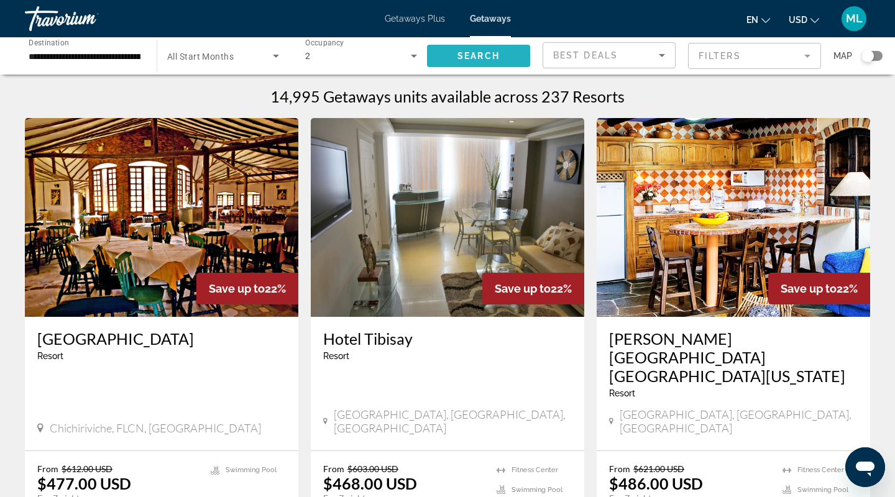
click at [462, 54] on span "Search" at bounding box center [478, 56] width 42 height 10
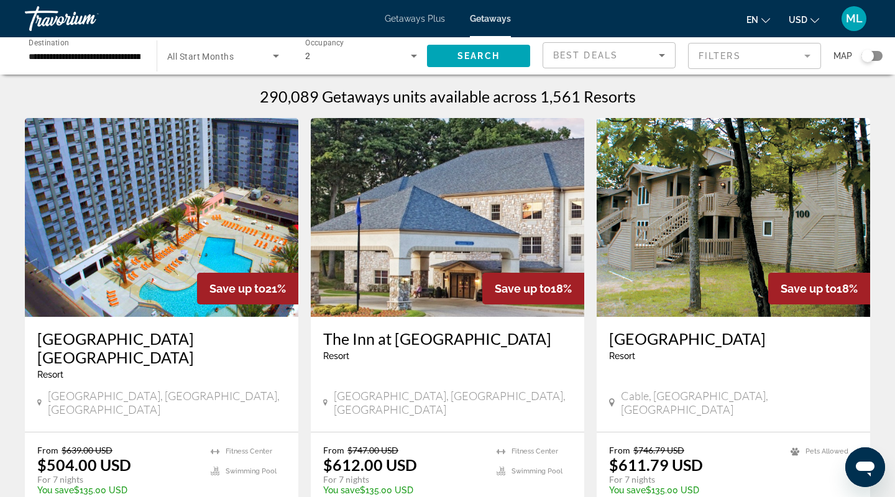
click at [414, 21] on span "Getaways Plus" at bounding box center [415, 19] width 60 height 10
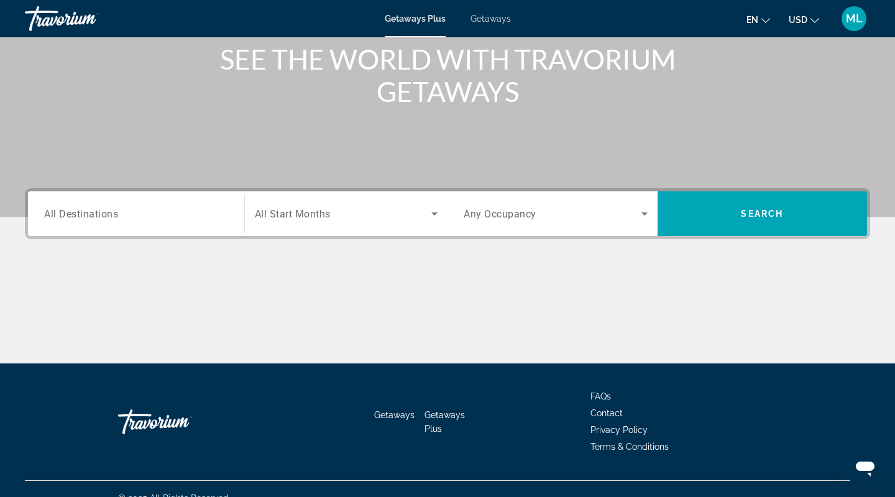
scroll to position [175, 0]
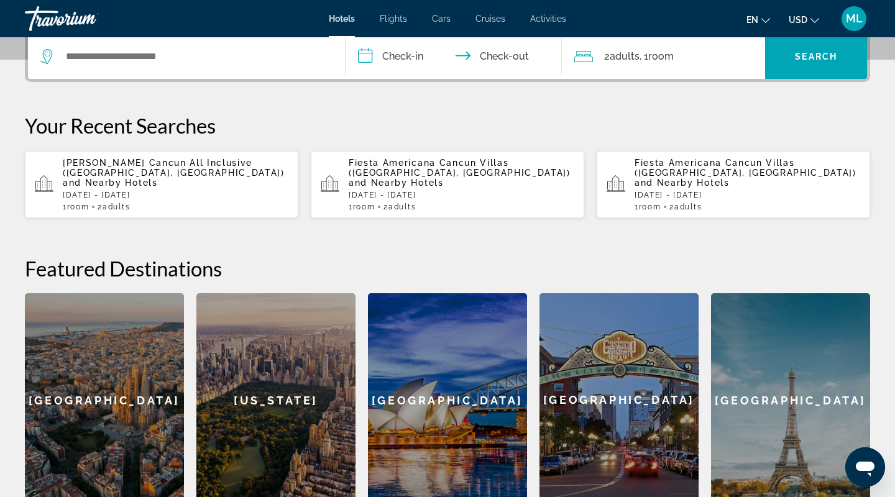
scroll to position [308, 0]
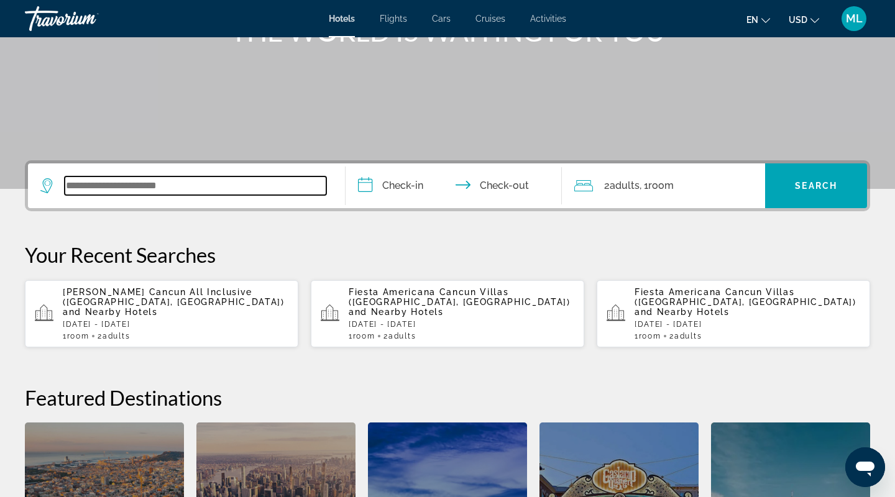
click at [139, 183] on input "Search widget" at bounding box center [196, 185] width 262 height 19
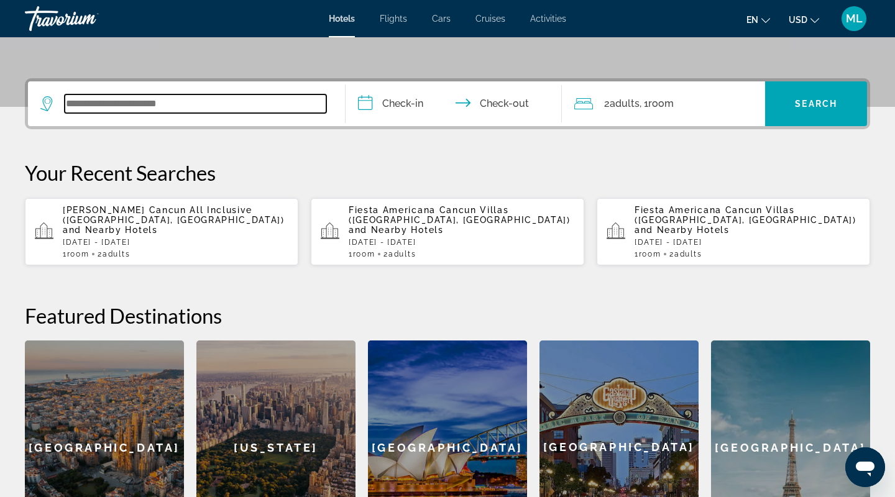
scroll to position [304, 0]
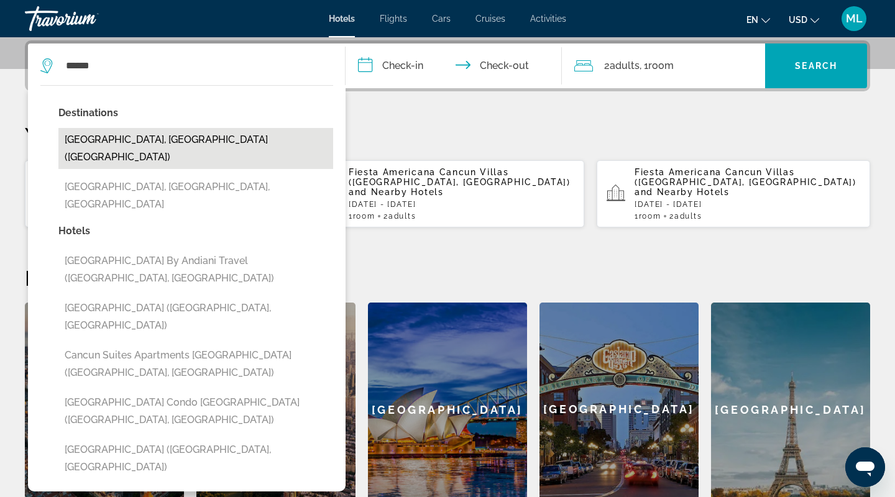
click at [150, 145] on button "Cancun, Mexico (CUN)" at bounding box center [195, 148] width 275 height 41
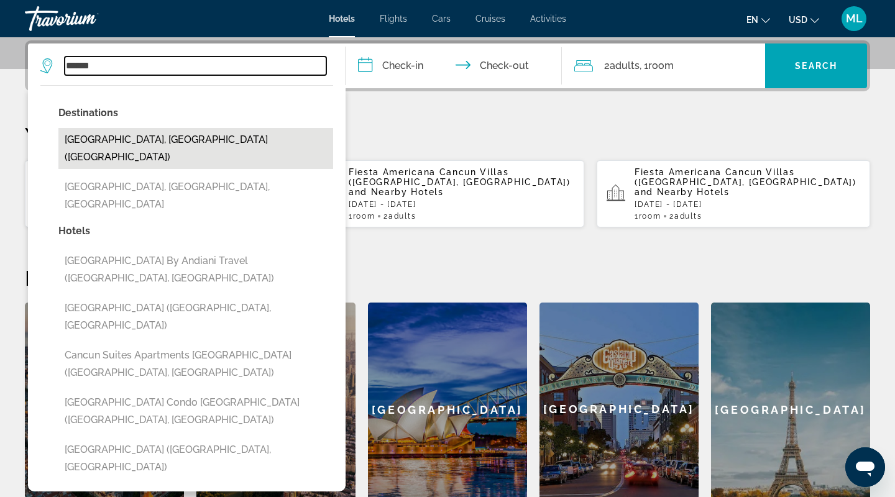
type input "**********"
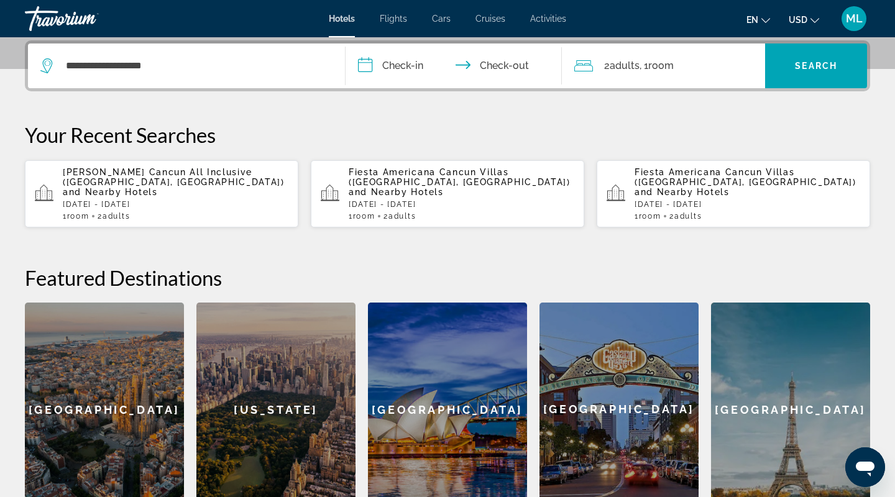
click at [392, 76] on input "**********" at bounding box center [455, 67] width 221 height 48
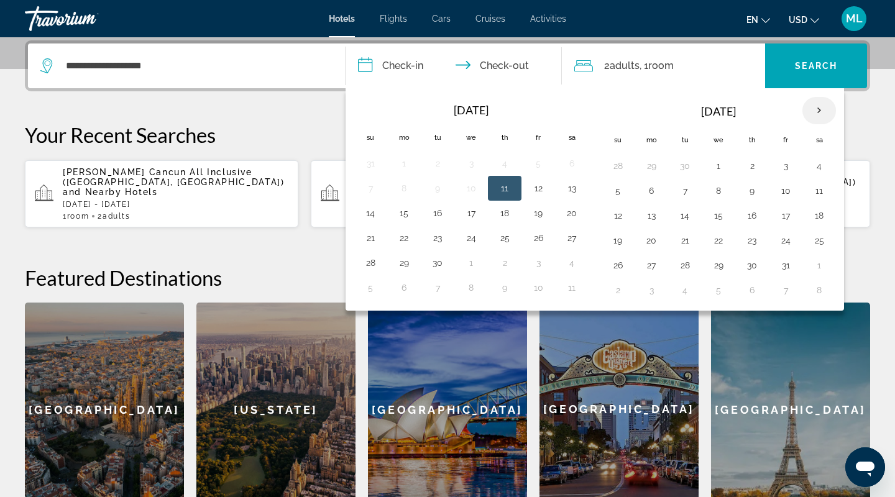
click at [821, 104] on th "Next month" at bounding box center [819, 110] width 34 height 27
click at [820, 186] on button "8" at bounding box center [819, 190] width 20 height 17
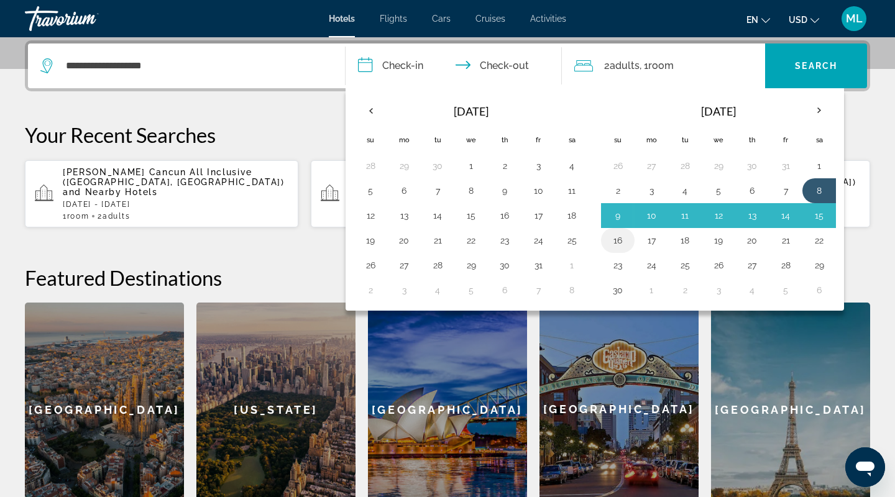
click at [614, 240] on button "16" at bounding box center [618, 240] width 20 height 17
type input "**********"
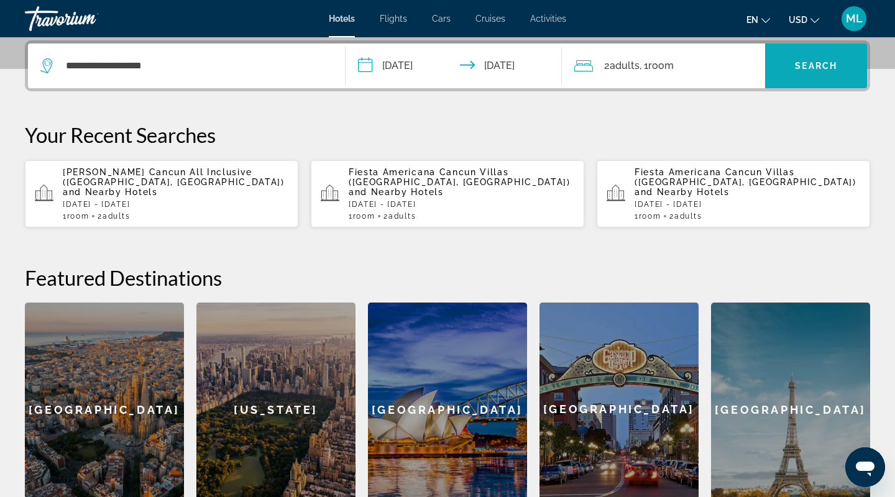
click at [795, 60] on span "Search widget" at bounding box center [816, 66] width 102 height 30
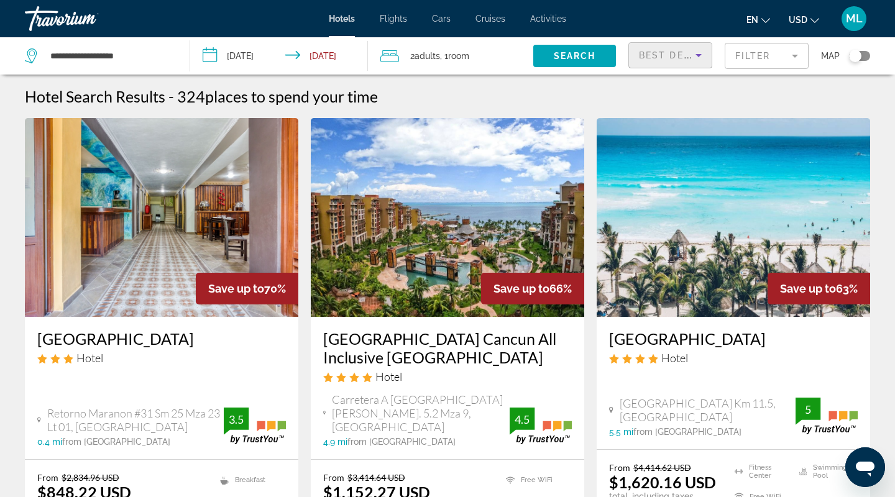
click at [668, 54] on span "Best Deals" at bounding box center [671, 55] width 65 height 10
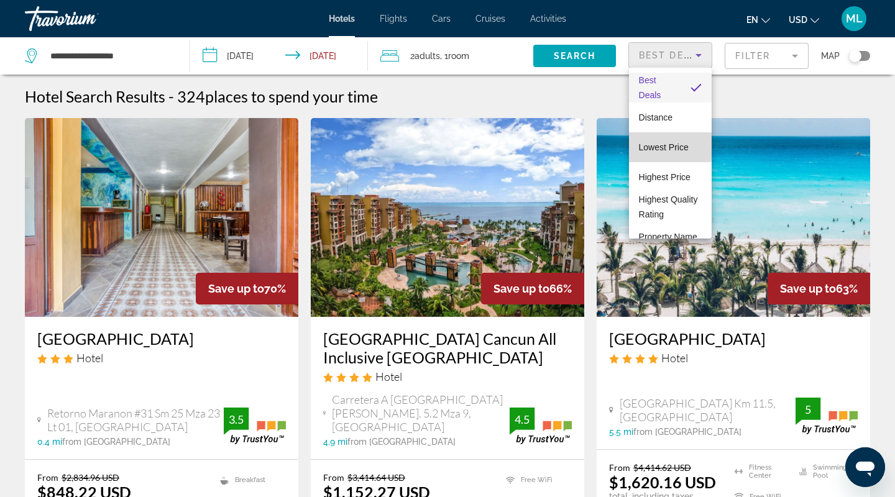
click at [662, 147] on span "Lowest Price" at bounding box center [664, 147] width 50 height 10
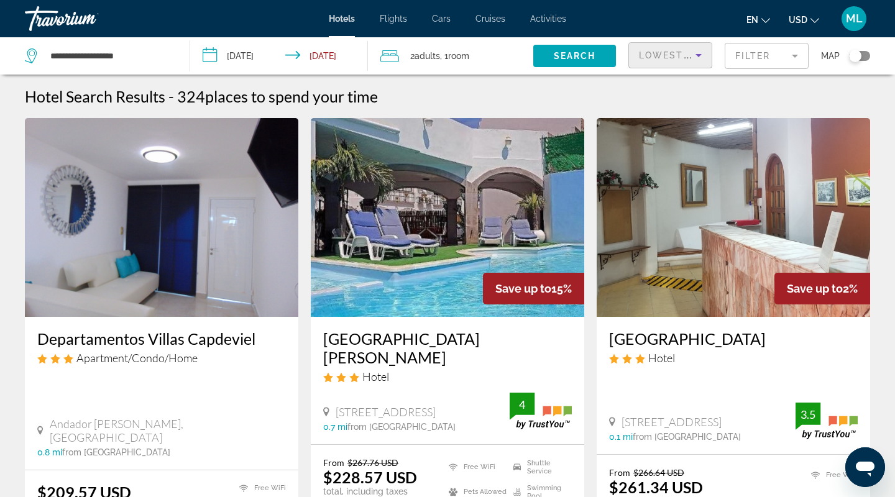
click at [737, 55] on mat-form-field "Filter" at bounding box center [766, 56] width 84 height 26
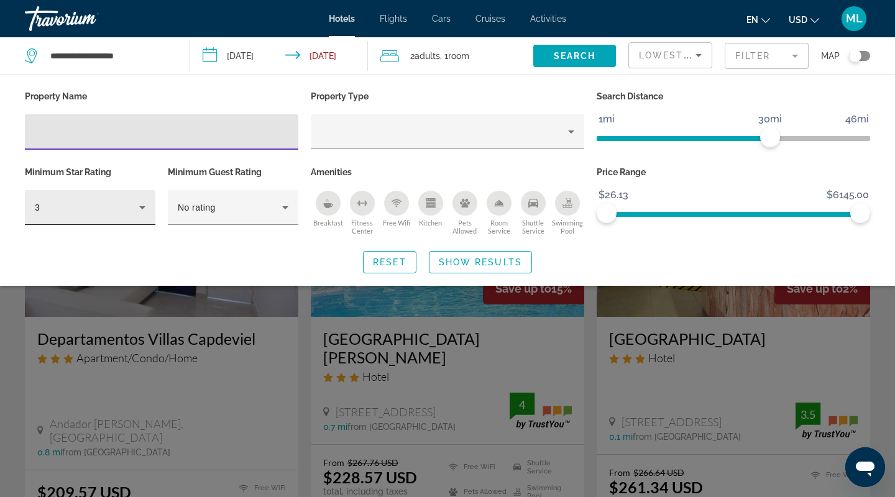
click at [117, 207] on div "3" at bounding box center [87, 207] width 104 height 15
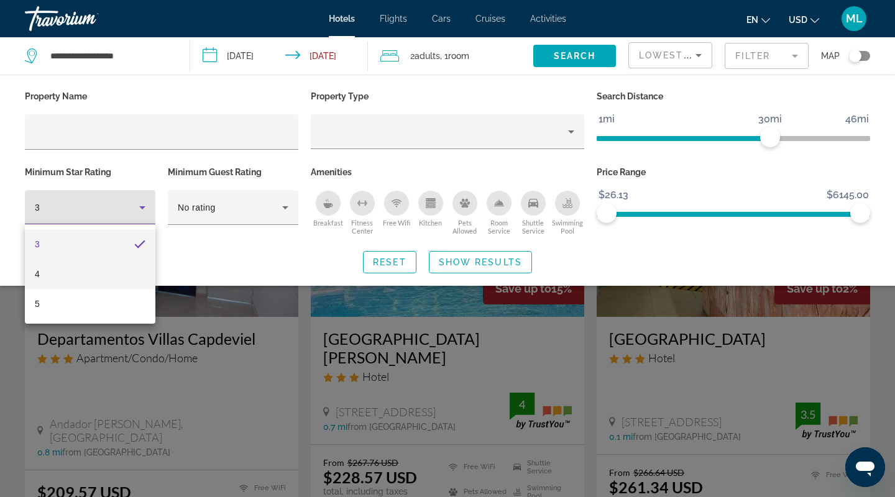
click at [59, 275] on mat-option "4" at bounding box center [90, 274] width 130 height 30
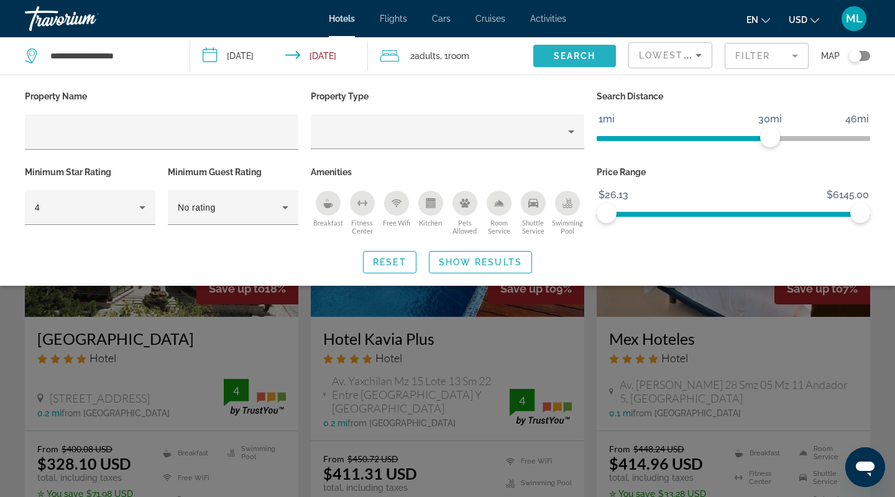
click at [550, 60] on span "Search widget" at bounding box center [574, 56] width 83 height 30
click at [882, 344] on div "Search widget" at bounding box center [447, 341] width 895 height 311
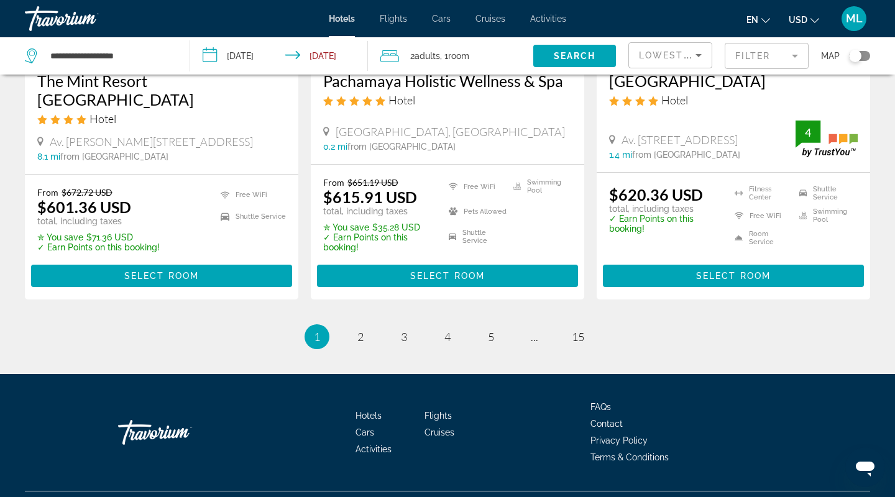
scroll to position [1684, 0]
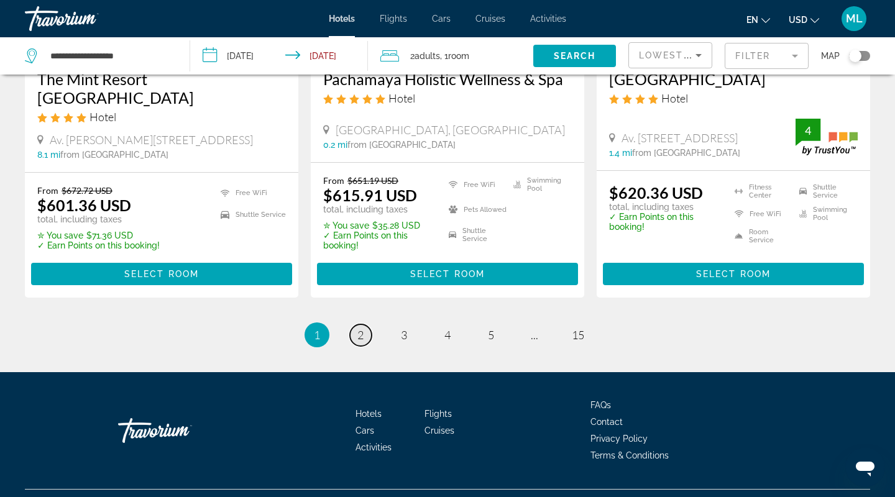
click at [355, 326] on link "page 2" at bounding box center [361, 335] width 22 height 22
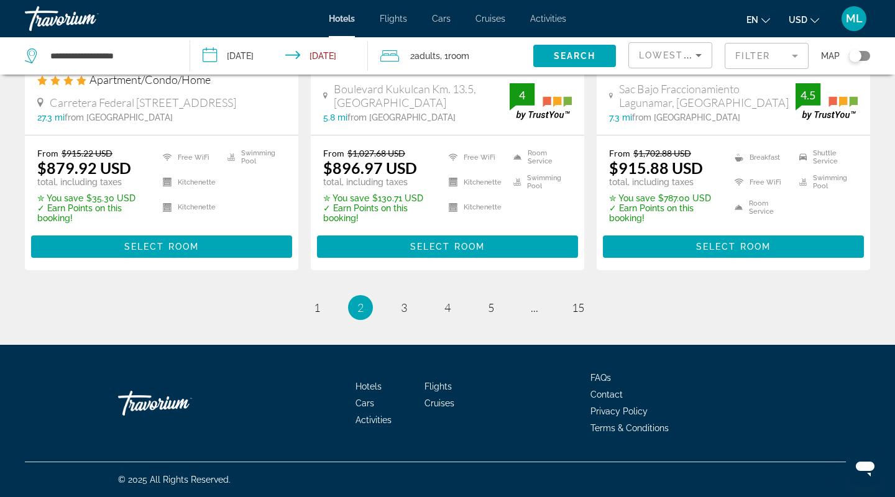
scroll to position [1823, 0]
click at [404, 312] on span "3" at bounding box center [404, 308] width 6 height 14
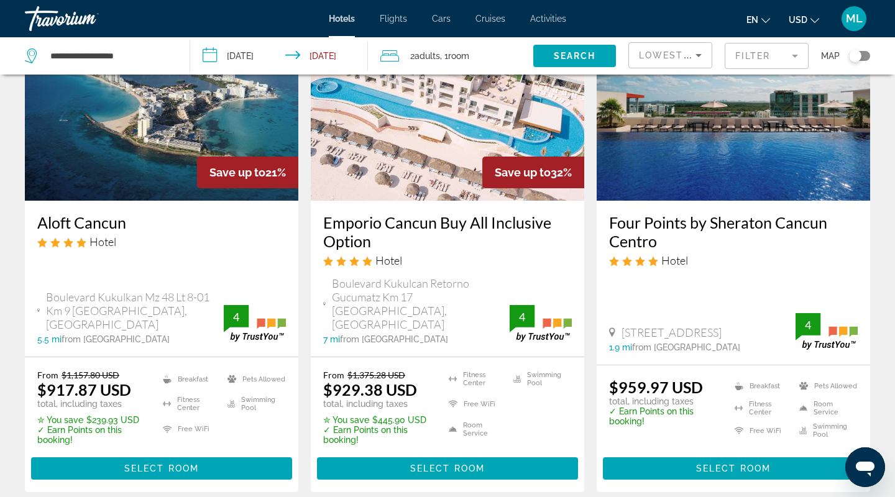
scroll to position [121, 0]
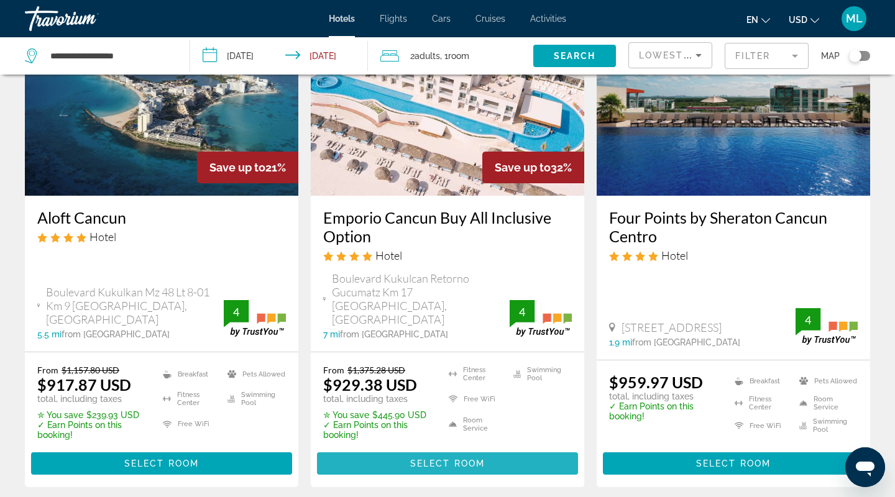
click at [446, 458] on span "Select Room" at bounding box center [447, 463] width 75 height 10
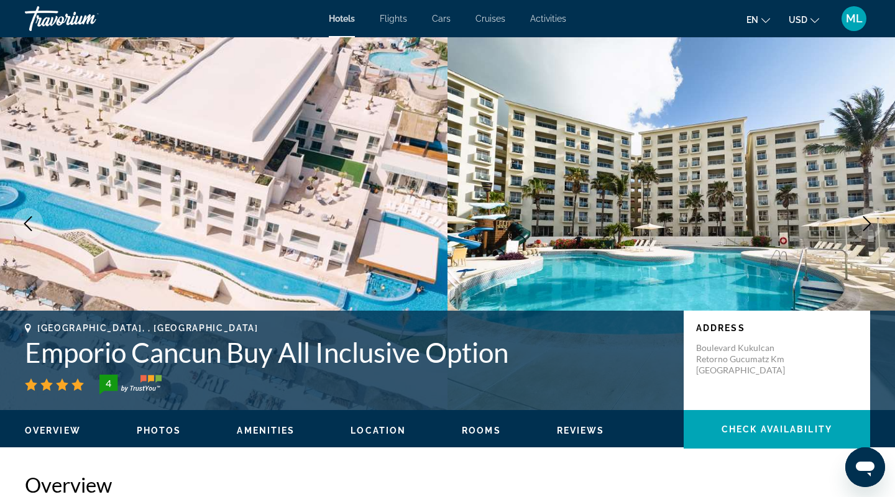
click at [163, 430] on span "Photos" at bounding box center [159, 431] width 45 height 10
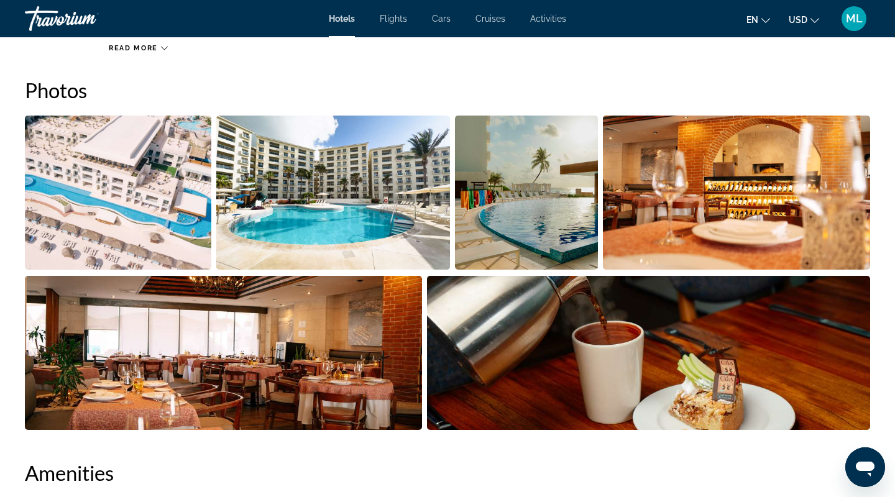
scroll to position [606, 0]
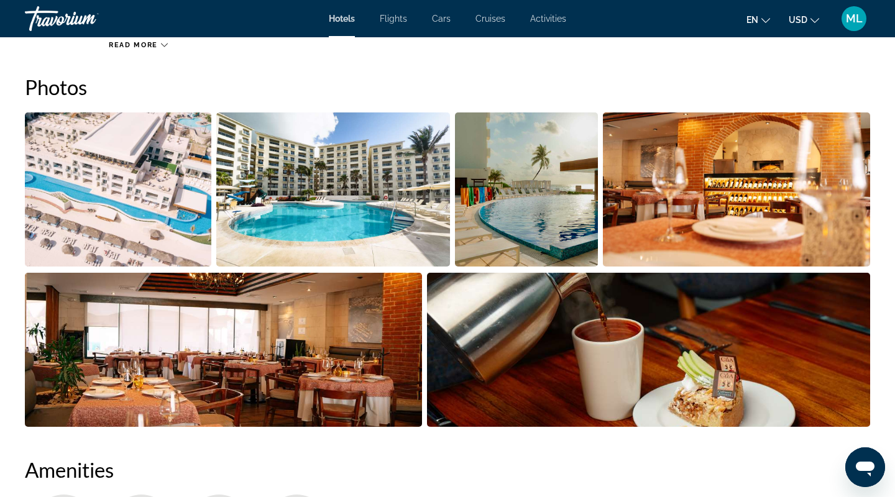
click at [193, 239] on img "Open full-screen image slider" at bounding box center [118, 189] width 186 height 154
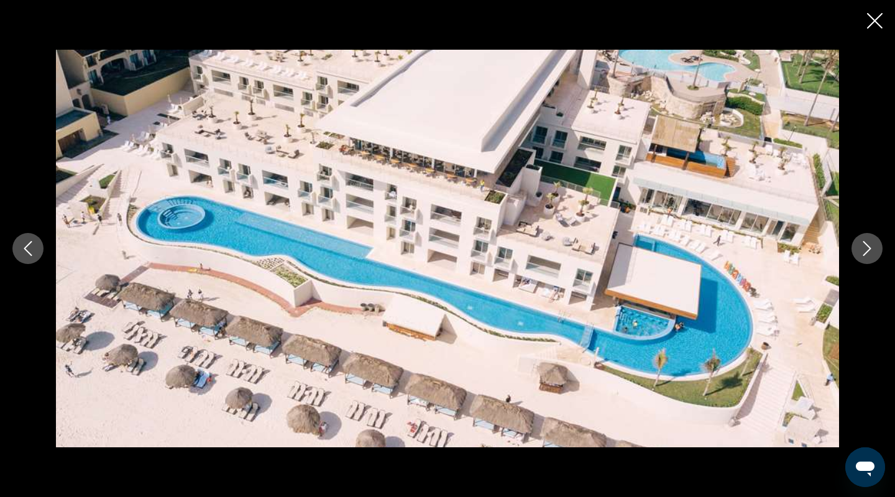
click at [870, 252] on icon "Next image" at bounding box center [866, 248] width 15 height 15
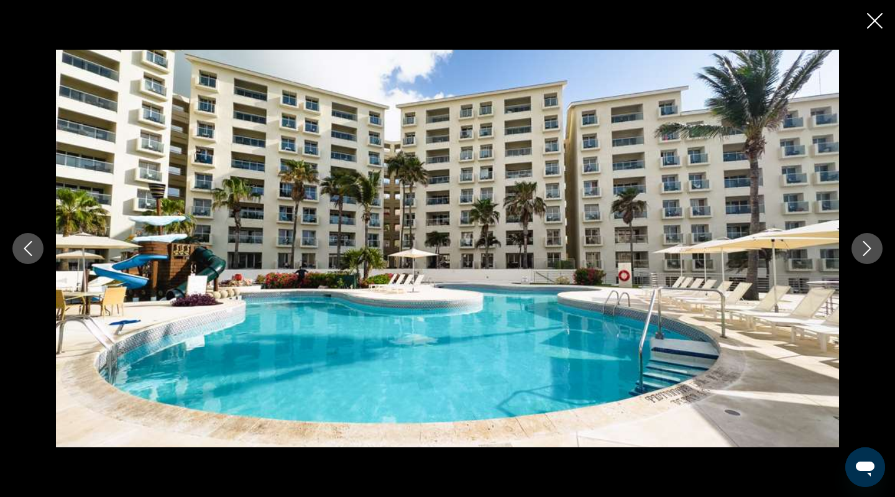
click at [870, 252] on icon "Next image" at bounding box center [866, 248] width 15 height 15
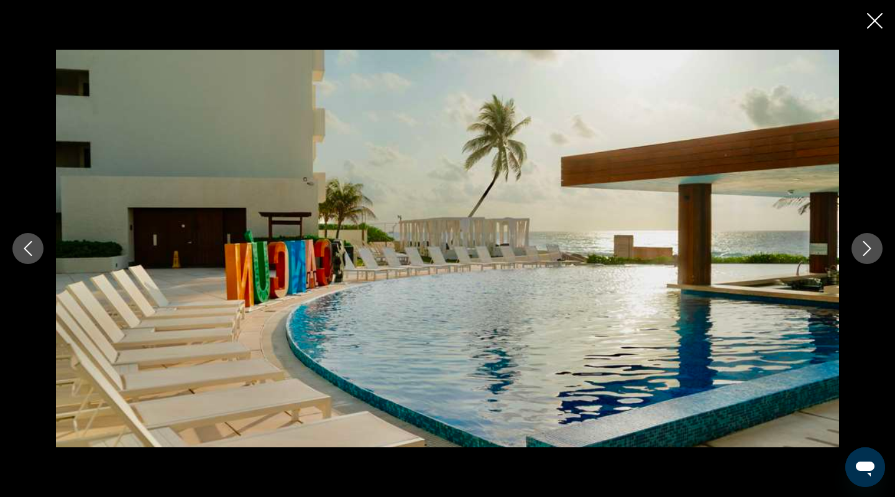
click at [870, 252] on icon "Next image" at bounding box center [866, 248] width 15 height 15
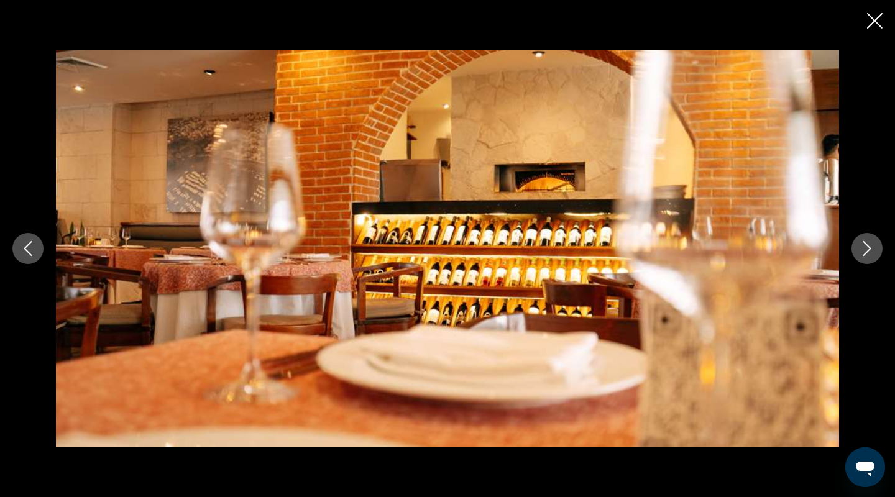
click at [876, 24] on icon "Close slideshow" at bounding box center [875, 21] width 16 height 16
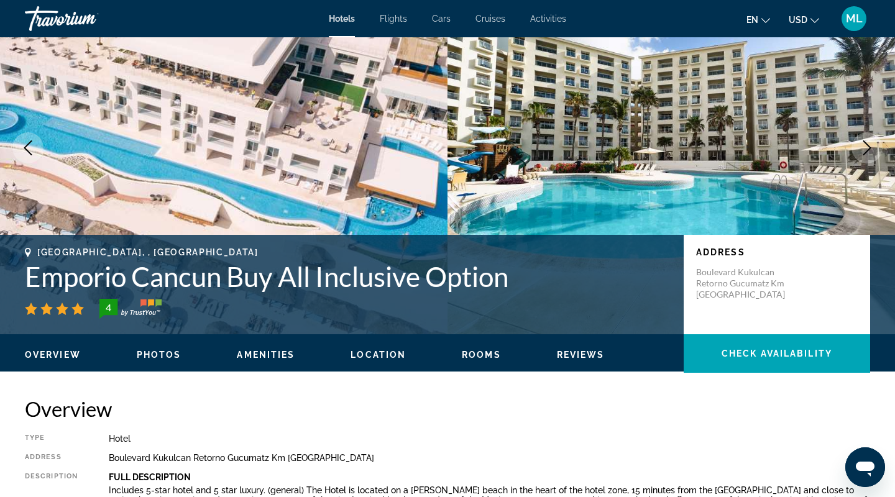
scroll to position [0, 0]
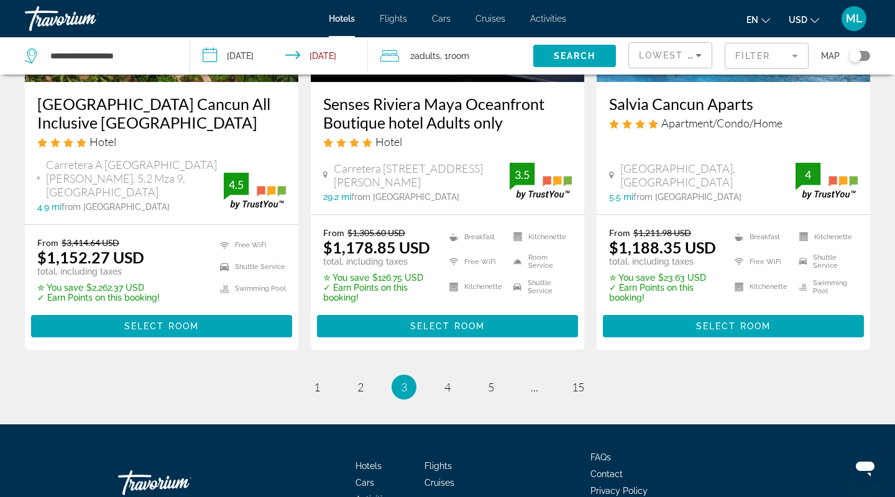
scroll to position [1735, 0]
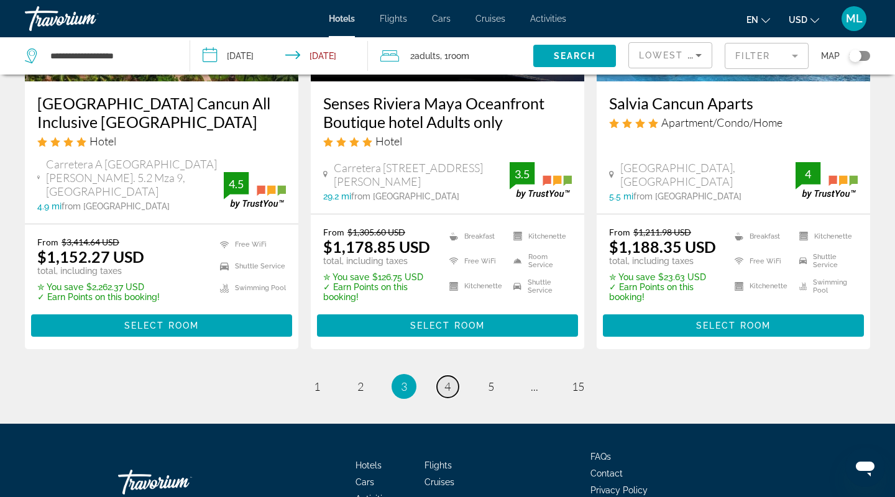
click at [450, 376] on link "page 4" at bounding box center [448, 387] width 22 height 22
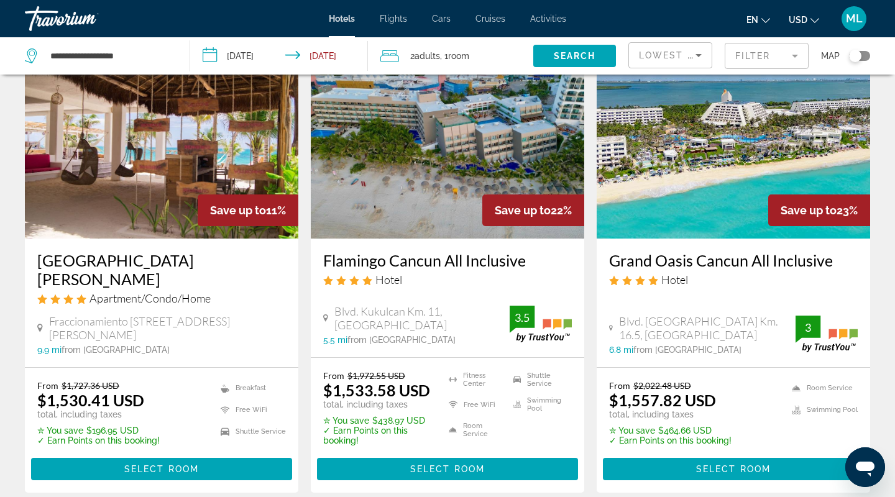
scroll to position [1034, 0]
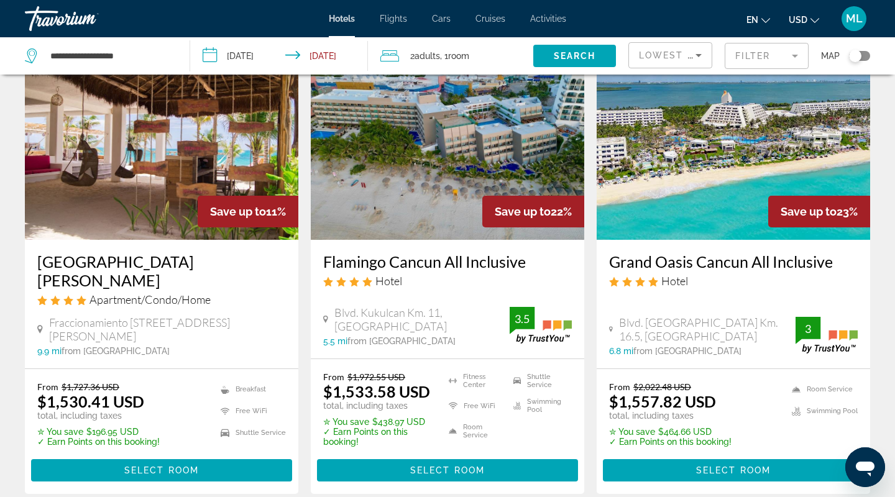
drag, startPoint x: 839, startPoint y: 232, endPoint x: 836, endPoint y: 8, distance: 223.7
click at [693, 460] on span "Main content" at bounding box center [733, 470] width 261 height 30
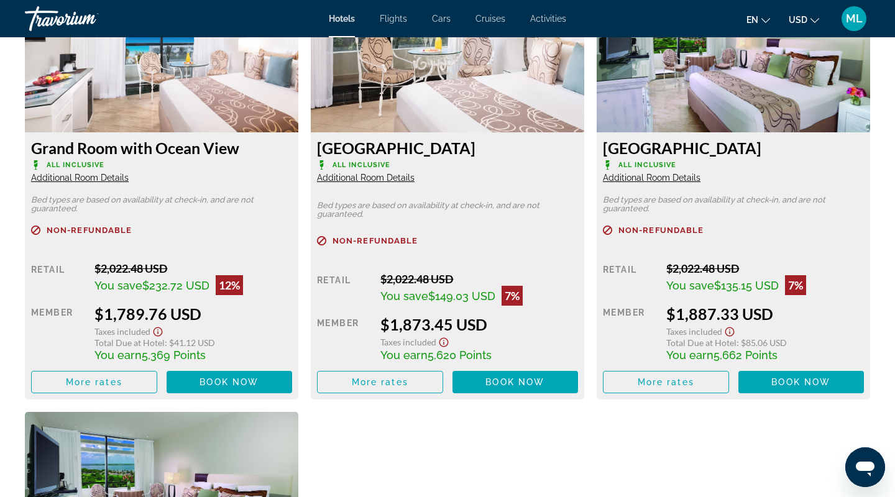
scroll to position [2237, 0]
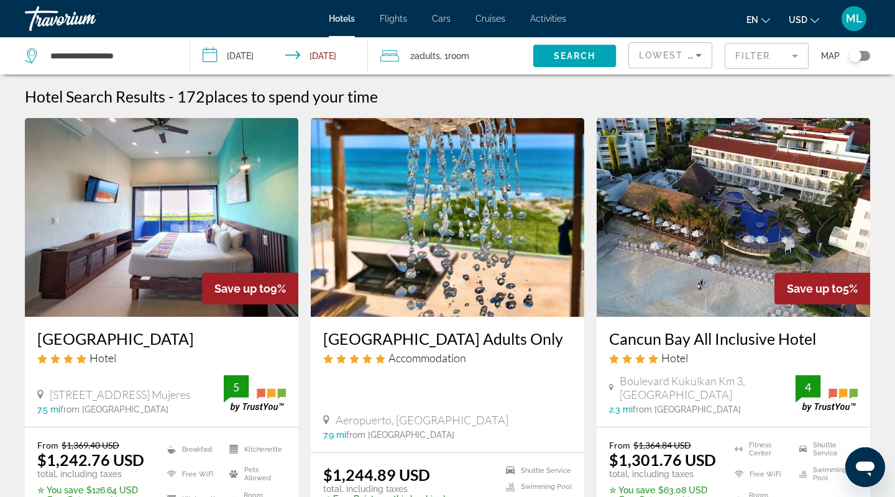
click at [665, 52] on span "Lowest Price" at bounding box center [679, 55] width 80 height 10
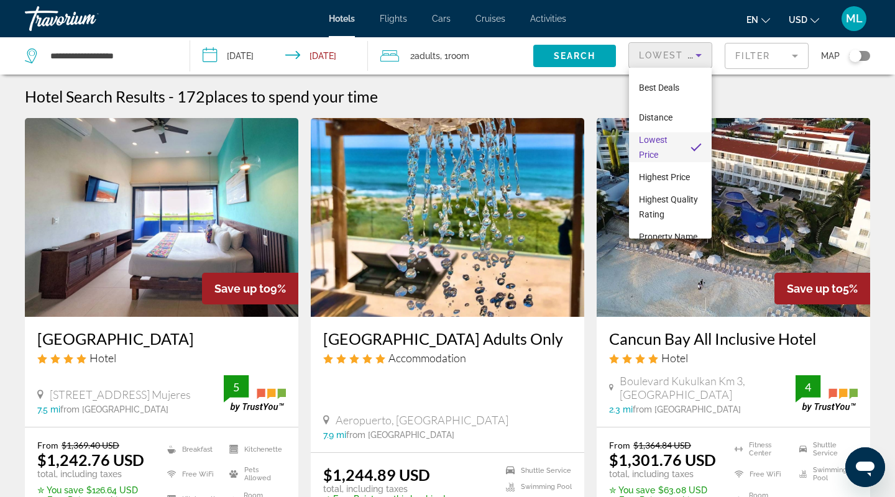
click at [765, 54] on div at bounding box center [447, 248] width 895 height 497
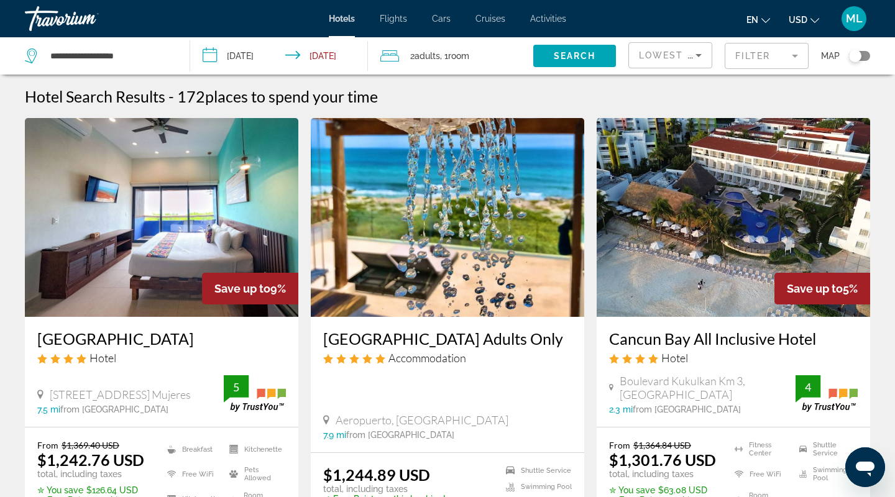
click at [765, 54] on mat-form-field "Filter" at bounding box center [766, 56] width 84 height 26
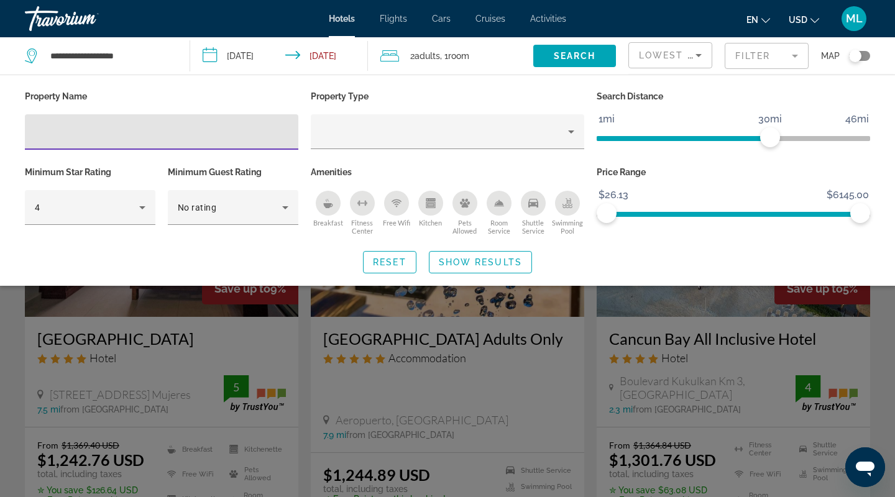
click at [692, 63] on div "Lowest Price" at bounding box center [670, 60] width 63 height 35
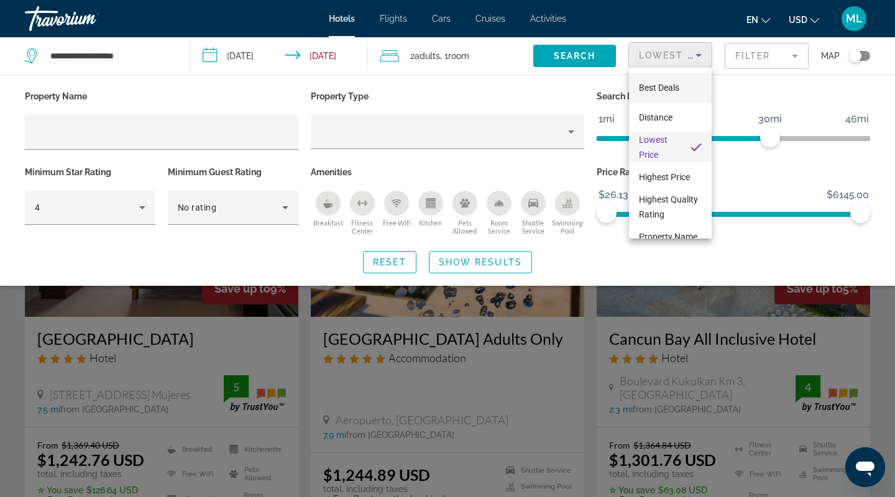
click at [666, 83] on span "Best Deals" at bounding box center [659, 88] width 40 height 10
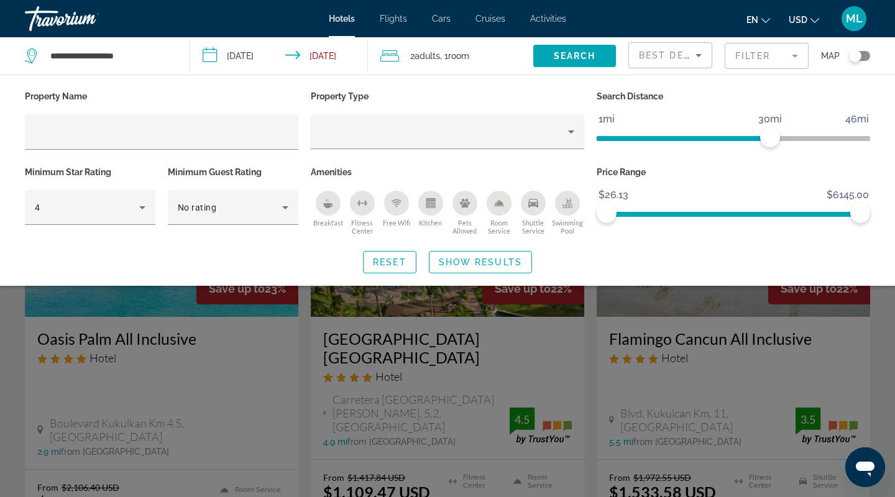
click at [887, 345] on div "Search widget" at bounding box center [447, 341] width 895 height 311
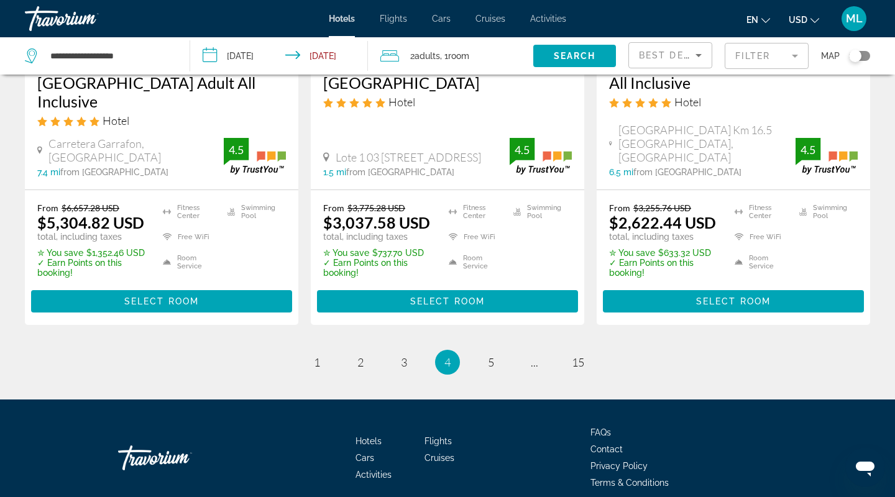
scroll to position [1794, 0]
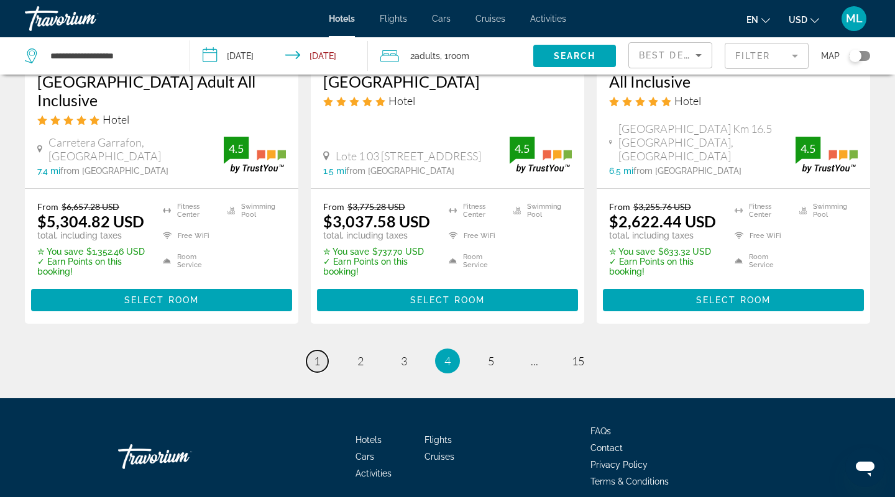
click at [319, 354] on span "1" at bounding box center [317, 361] width 6 height 14
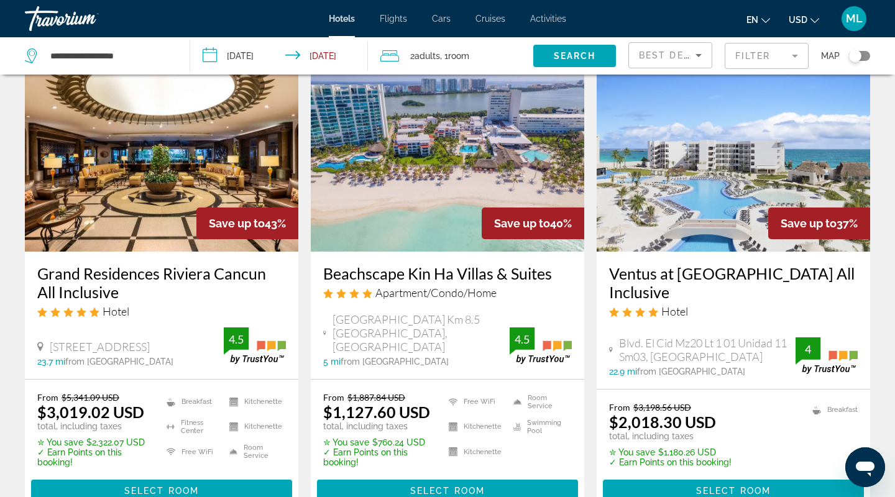
scroll to position [1100, 0]
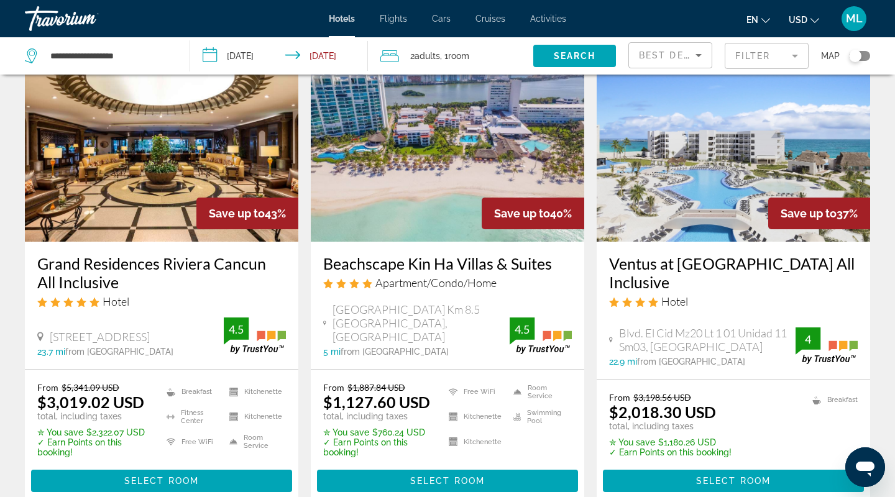
drag, startPoint x: 138, startPoint y: 221, endPoint x: 823, endPoint y: 3, distance: 718.3
click at [183, 476] on span "Select Room" at bounding box center [161, 481] width 75 height 10
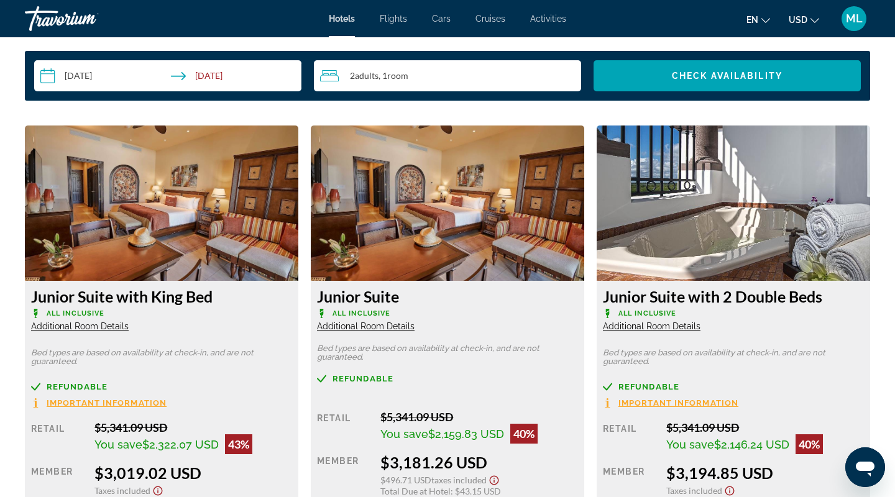
scroll to position [1532, 0]
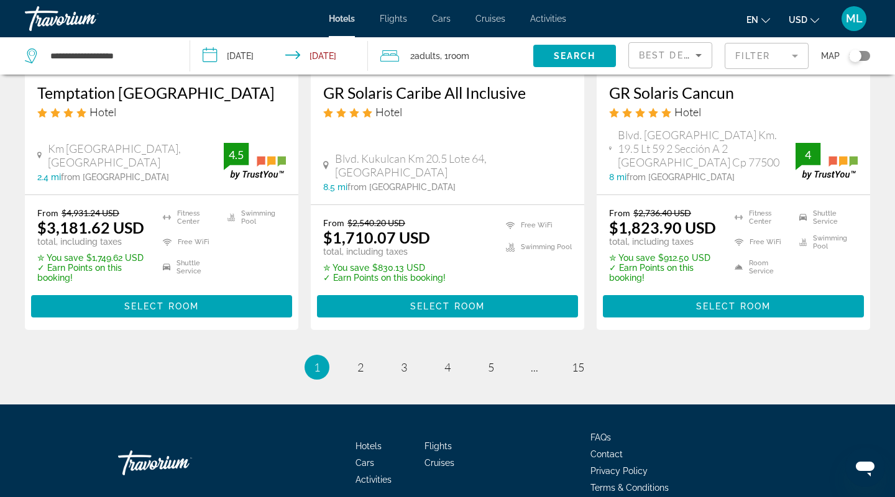
scroll to position [1759, 0]
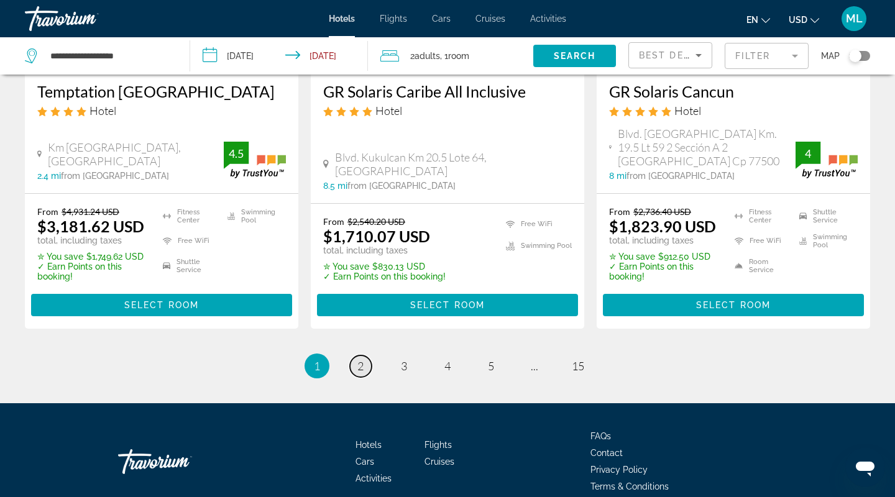
click at [365, 355] on link "page 2" at bounding box center [361, 366] width 22 height 22
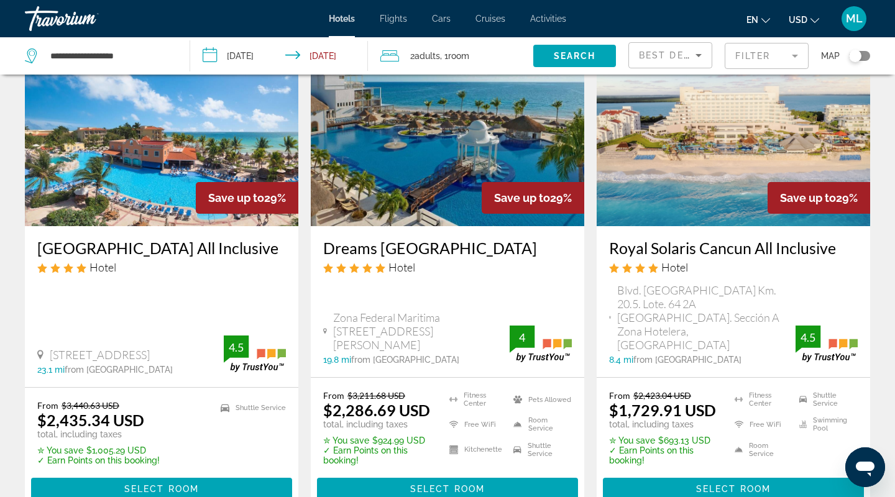
scroll to position [1109, 0]
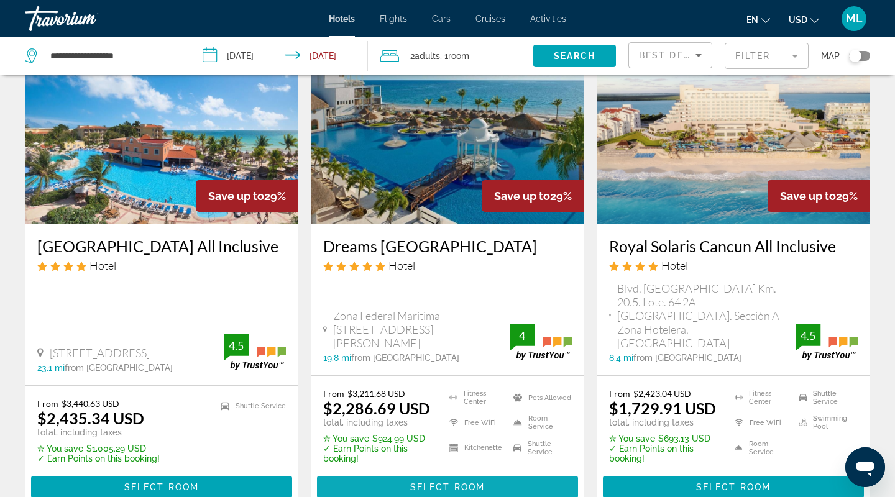
click at [414, 482] on span "Select Room" at bounding box center [447, 487] width 75 height 10
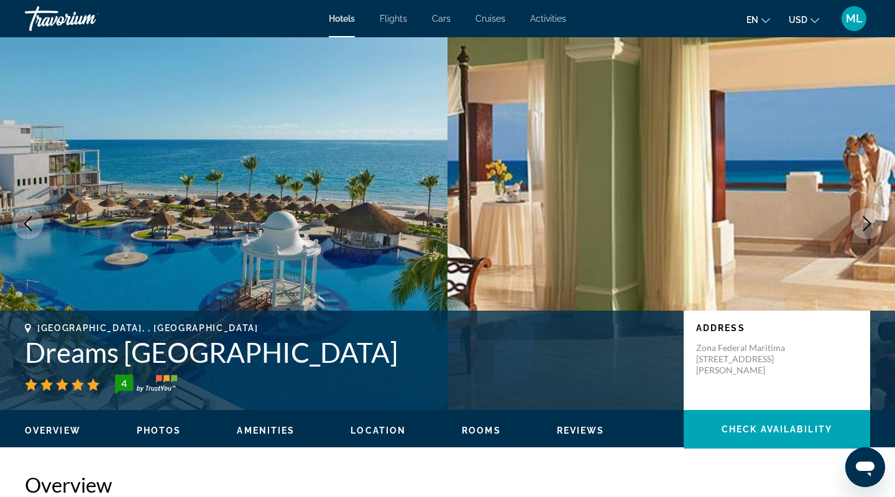
click at [242, 349] on h1 "Dreams Sapphire Resort & Spa" at bounding box center [348, 352] width 646 height 32
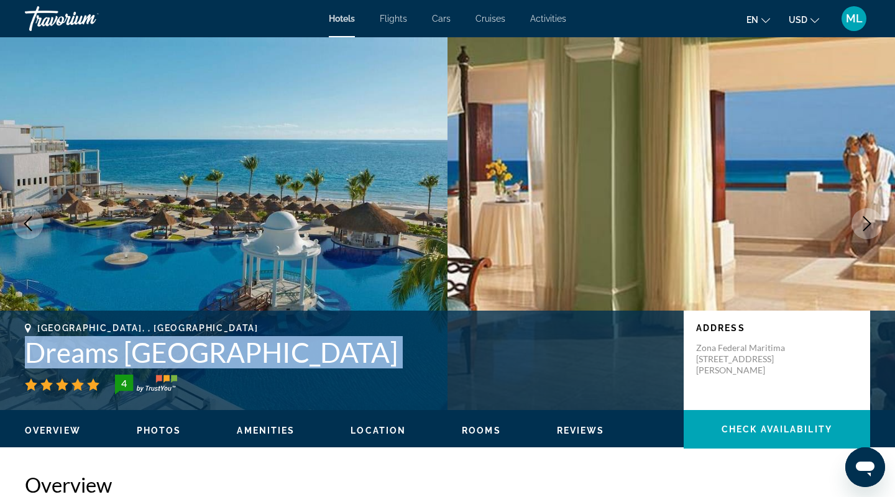
click at [242, 349] on h1 "Dreams Sapphire Resort & Spa" at bounding box center [348, 352] width 646 height 32
copy div "Dreams Sapphire Resort & Spa"
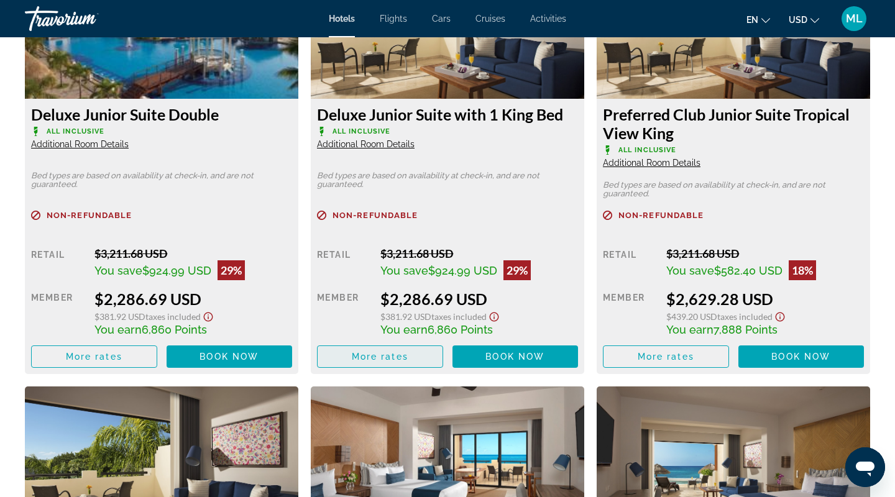
scroll to position [1822, 0]
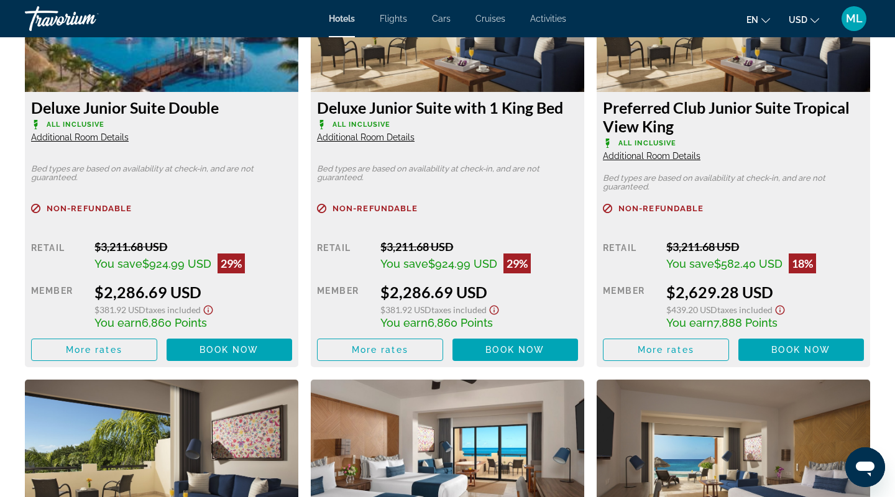
click at [81, 207] on span "Non-refundable" at bounding box center [89, 208] width 85 height 8
click at [121, 345] on span "More rates" at bounding box center [94, 350] width 57 height 10
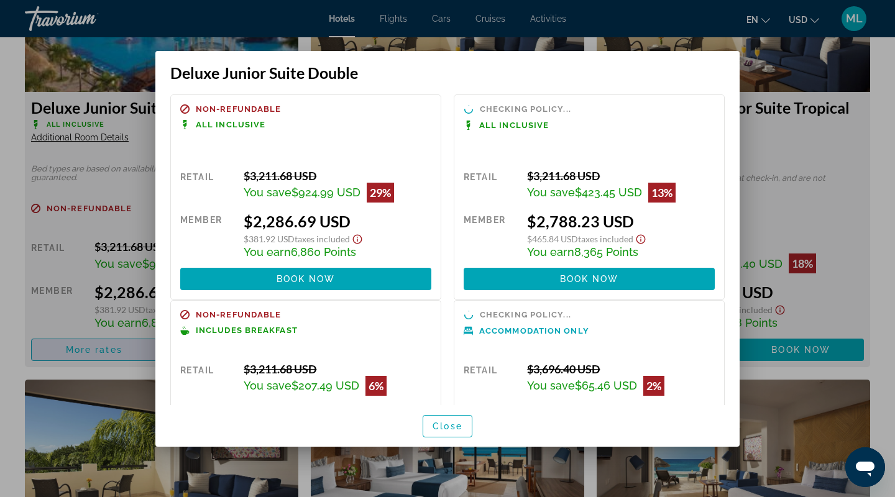
scroll to position [0, 0]
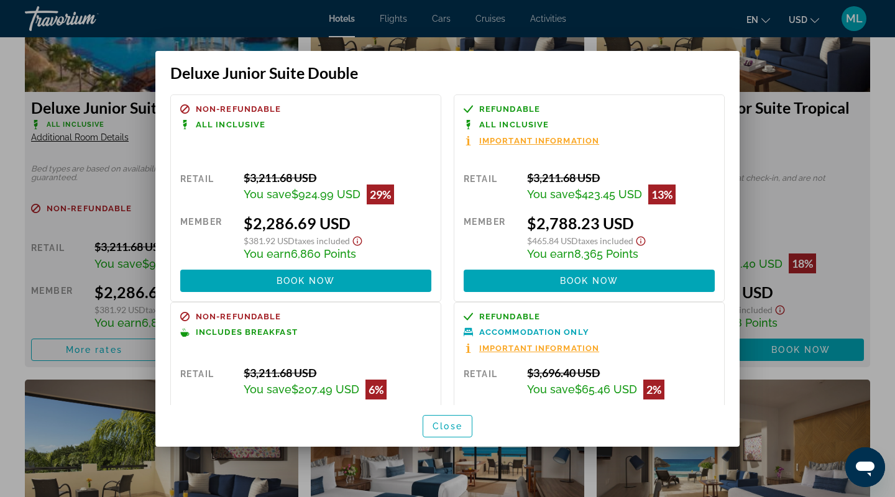
click at [519, 144] on span "Important Information" at bounding box center [539, 141] width 120 height 8
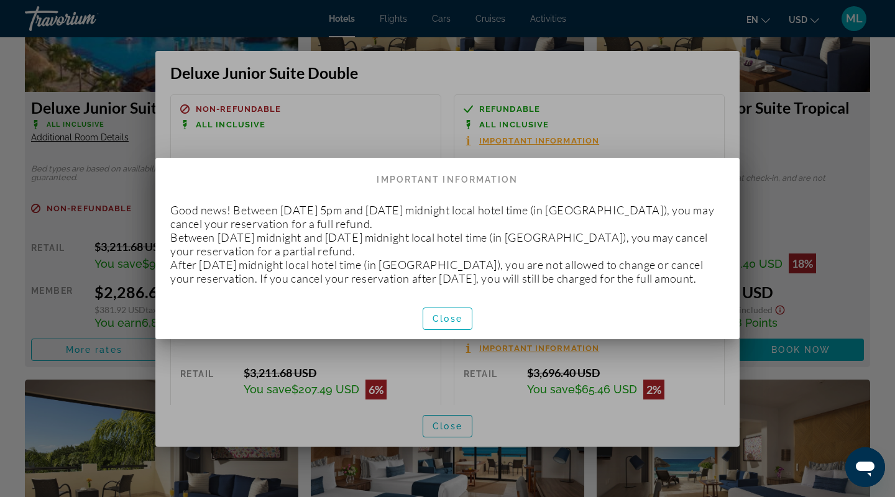
click at [386, 91] on div at bounding box center [447, 248] width 895 height 497
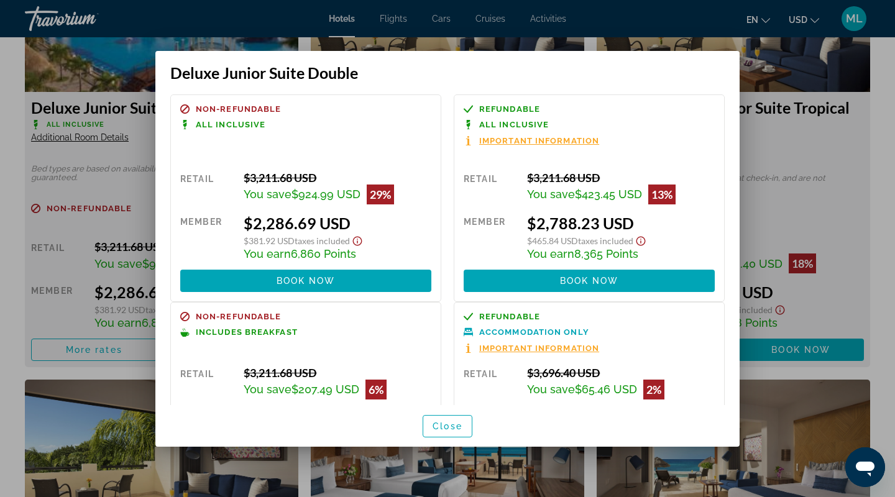
click at [237, 127] on span "All Inclusive" at bounding box center [231, 125] width 70 height 8
click at [232, 106] on span "Non-refundable" at bounding box center [238, 109] width 85 height 8
click at [498, 110] on span "Refundable" at bounding box center [509, 109] width 61 height 8
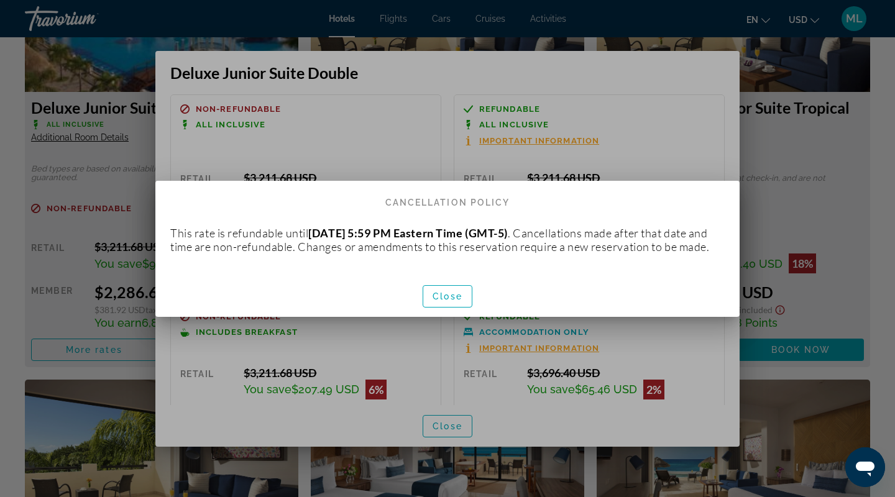
click at [390, 160] on div at bounding box center [447, 248] width 895 height 497
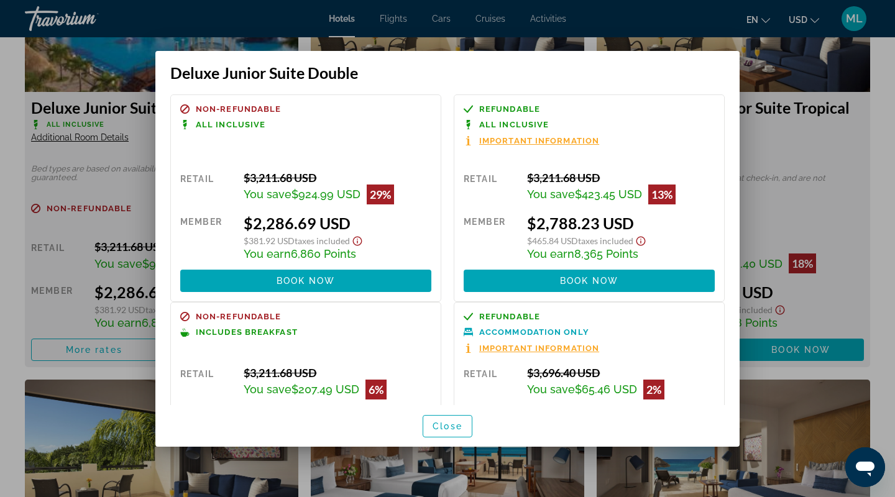
click at [242, 110] on span "Non-refundable" at bounding box center [238, 109] width 85 height 8
click at [206, 135] on div at bounding box center [305, 139] width 251 height 8
click at [196, 127] on span "All Inclusive" at bounding box center [231, 125] width 70 height 8
click at [187, 117] on div "Non-refundable All Inclusive" at bounding box center [305, 123] width 251 height 39
click at [186, 109] on icon at bounding box center [184, 108] width 9 height 9
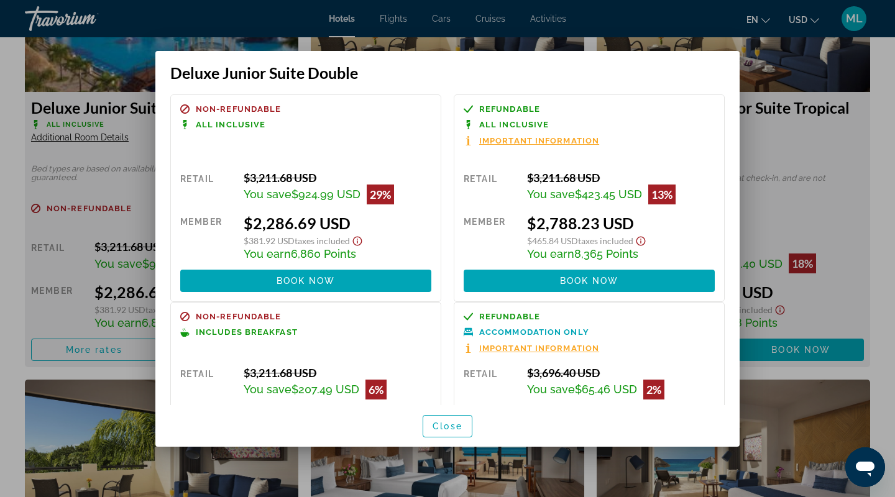
click at [202, 121] on span "All Inclusive" at bounding box center [231, 125] width 70 height 8
click at [184, 121] on icon at bounding box center [185, 121] width 4 height 3
click at [214, 118] on div "Non-refundable All Inclusive" at bounding box center [305, 123] width 251 height 39
click at [225, 110] on span "Non-refundable" at bounding box center [238, 109] width 85 height 8
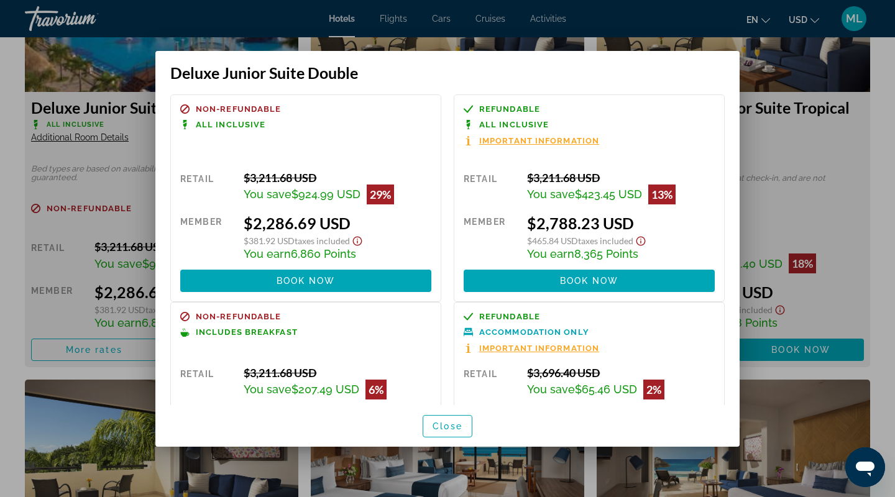
click at [498, 105] on span "Refundable" at bounding box center [509, 109] width 61 height 8
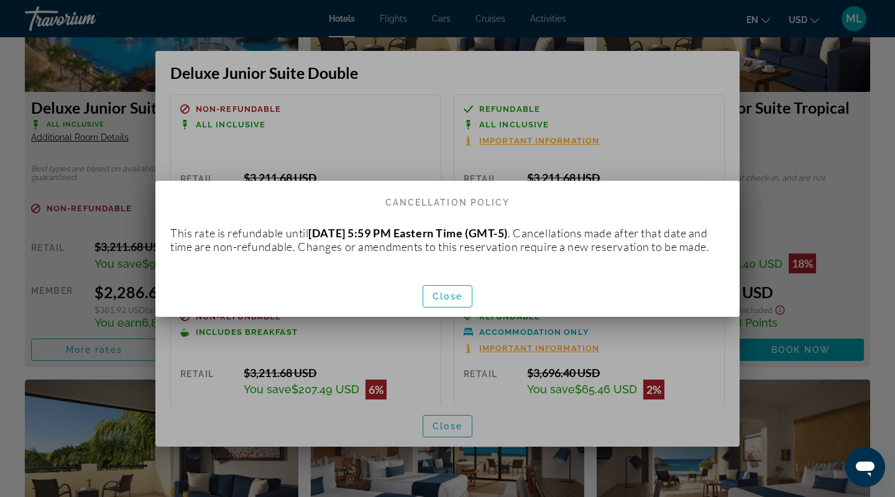
click at [633, 137] on div at bounding box center [447, 248] width 895 height 497
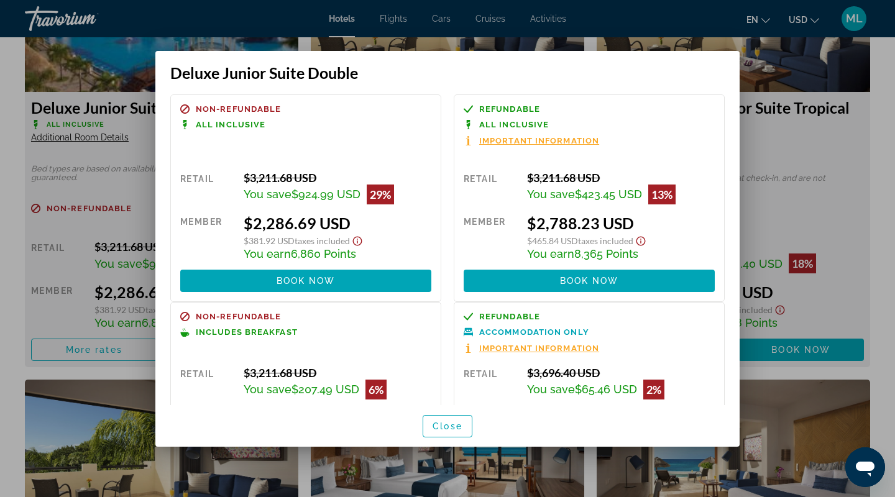
click at [863, 178] on div at bounding box center [447, 248] width 895 height 497
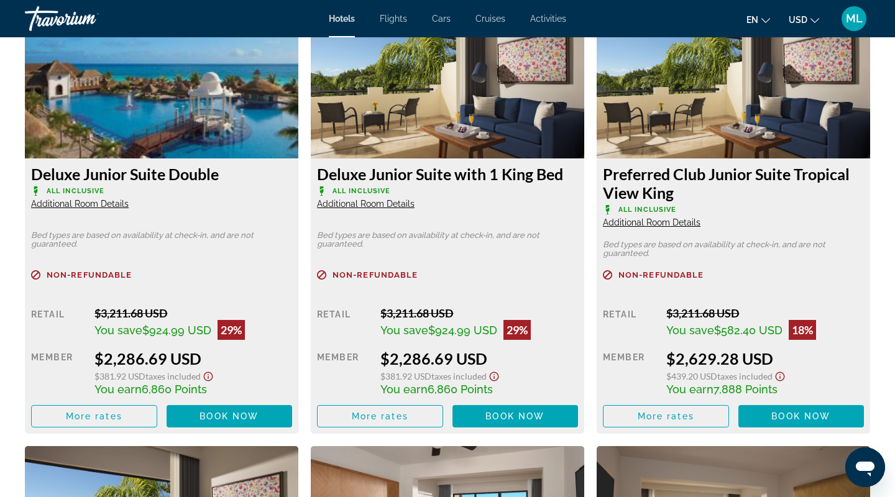
scroll to position [1802, 0]
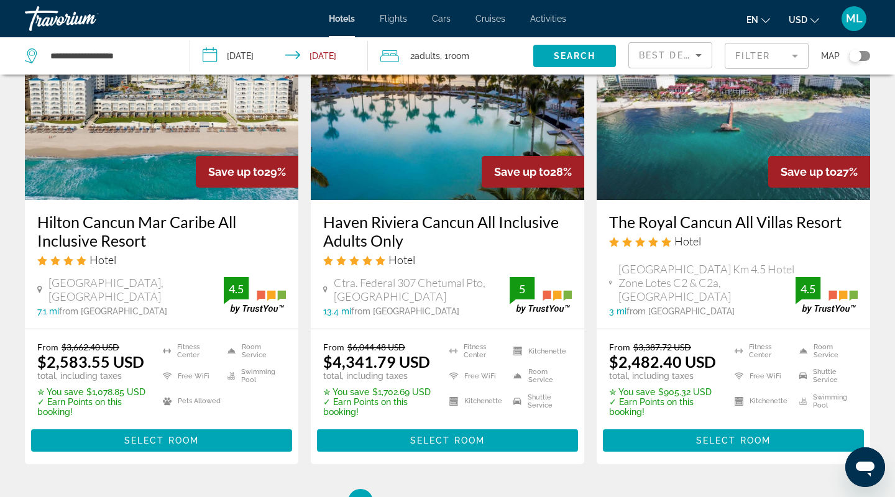
scroll to position [1782, 0]
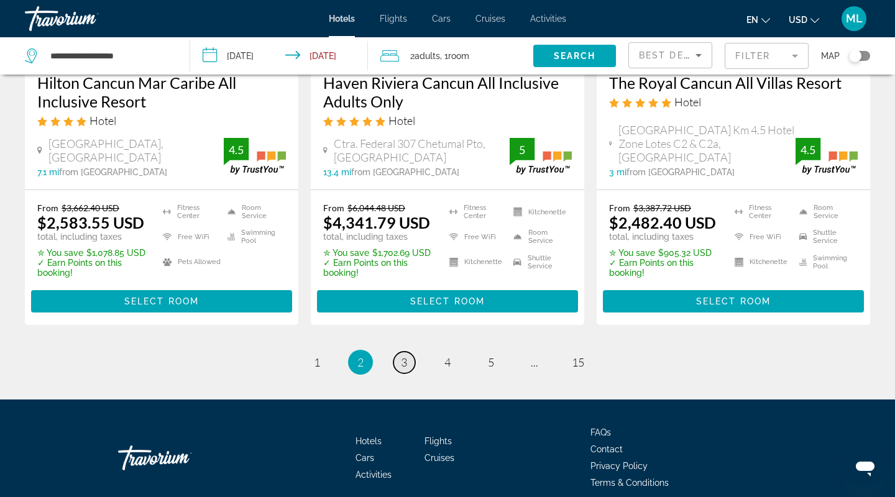
click at [399, 352] on link "page 3" at bounding box center [404, 363] width 22 height 22
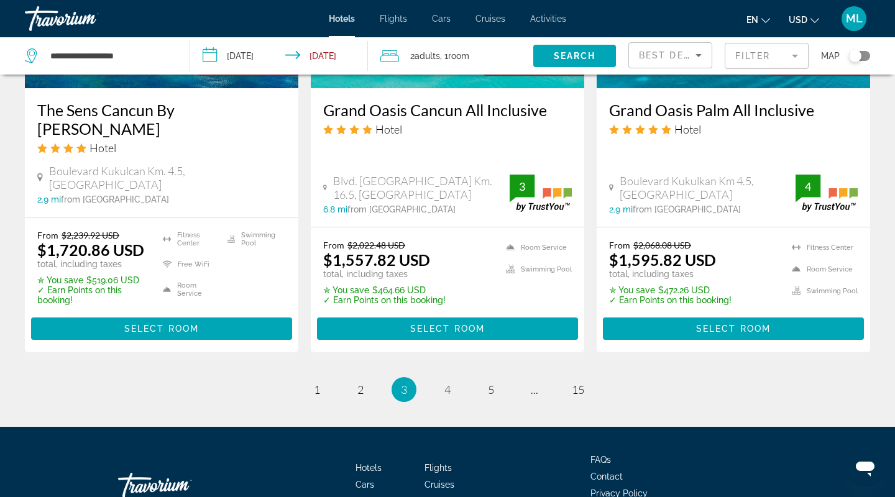
scroll to position [1731, 0]
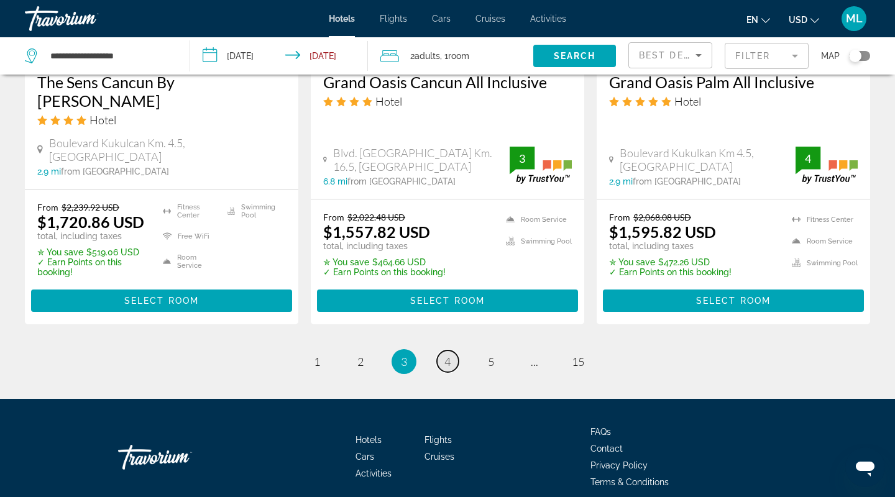
click at [450, 350] on link "page 4" at bounding box center [448, 361] width 22 height 22
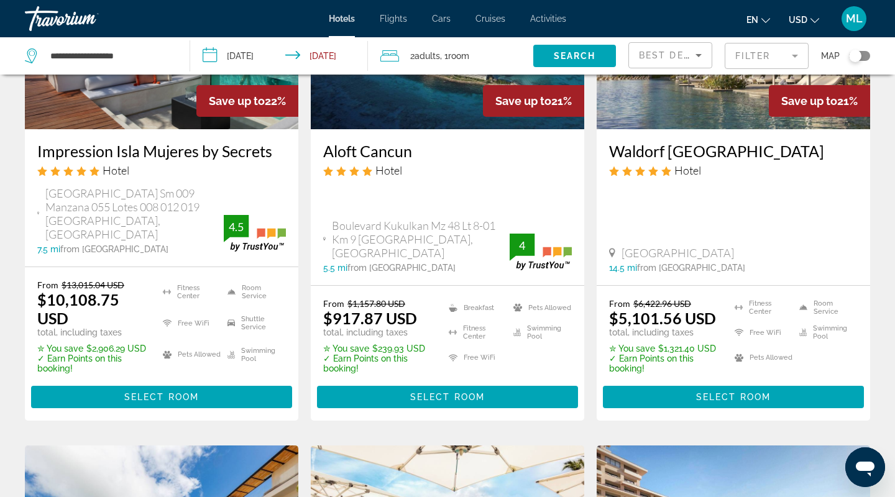
scroll to position [690, 0]
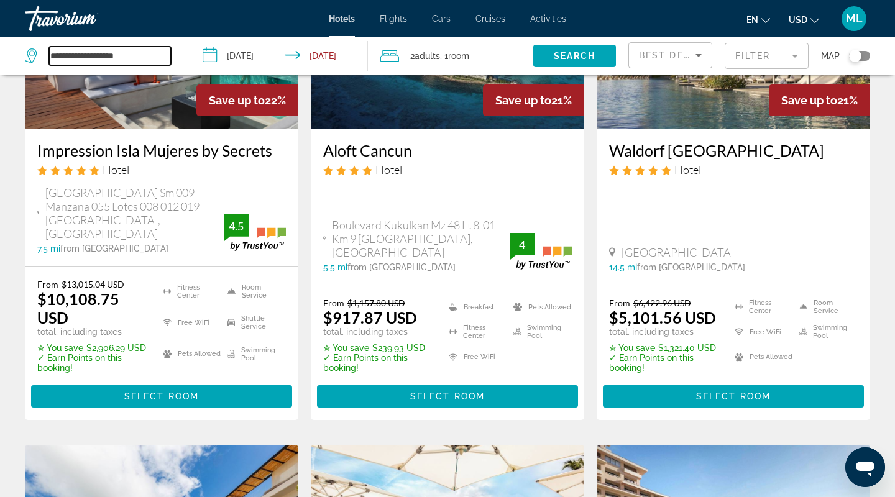
click at [95, 52] on input "**********" at bounding box center [110, 56] width 122 height 19
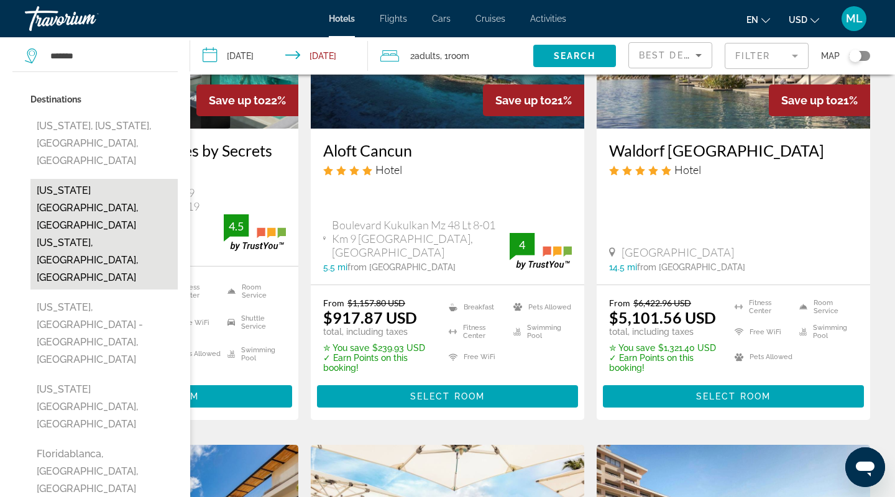
click at [92, 184] on button "Florida Keys, South Florida, FL, United States" at bounding box center [103, 234] width 147 height 111
type input "**********"
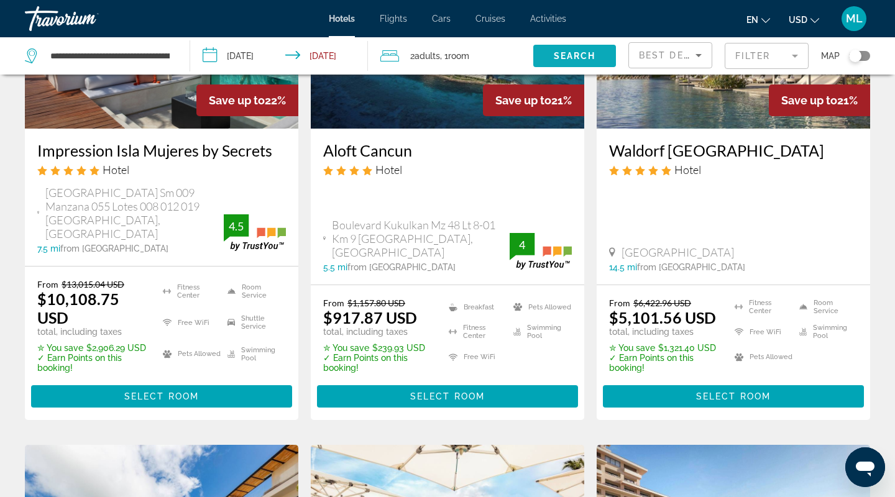
click at [573, 52] on span "Search" at bounding box center [575, 56] width 42 height 10
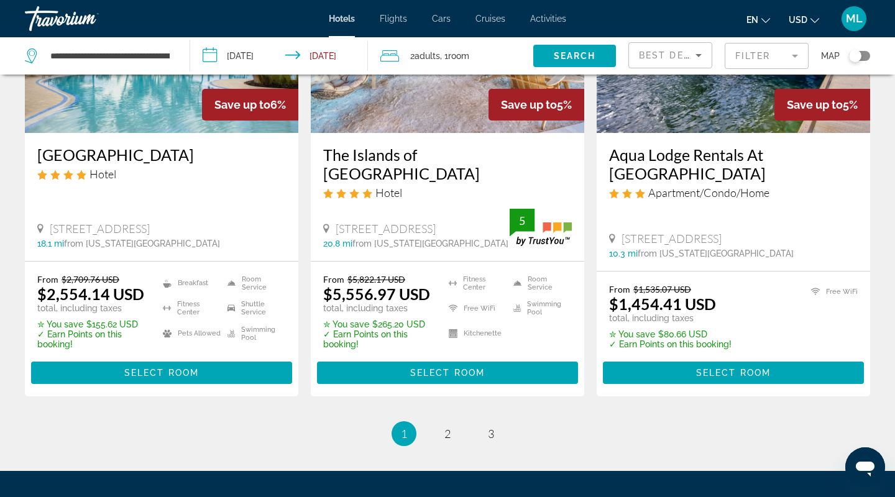
scroll to position [1680, 0]
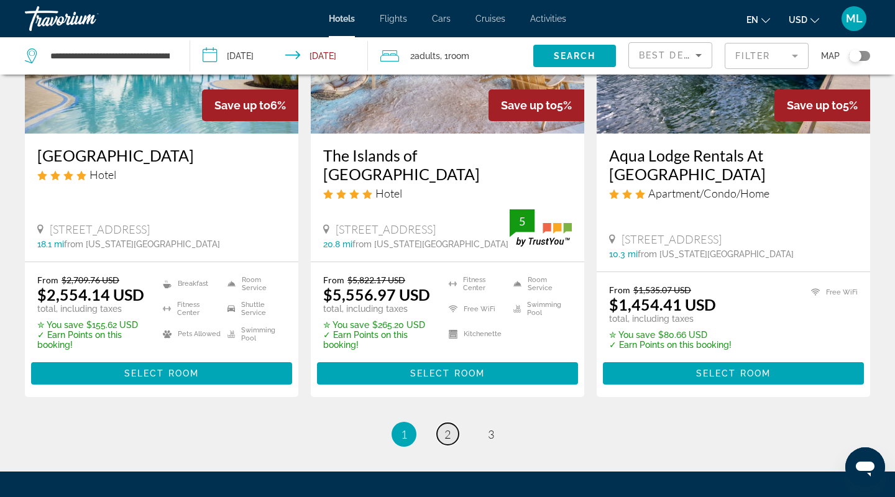
click at [449, 427] on span "2" at bounding box center [447, 434] width 6 height 14
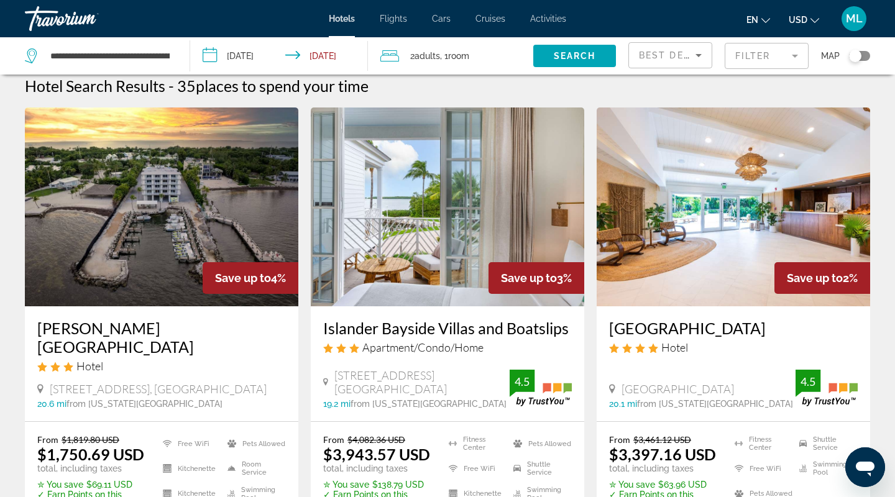
scroll to position [13, 0]
